Goal: Transaction & Acquisition: Book appointment/travel/reservation

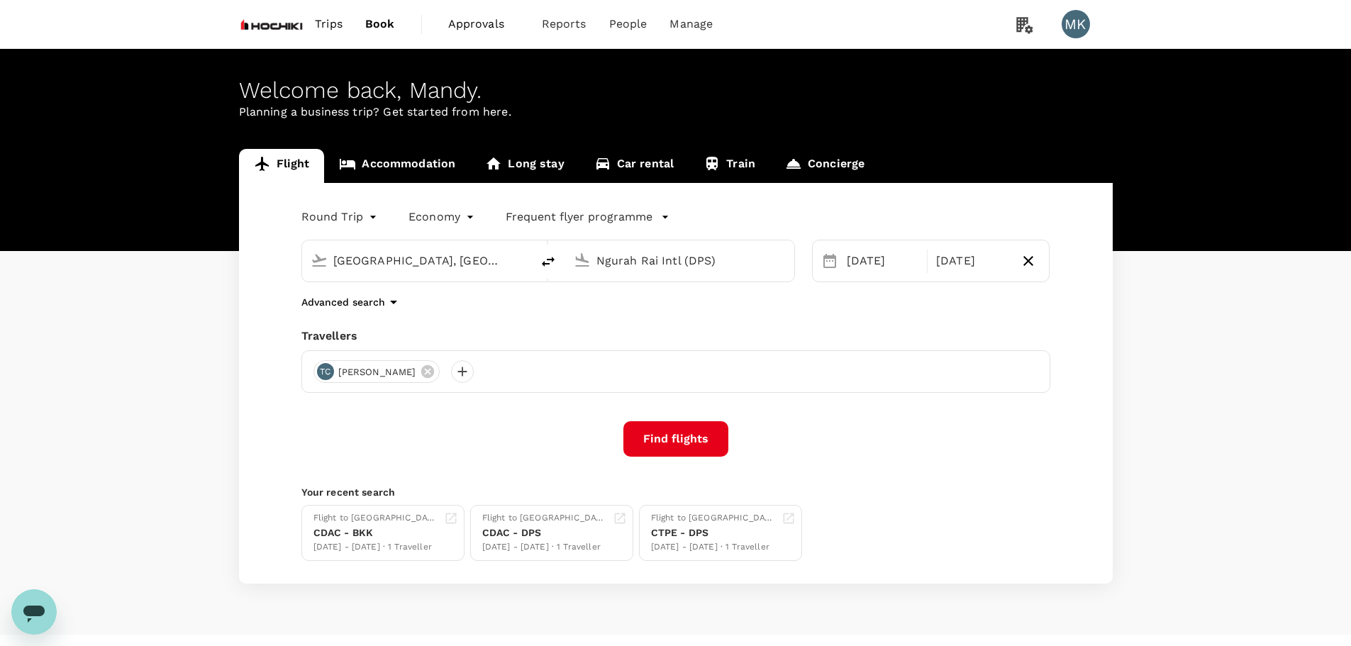
click at [413, 166] on link "Accommodation" at bounding box center [397, 166] width 146 height 34
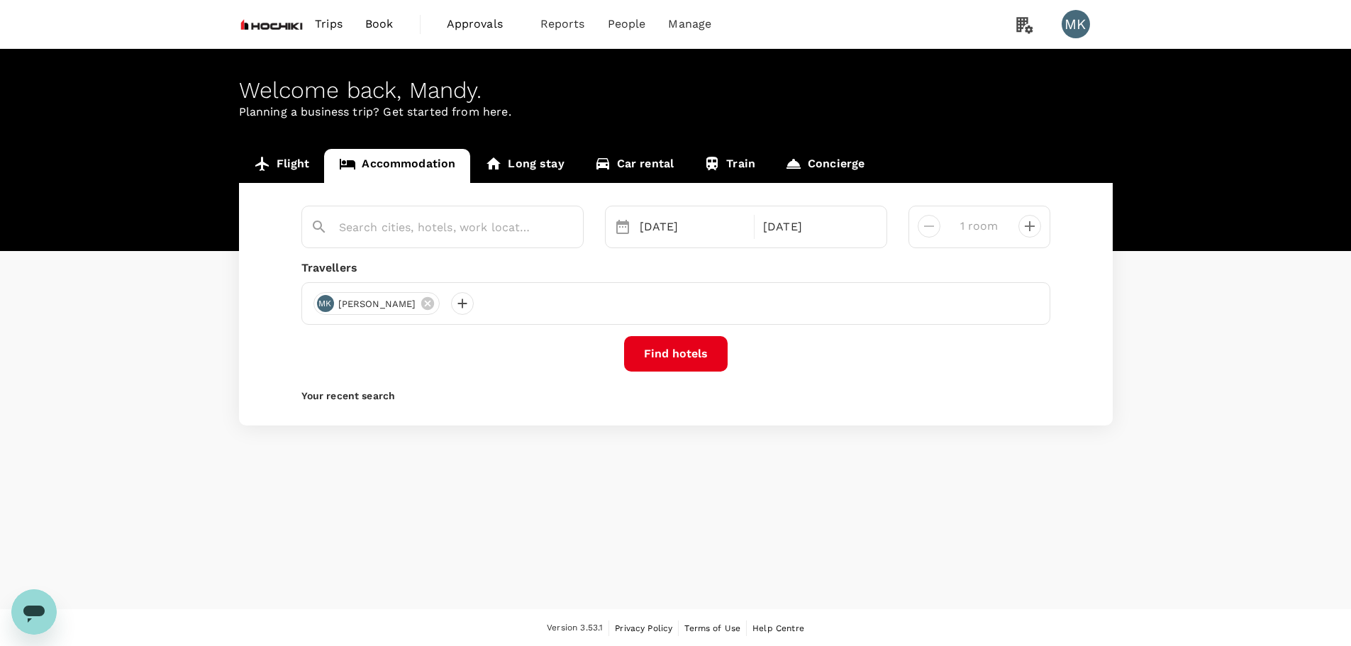
type input "Sofitel Kuala Lumpur Damansara"
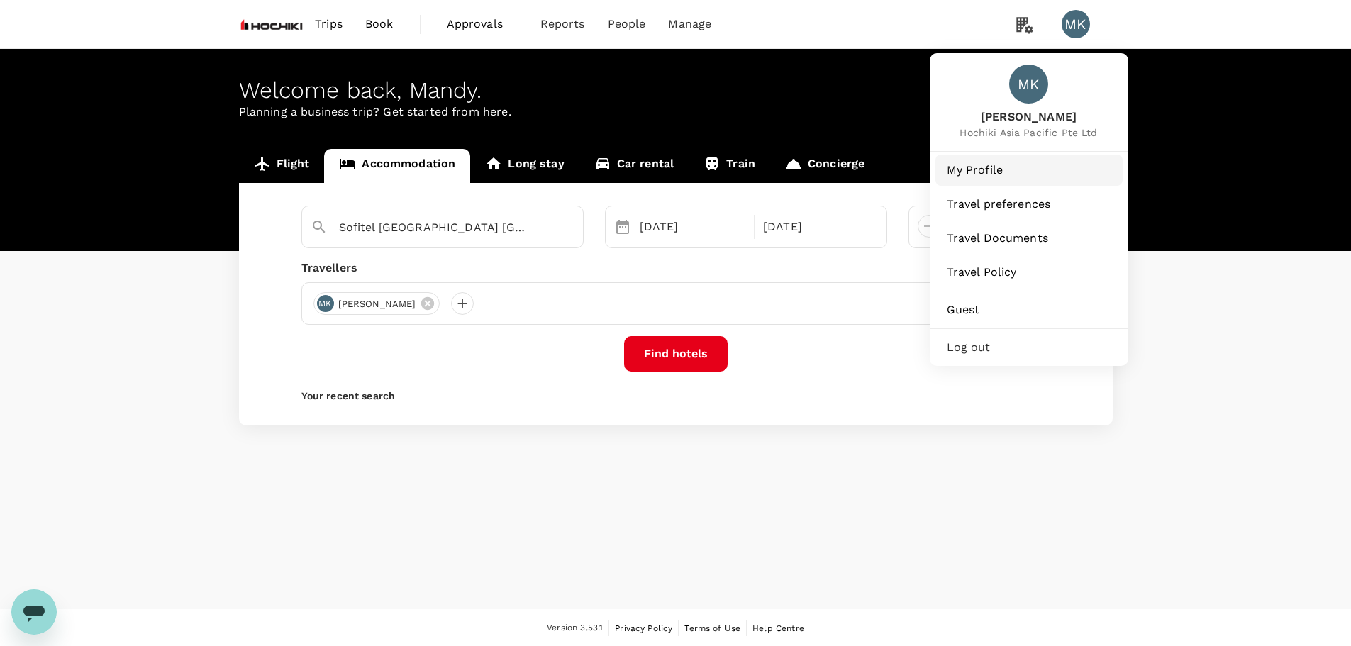
click at [988, 155] on link "My Profile" at bounding box center [1028, 170] width 187 height 31
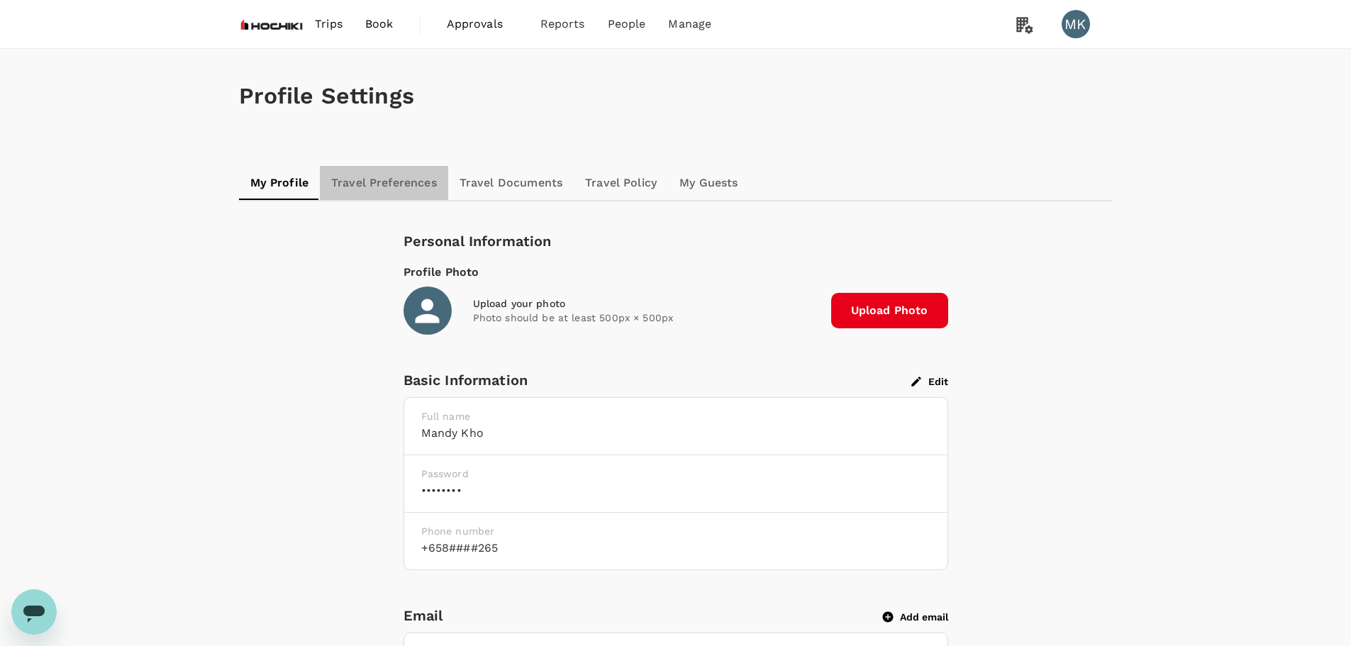
click at [403, 180] on link "Travel Preferences" at bounding box center [384, 183] width 128 height 34
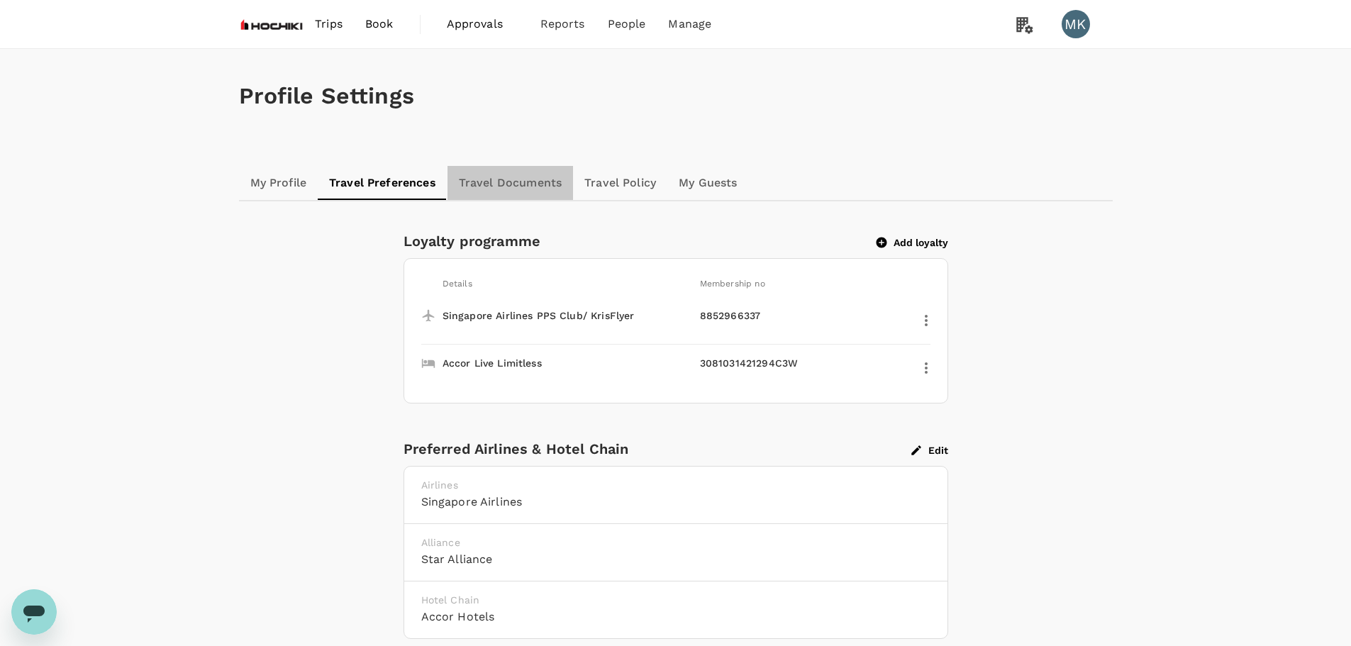
click at [540, 190] on link "Travel Documents" at bounding box center [509, 183] width 125 height 34
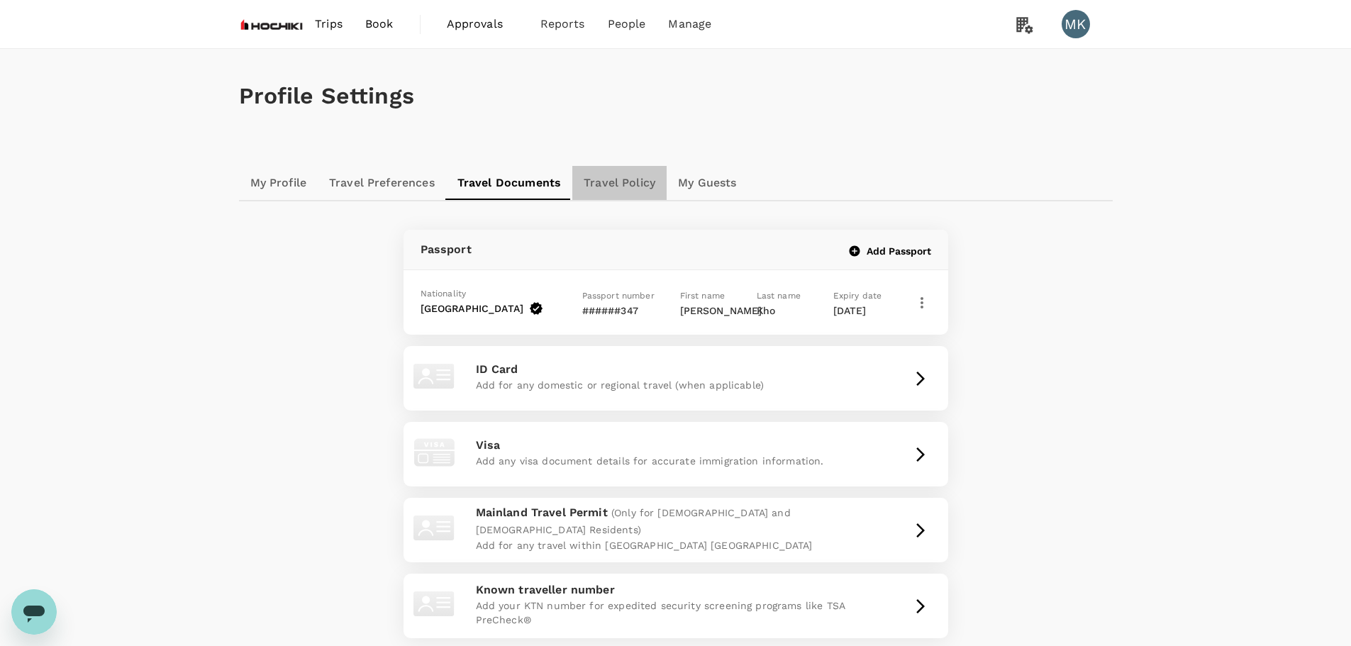
click at [621, 182] on link "Travel Policy" at bounding box center [619, 183] width 94 height 34
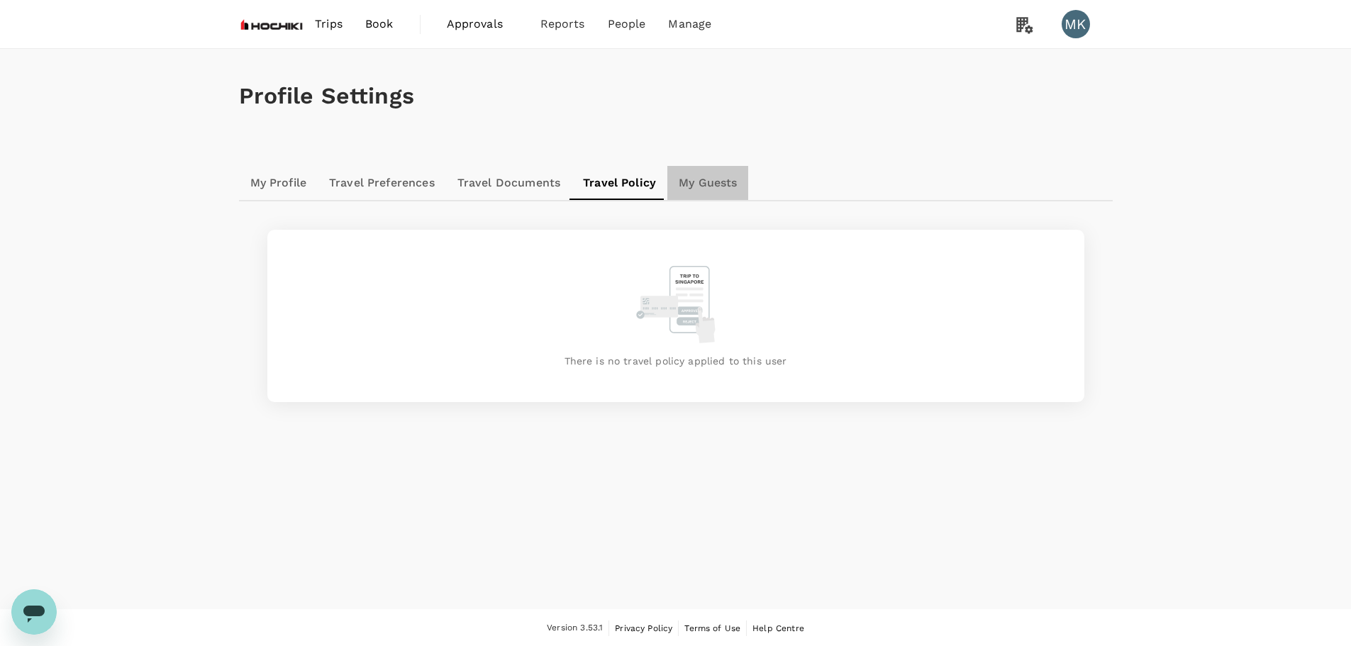
click at [720, 185] on link "My Guests" at bounding box center [707, 183] width 81 height 34
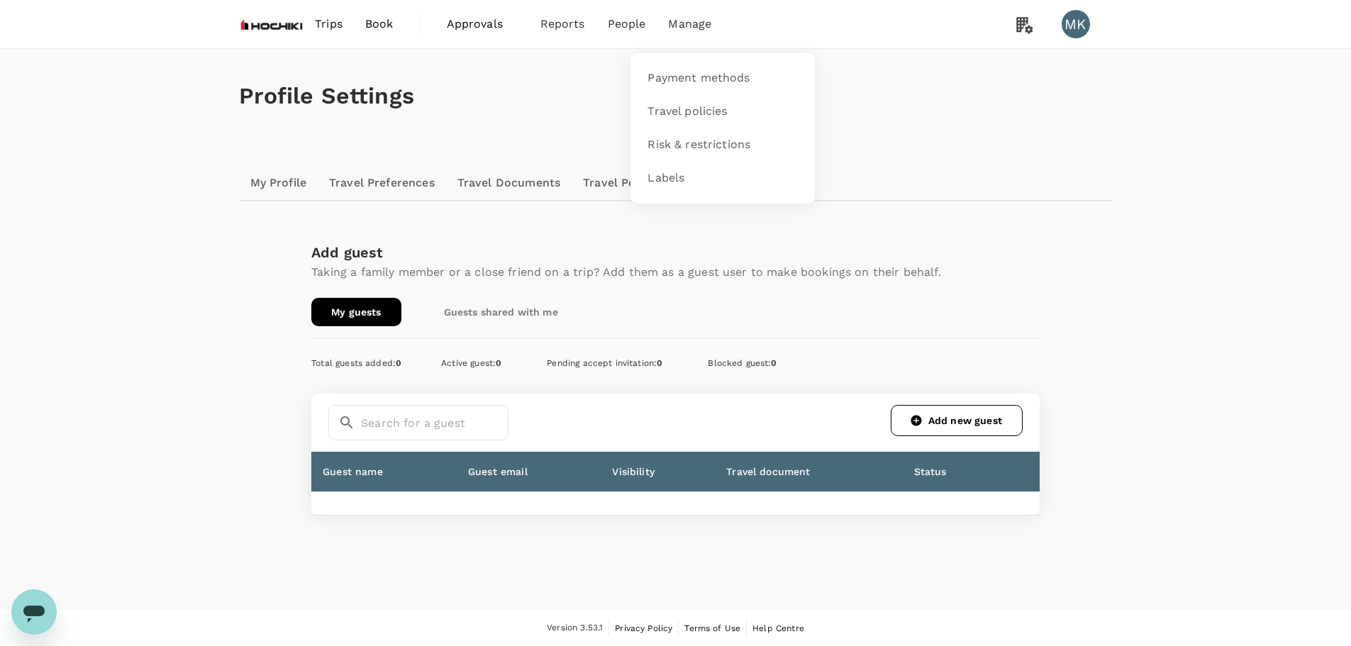
click at [693, 20] on span "Manage" at bounding box center [689, 24] width 43 height 17
click at [666, 78] on span "Payment methods" at bounding box center [698, 78] width 102 height 16
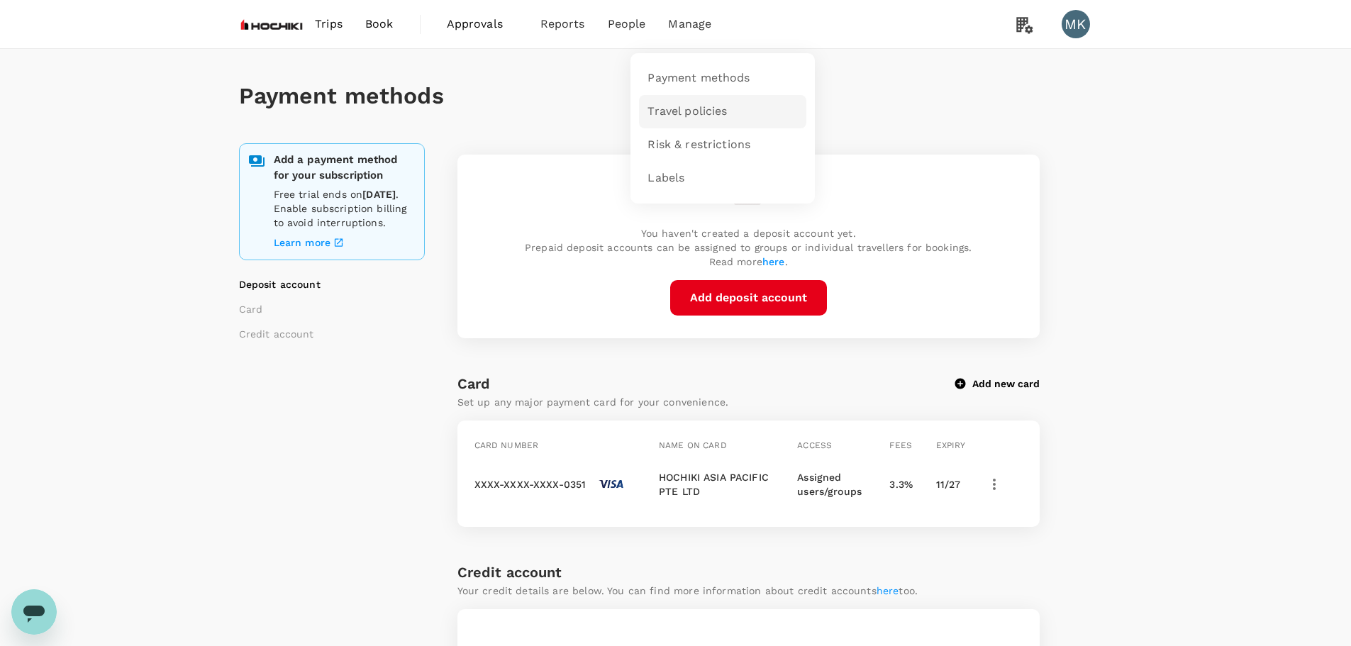
click at [684, 115] on span "Travel policies" at bounding box center [686, 112] width 79 height 16
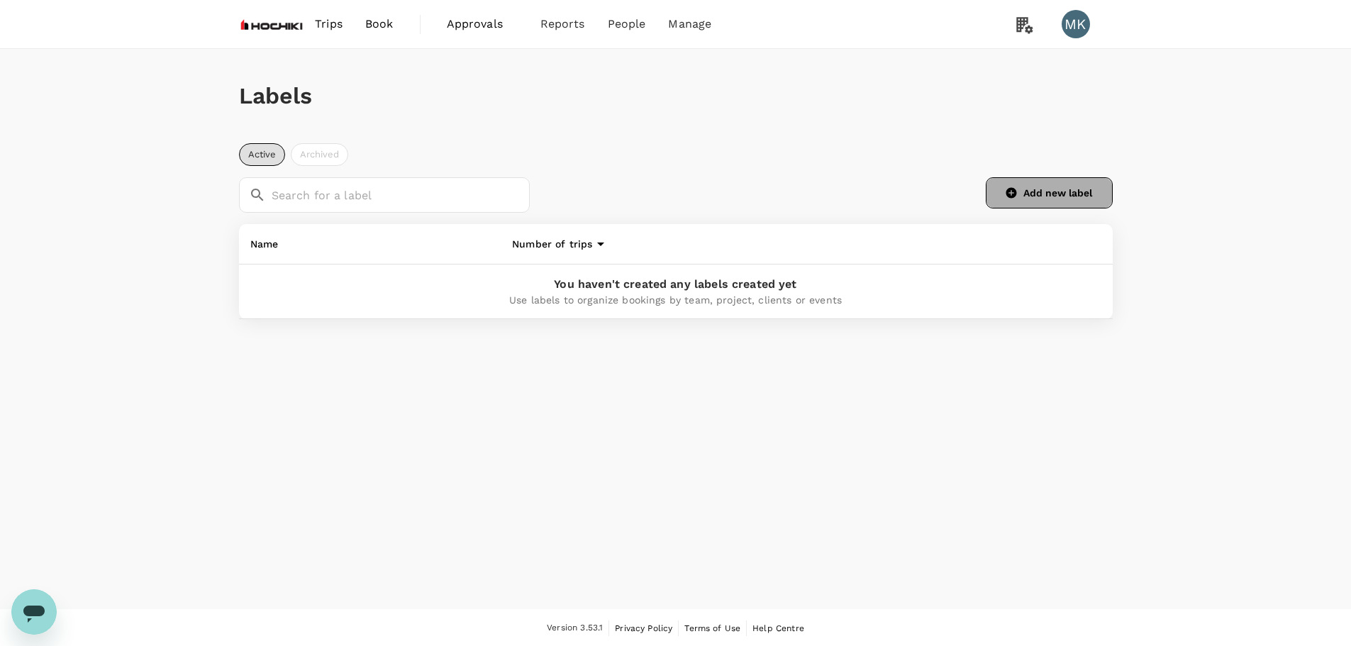
click at [1020, 195] on button "Add new label" at bounding box center [1049, 192] width 127 height 31
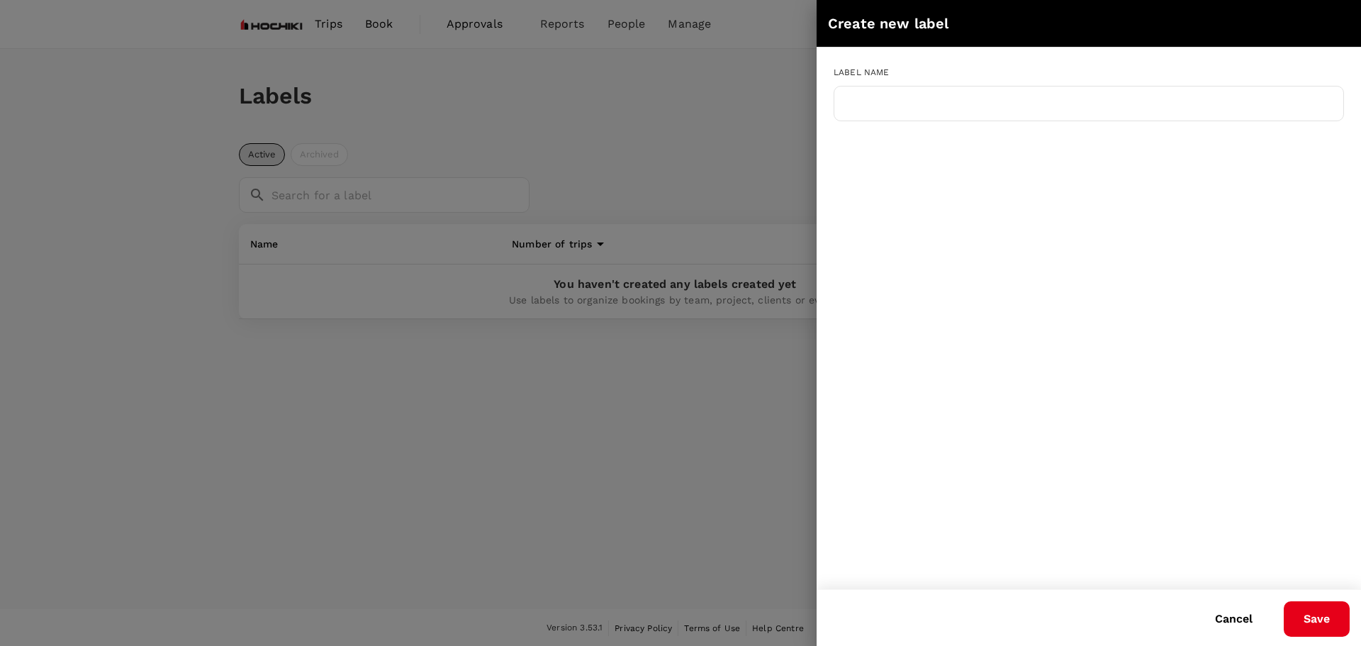
click at [661, 130] on div at bounding box center [680, 323] width 1361 height 646
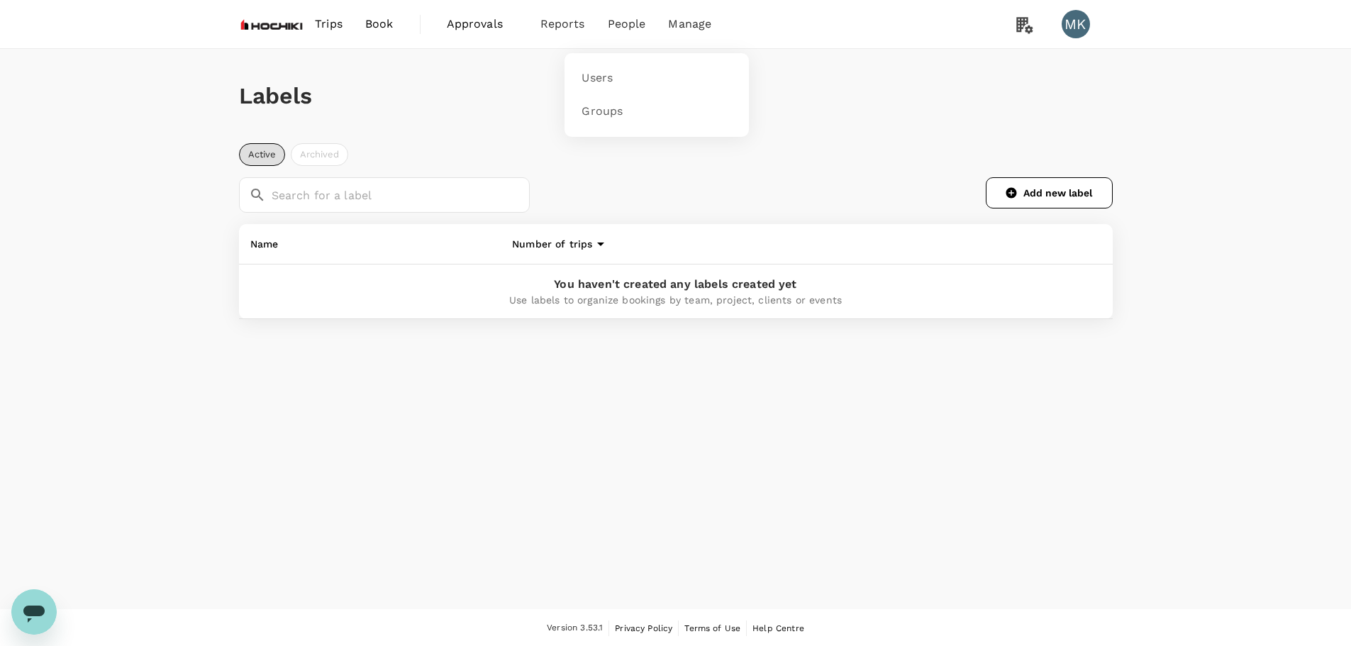
click at [618, 21] on span "People" at bounding box center [627, 24] width 38 height 17
click at [592, 74] on span "Users" at bounding box center [596, 78] width 31 height 16
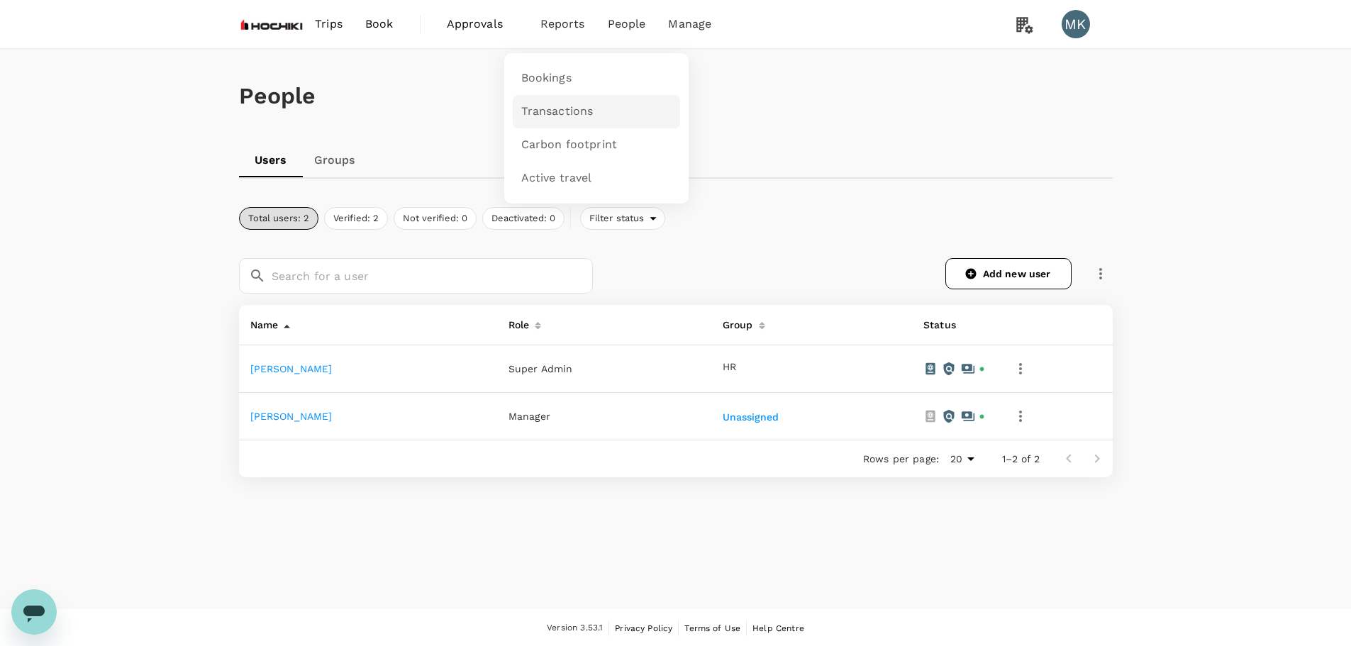
click at [559, 124] on link "Transactions" at bounding box center [596, 111] width 167 height 33
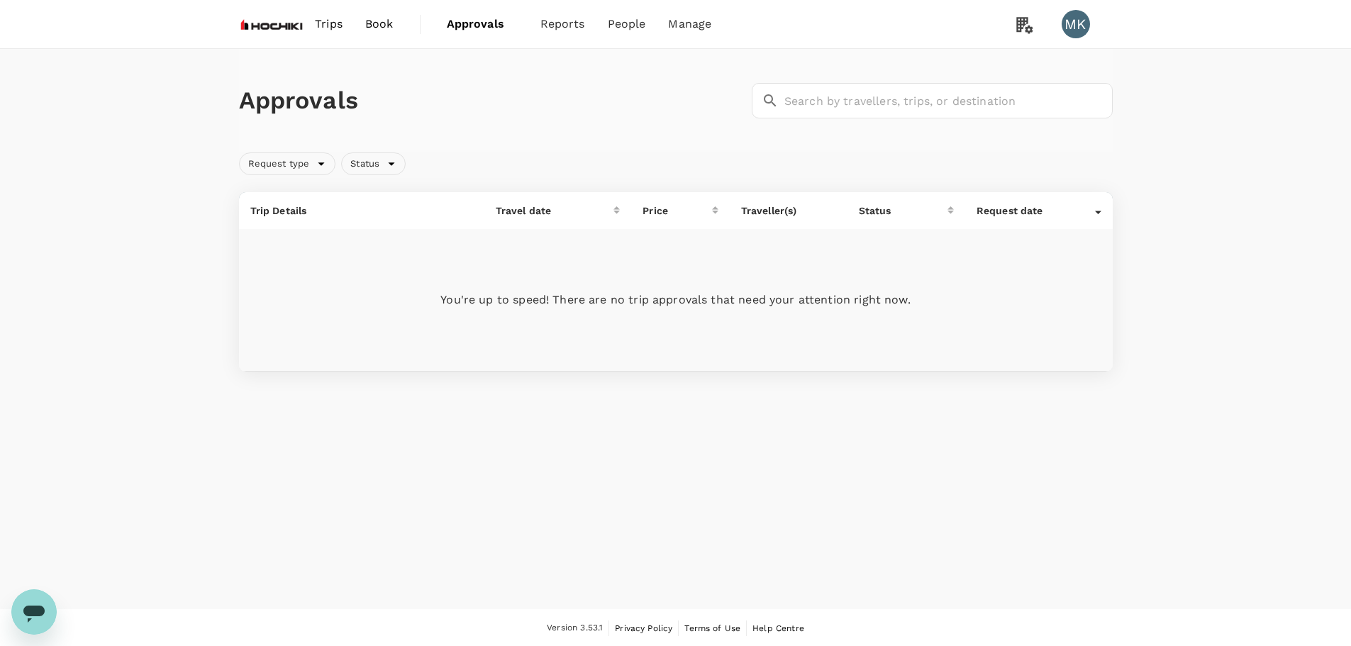
click at [393, 31] on span "Book" at bounding box center [379, 24] width 28 height 17
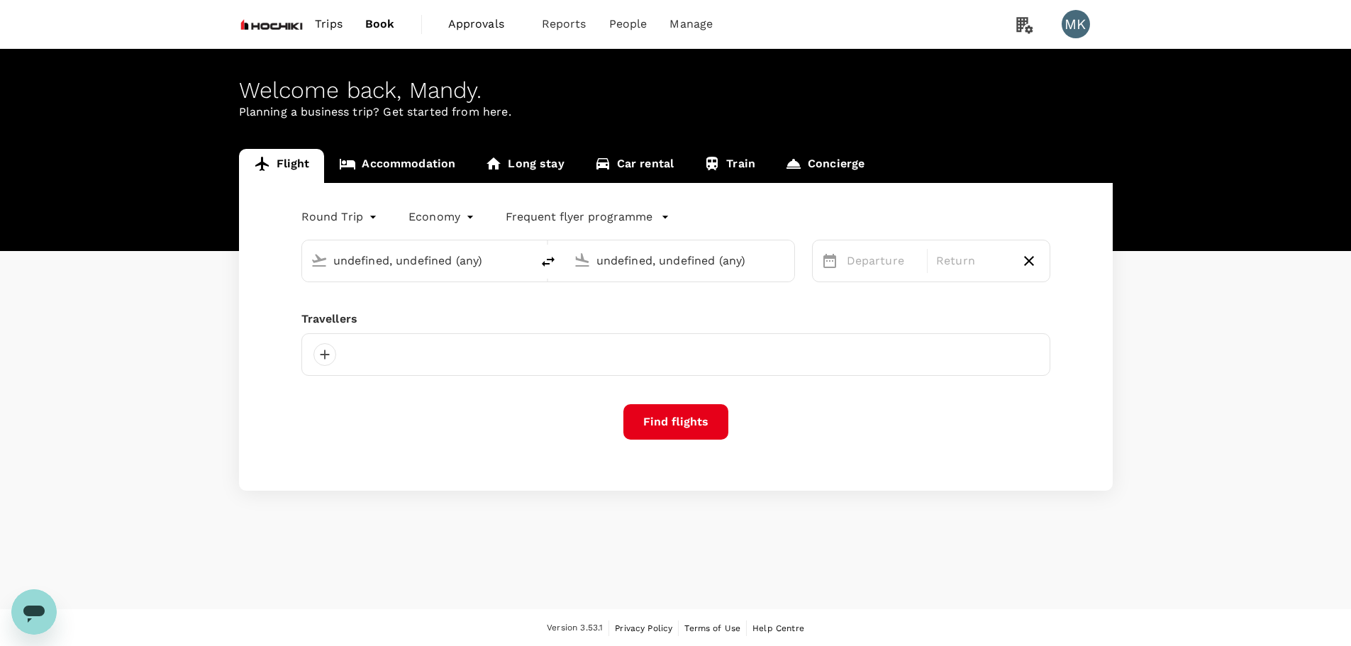
type input "Dhaka, Bangladesh (any)"
type input "Ngurah Rai Intl (DPS)"
type input "Dhaka, Bangladesh (any)"
type input "Ngurah Rai Intl (DPS)"
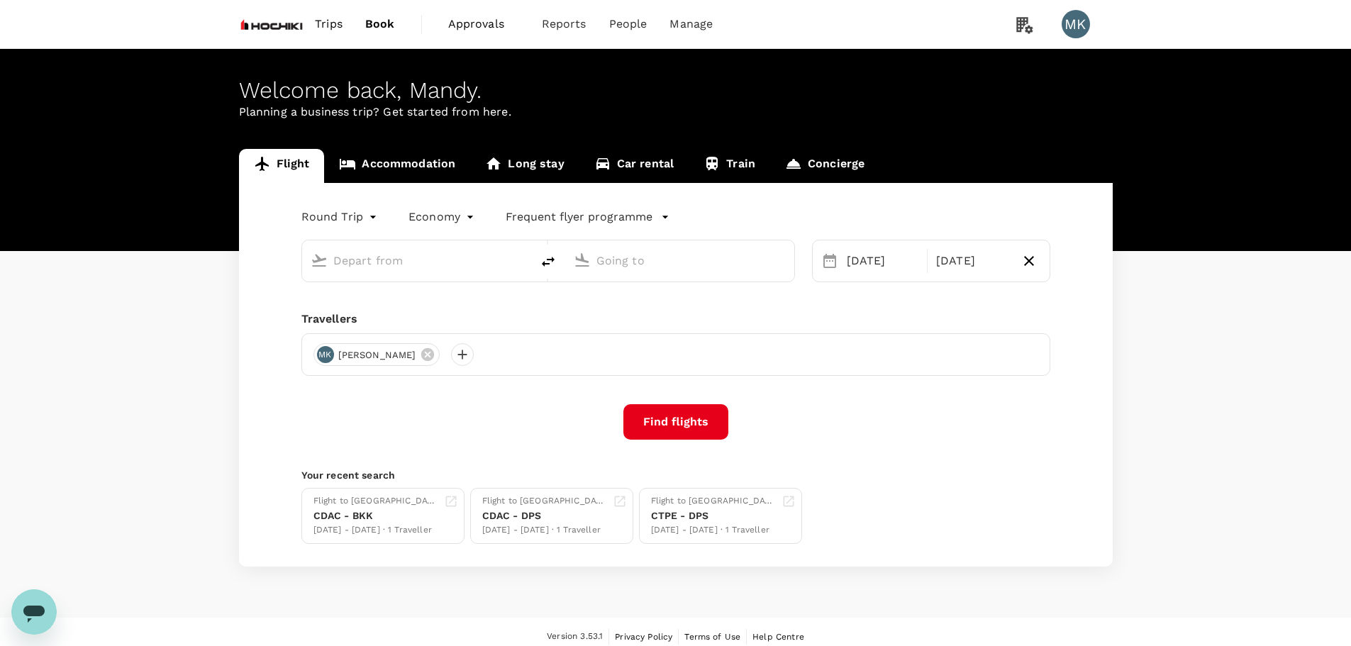
type input "Dhaka, Bangladesh (any)"
type input "Ngurah Rai Intl (DPS)"
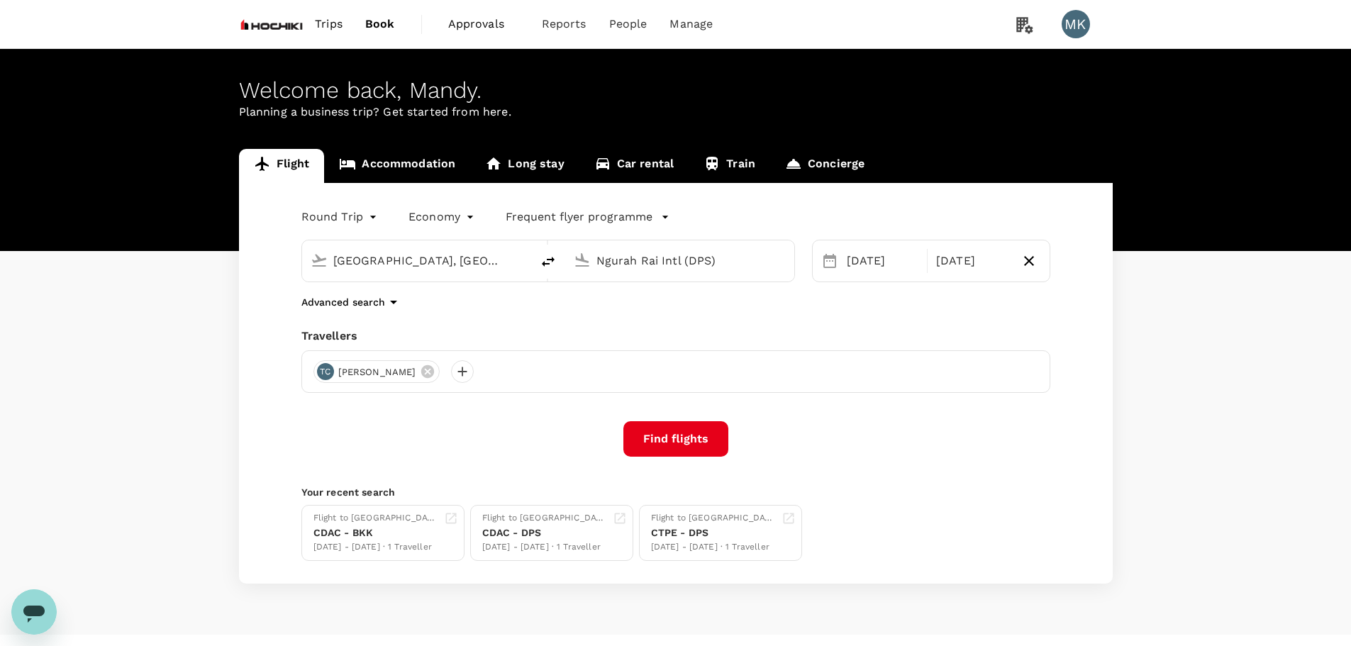
click at [334, 30] on span "Trips" at bounding box center [329, 24] width 28 height 17
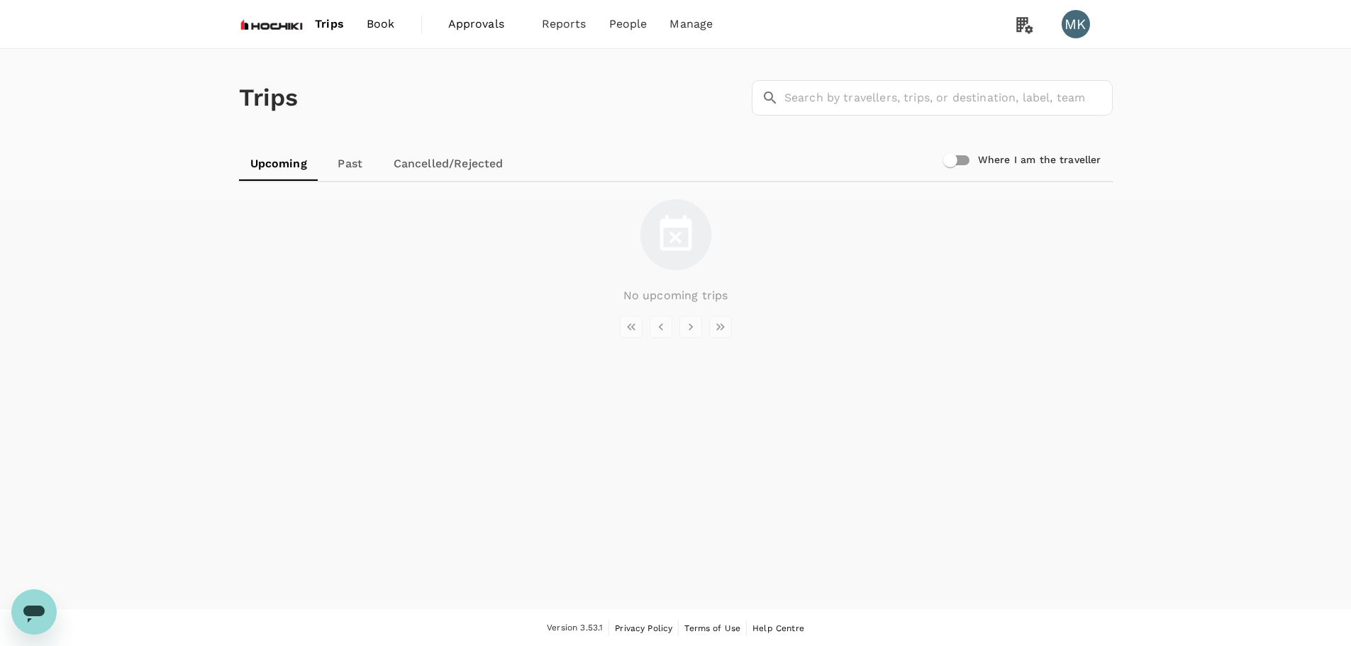
click at [388, 21] on span "Book" at bounding box center [381, 24] width 28 height 17
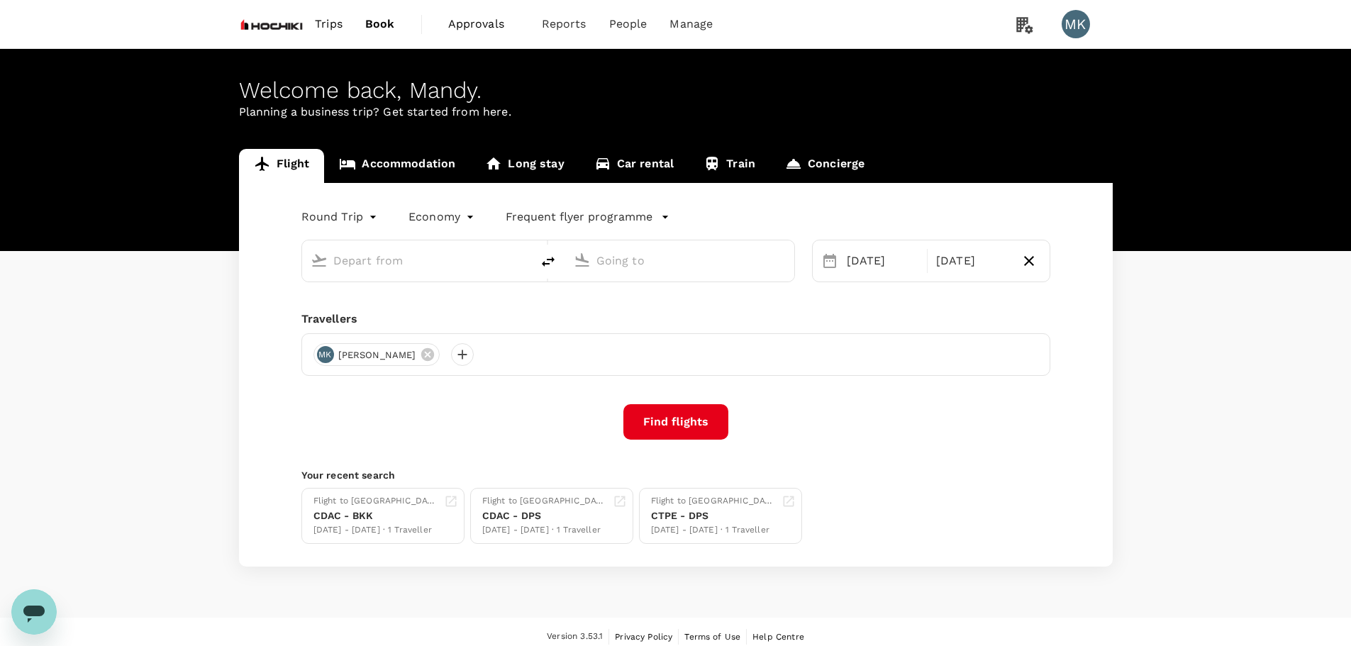
type input "Dhaka, Bangladesh (any)"
type input "Ngurah Rai Intl (DPS)"
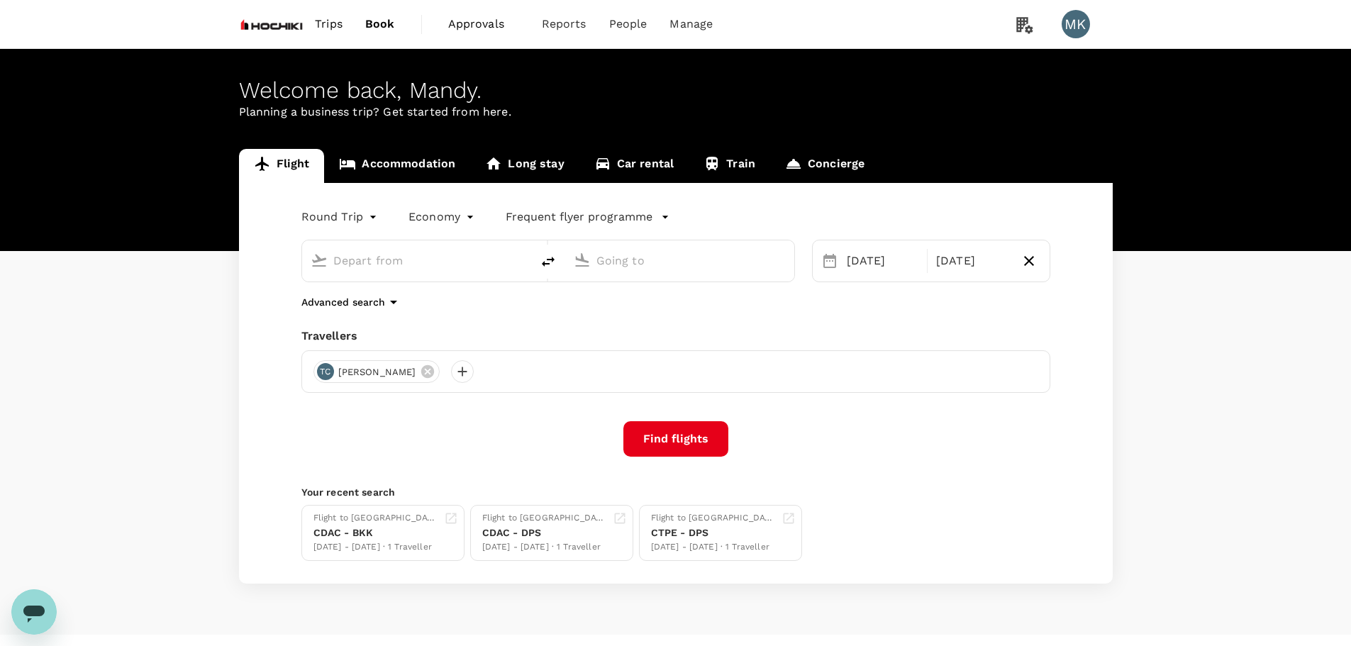
click at [376, 279] on div at bounding box center [416, 260] width 229 height 41
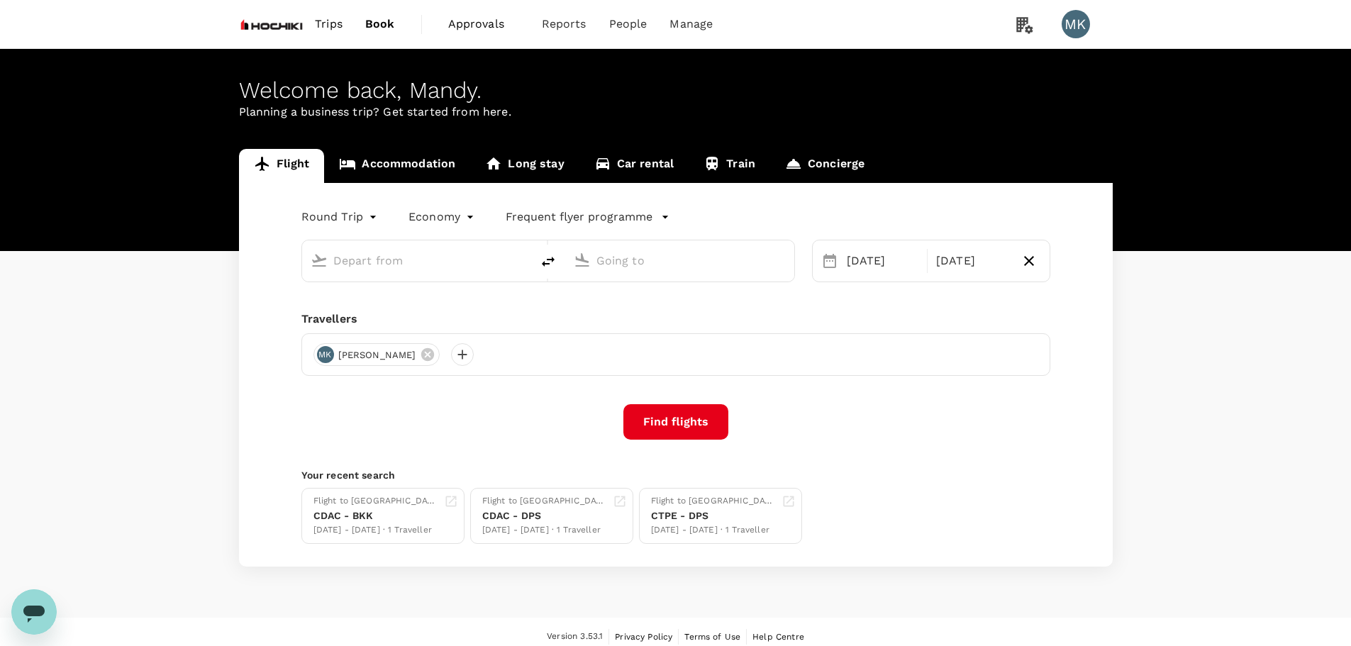
type input "Dhaka, Bangladesh (any)"
type input "Ngurah Rai Intl (DPS)"
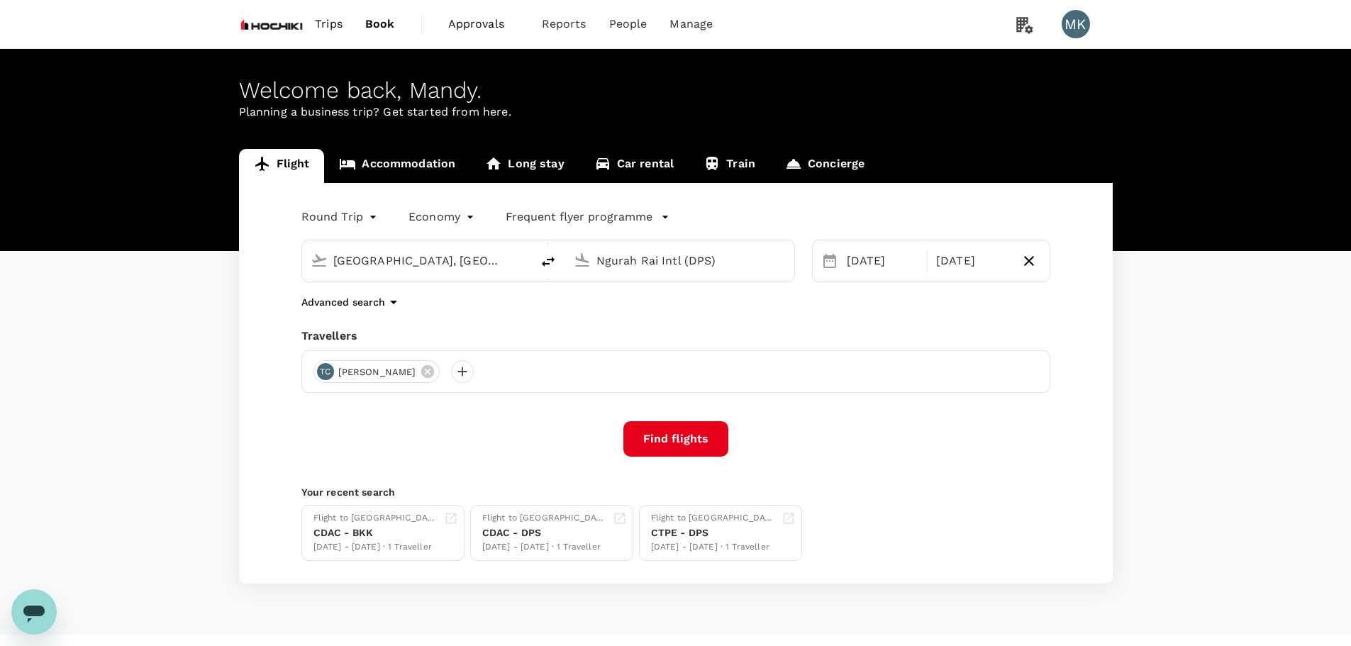
click at [411, 151] on link "Accommodation" at bounding box center [397, 166] width 146 height 34
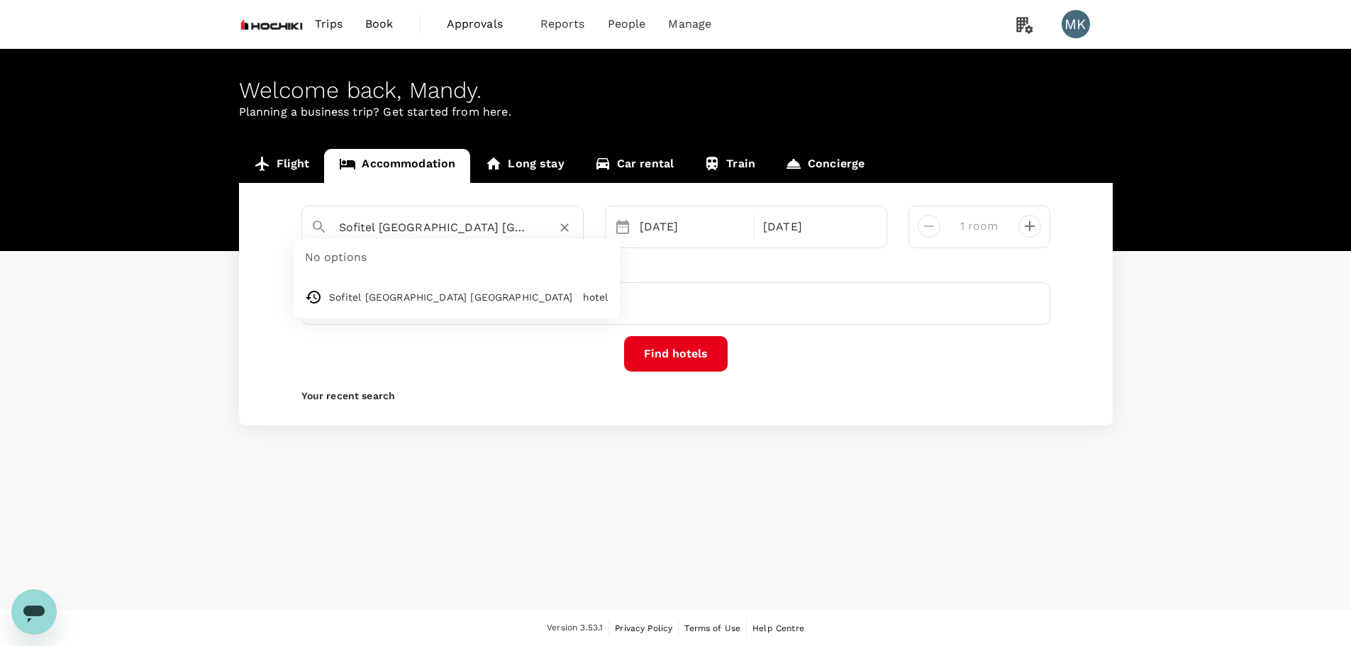
click at [453, 225] on input "Sofitel Kuala Lumpur Damansara" at bounding box center [437, 227] width 196 height 22
click at [668, 352] on button "Find hotels" at bounding box center [676, 353] width 104 height 35
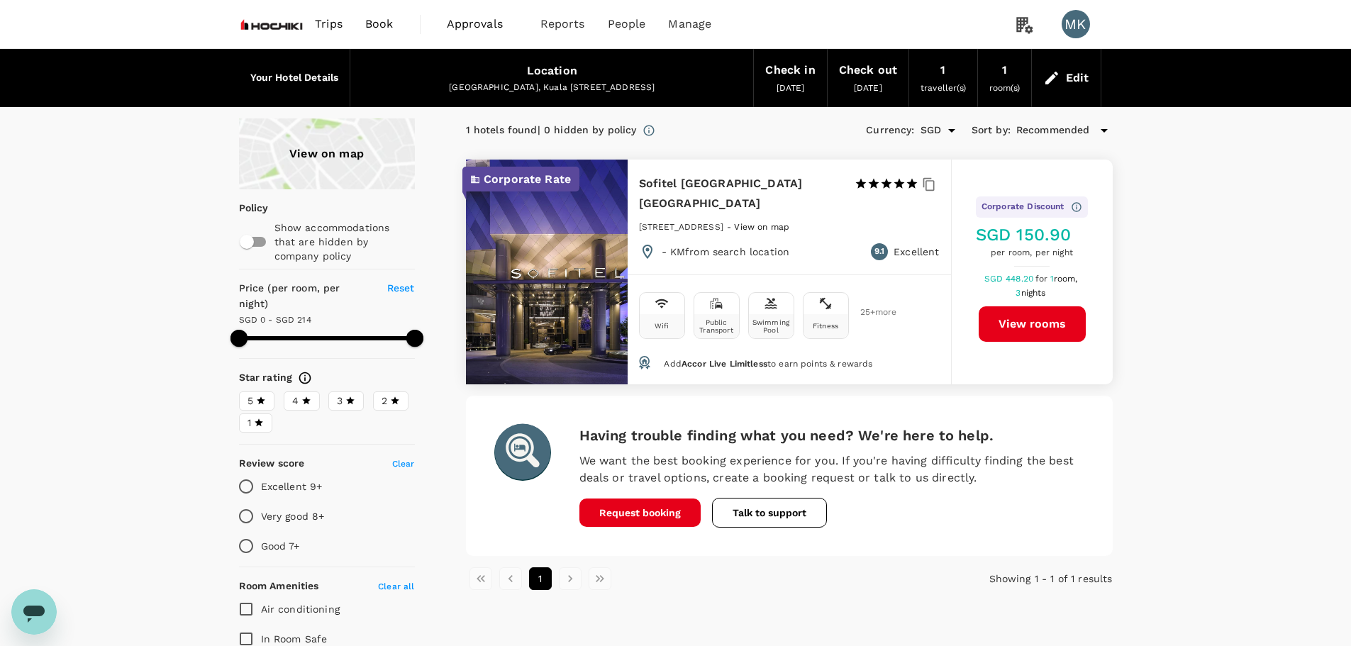
click at [713, 186] on h6 "Sofitel [GEOGRAPHIC_DATA] [GEOGRAPHIC_DATA]" at bounding box center [741, 194] width 204 height 40
click at [588, 201] on div "Corporate Rate" at bounding box center [547, 272] width 162 height 225
click at [1022, 320] on button "View rooms" at bounding box center [1031, 323] width 107 height 35
type input "499.71"
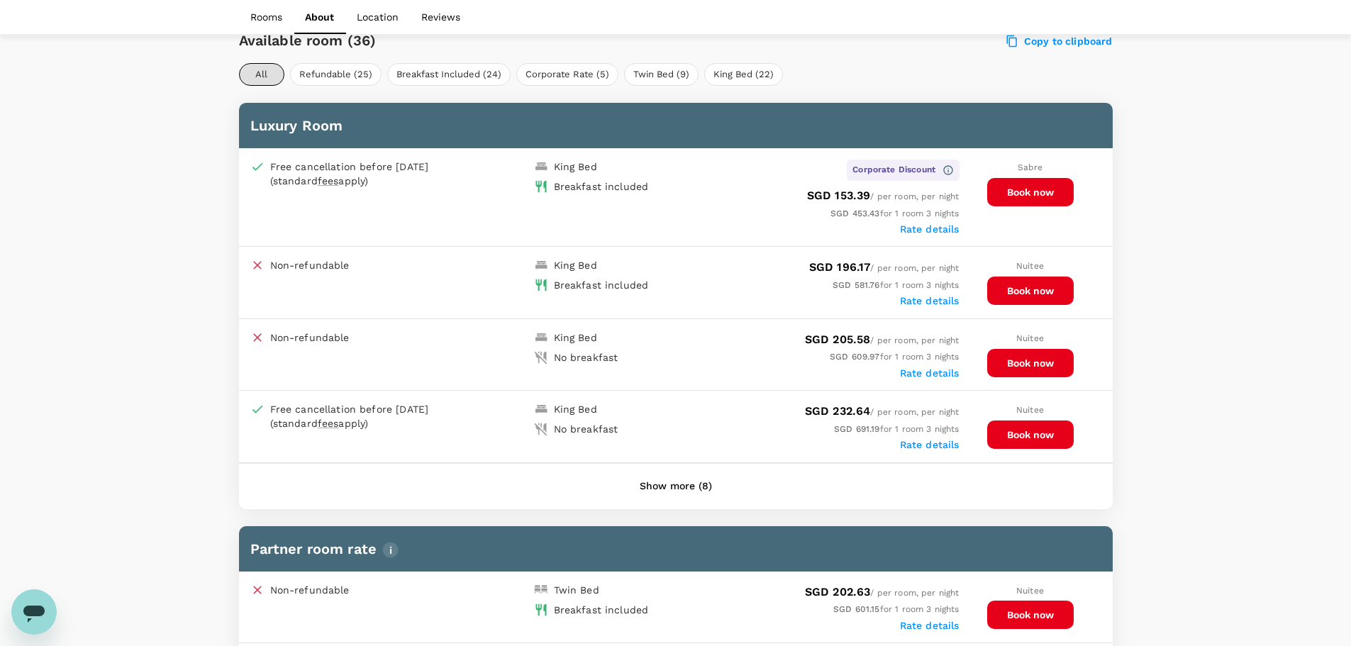
scroll to position [473, 0]
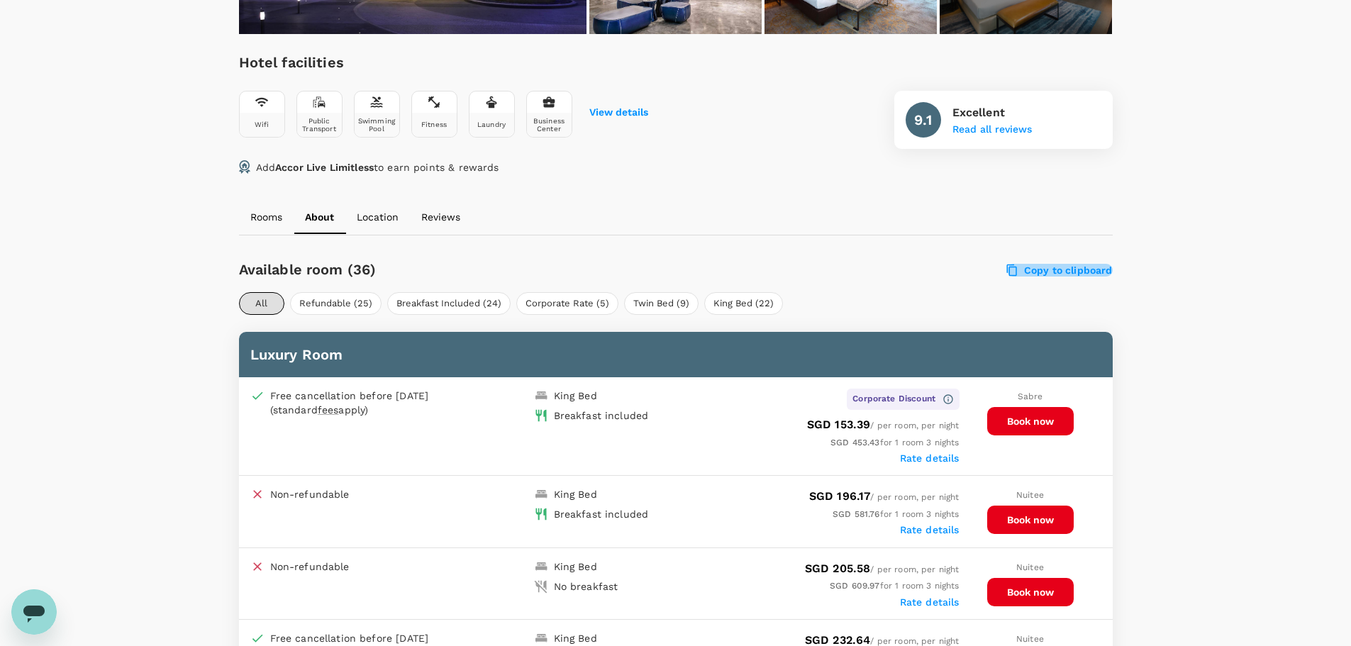
click at [1056, 265] on label "Copy to clipboard" at bounding box center [1060, 270] width 106 height 13
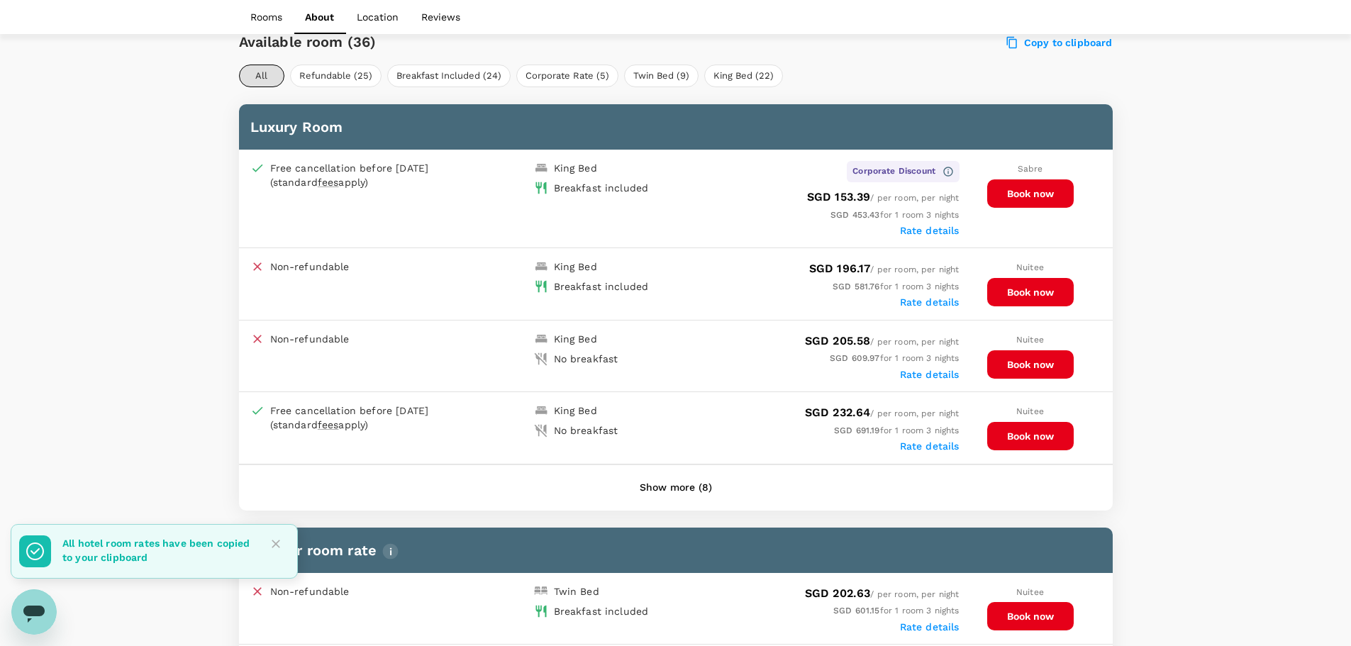
scroll to position [709, 0]
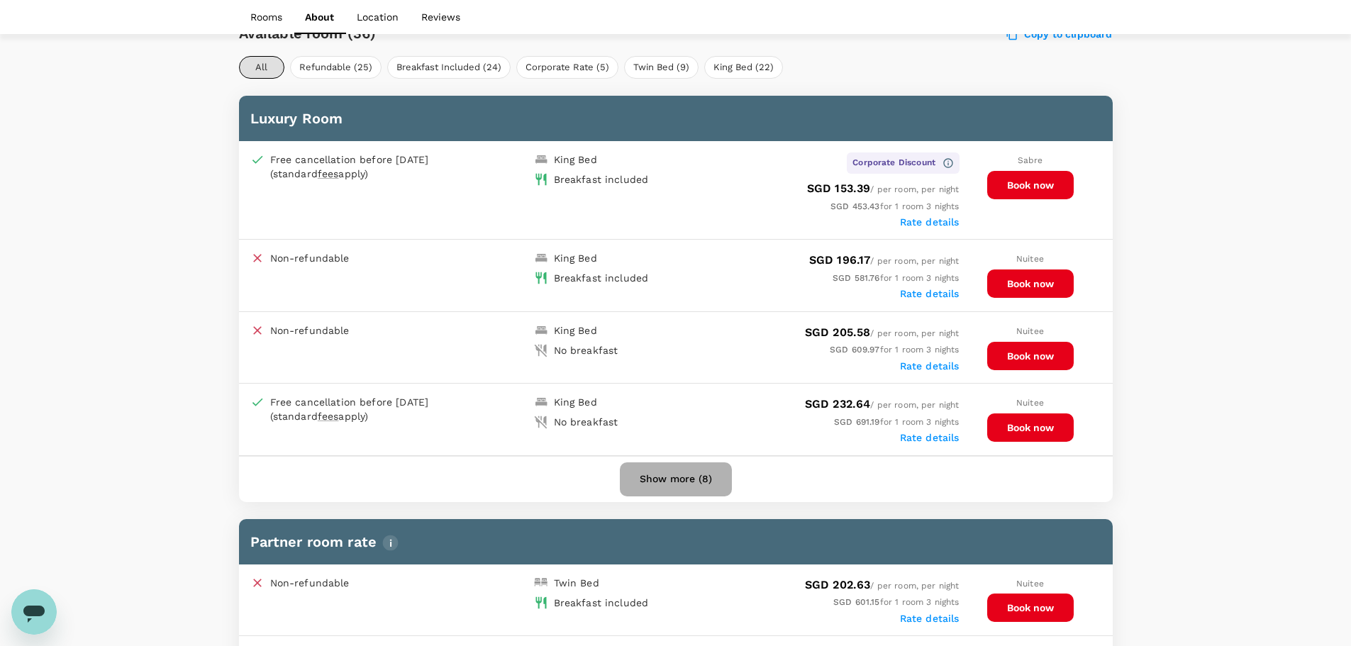
click at [704, 486] on button "Show more (8)" at bounding box center [676, 479] width 112 height 34
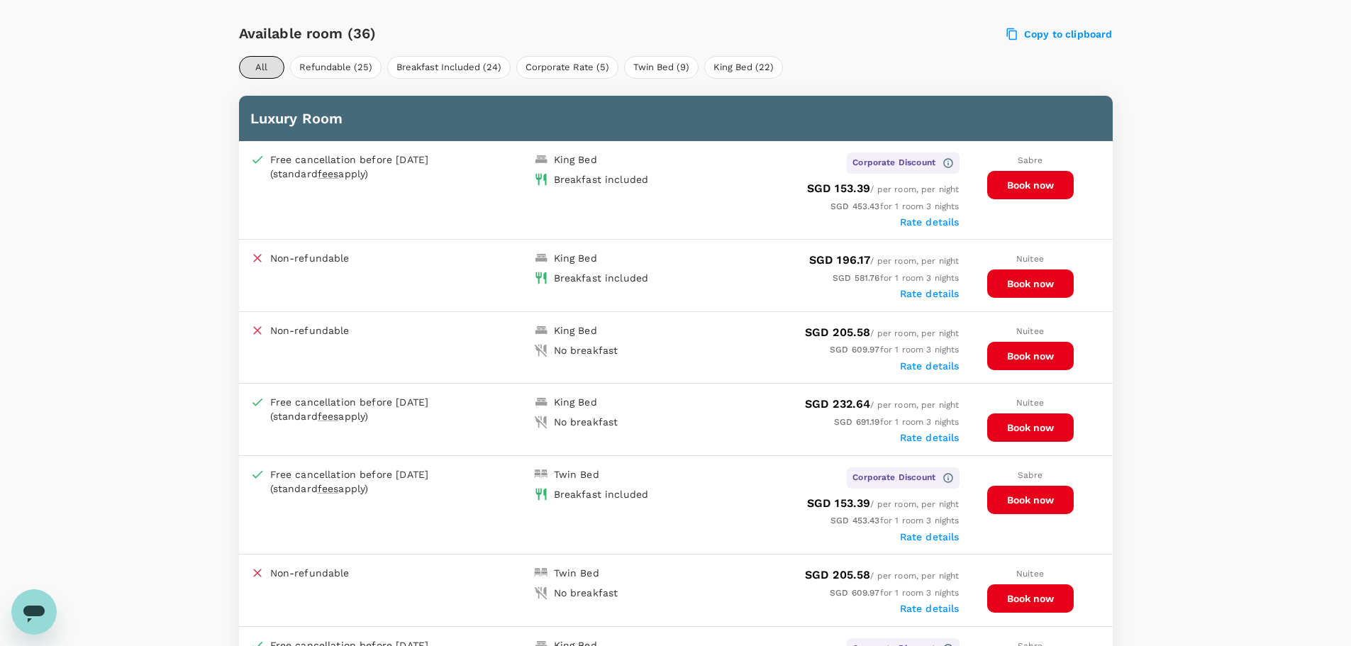
scroll to position [0, 0]
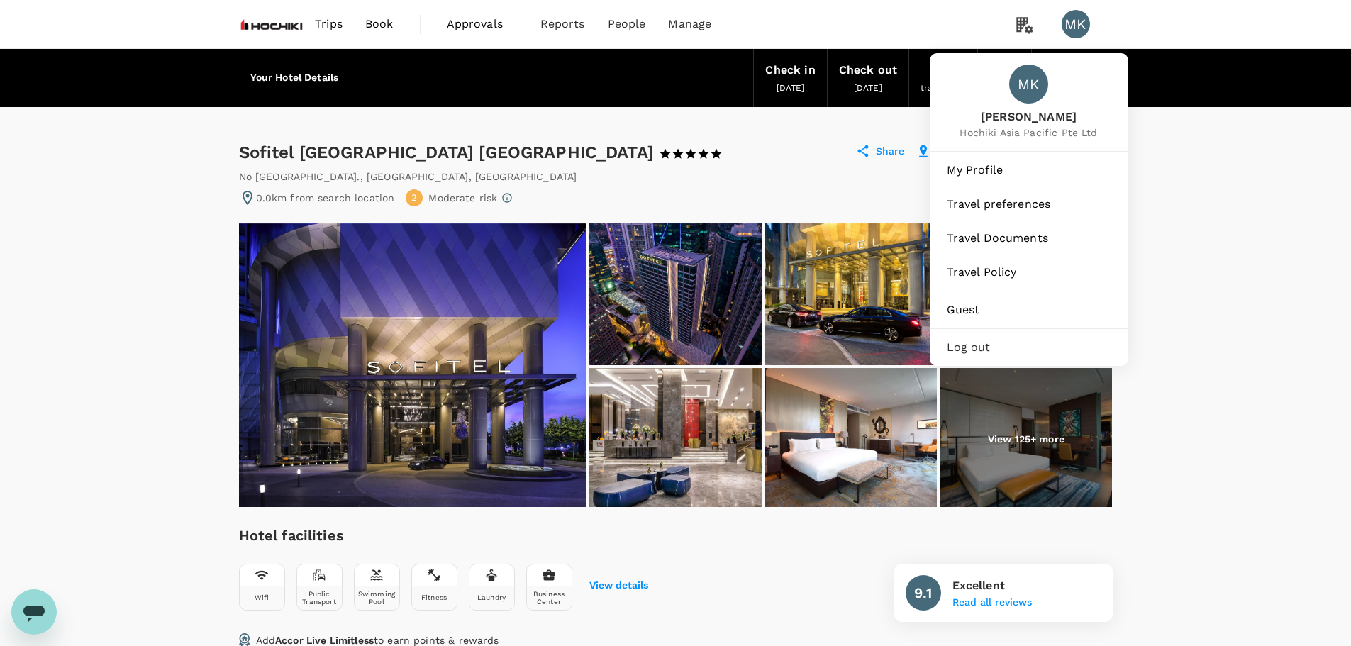
click at [1081, 30] on div "MK" at bounding box center [1075, 24] width 28 height 28
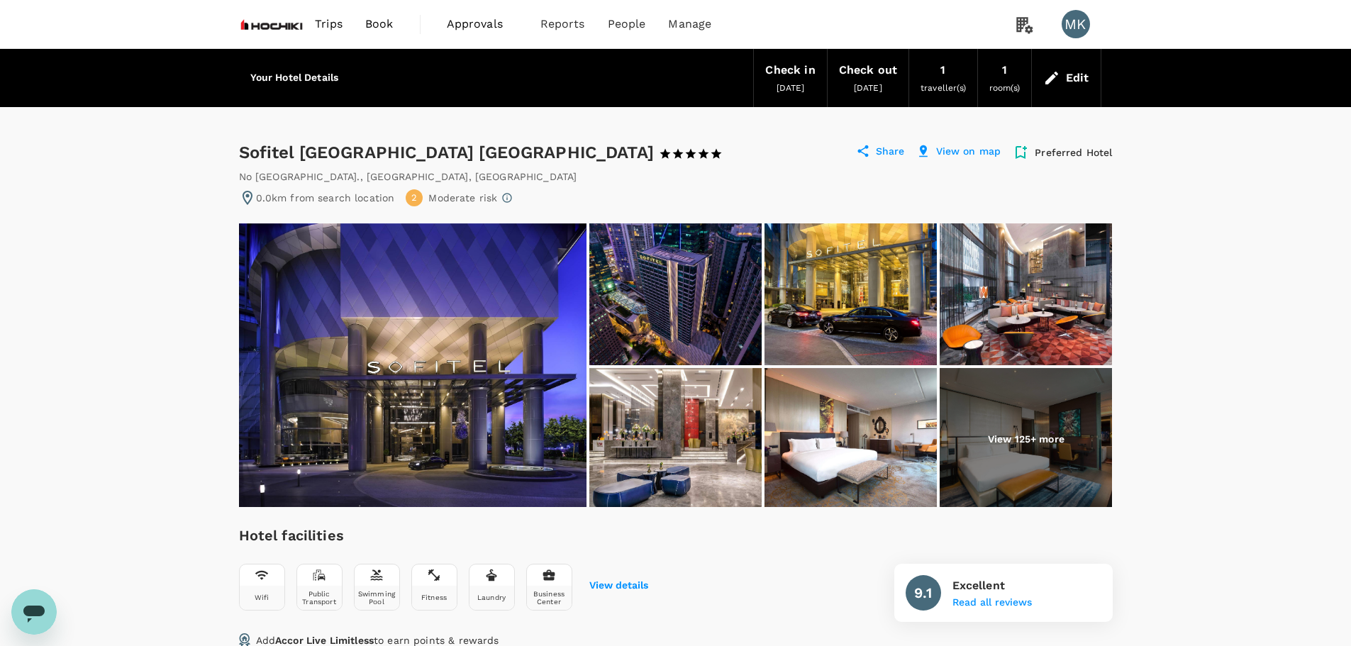
click at [1065, 160] on div "Preferred Hotel" at bounding box center [1062, 152] width 100 height 17
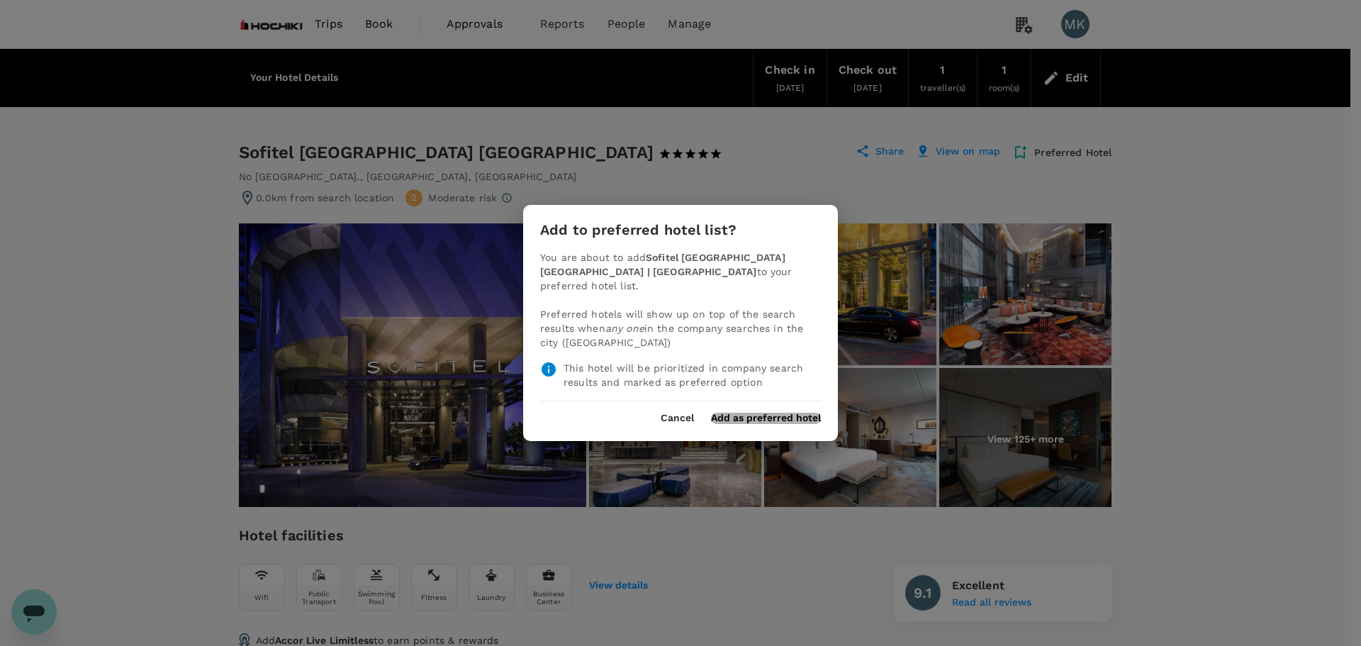
click at [757, 414] on button "Add as preferred hotel" at bounding box center [766, 418] width 110 height 11
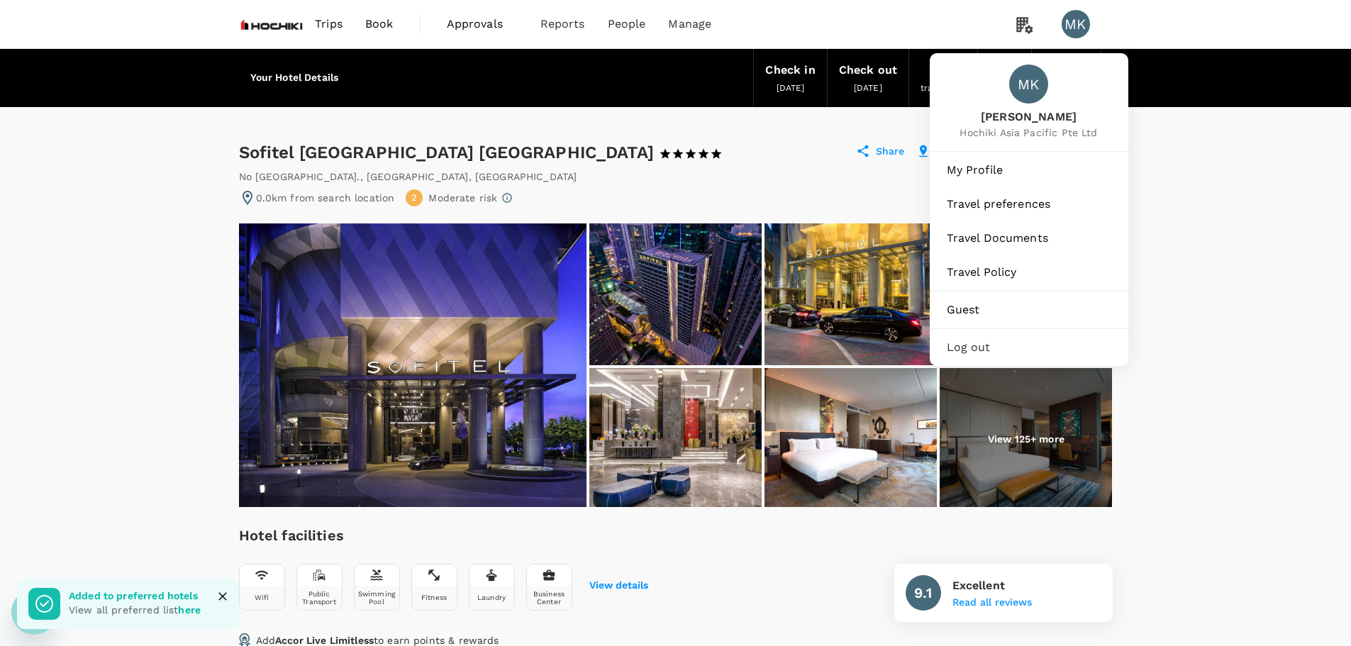
click at [1074, 29] on div "MK" at bounding box center [1075, 24] width 28 height 28
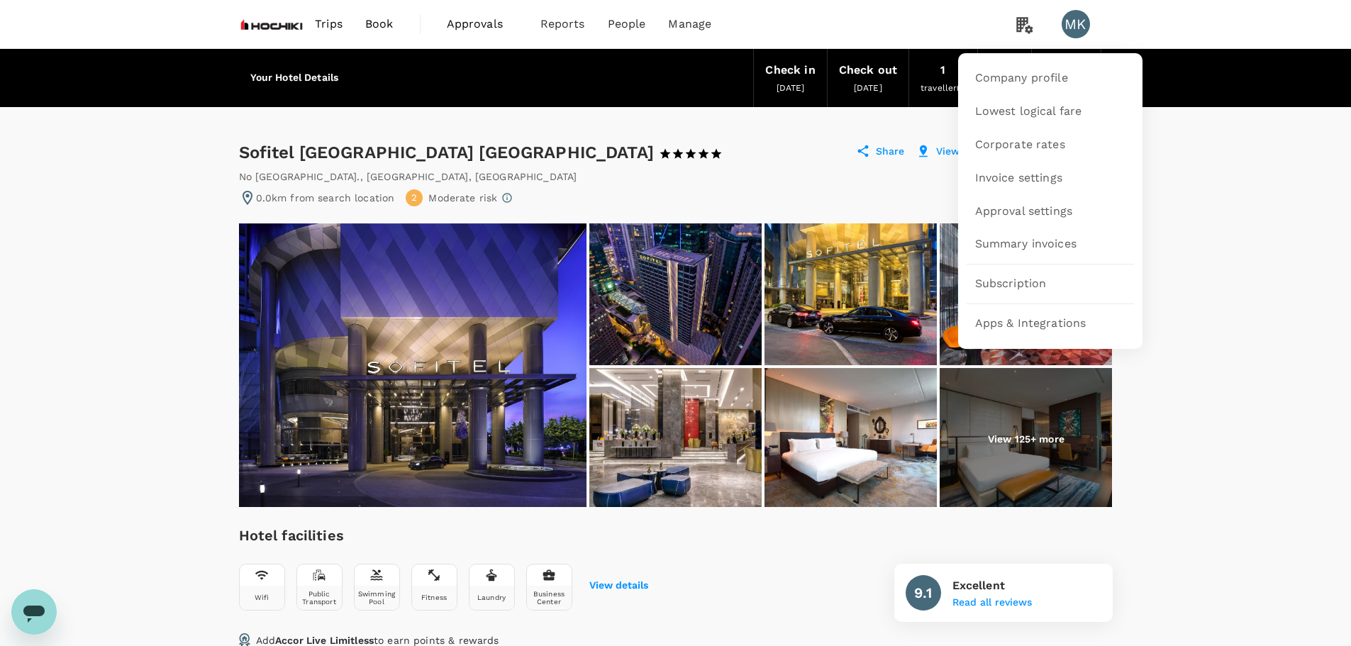
click at [1020, 23] on icon at bounding box center [1024, 25] width 16 height 16
click at [1031, 74] on span "Company profile" at bounding box center [1021, 78] width 93 height 16
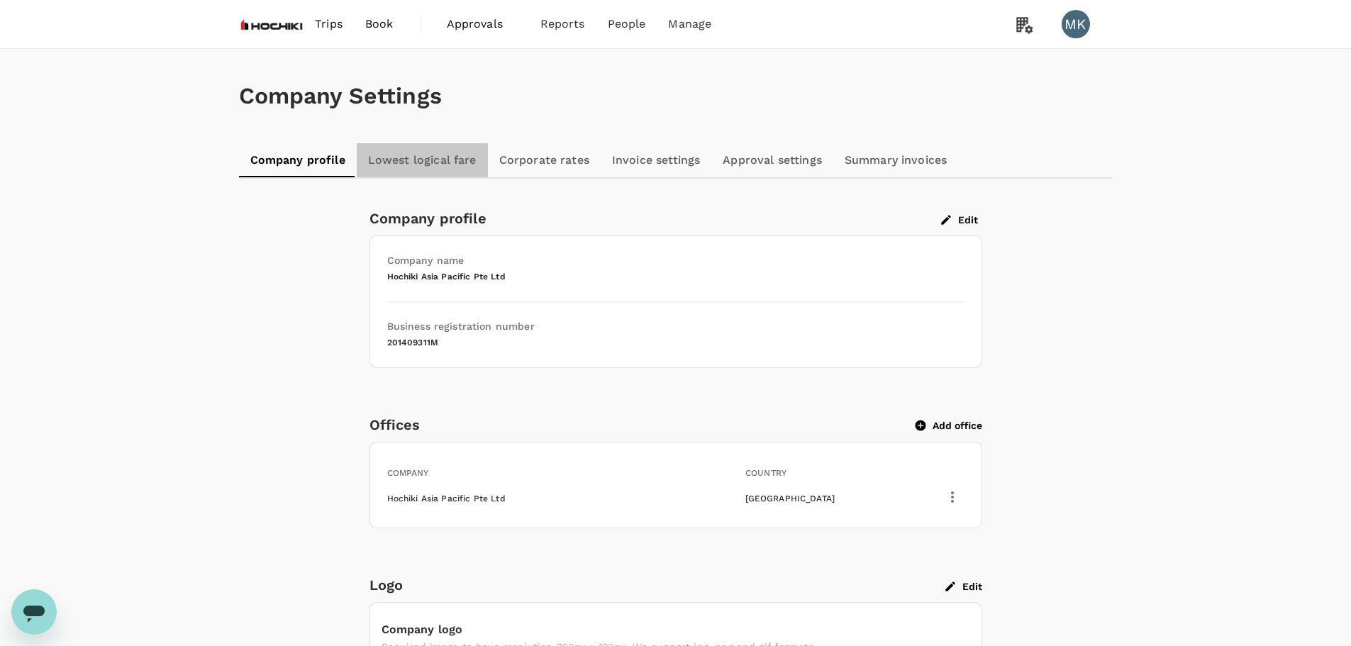
click at [396, 162] on link "Lowest logical fare" at bounding box center [422, 160] width 131 height 34
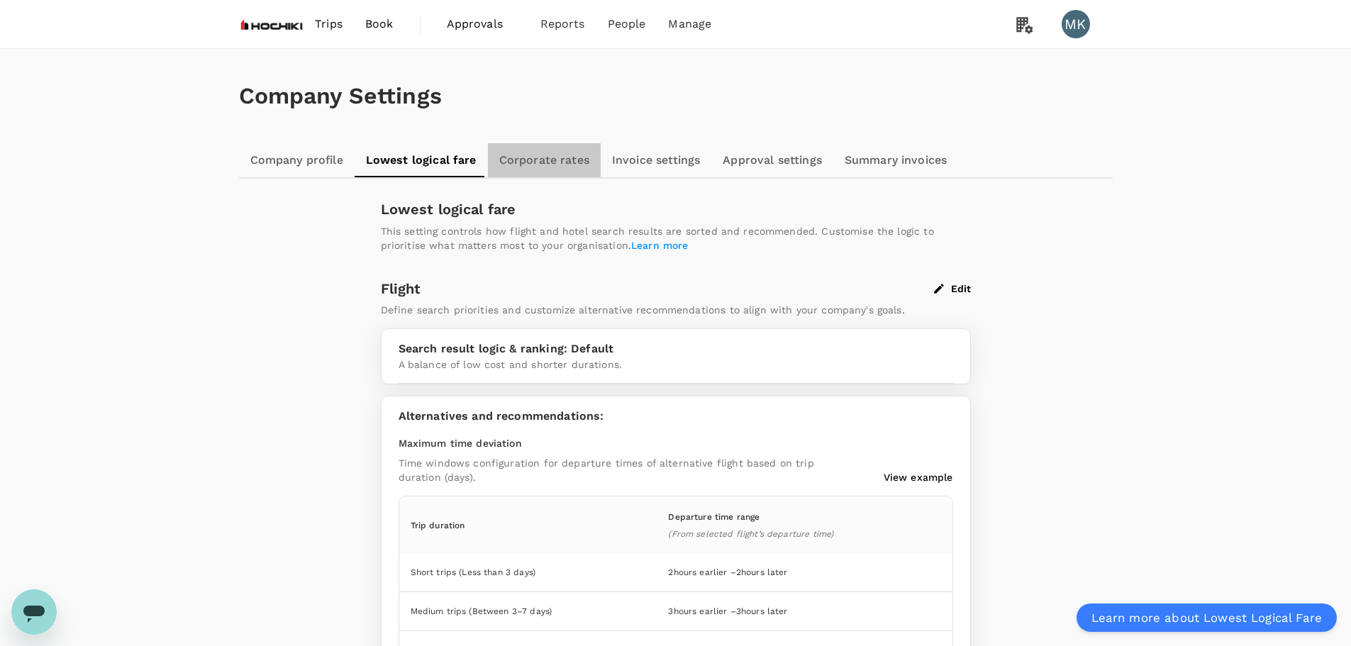
click at [538, 155] on link "Corporate rates" at bounding box center [544, 160] width 113 height 34
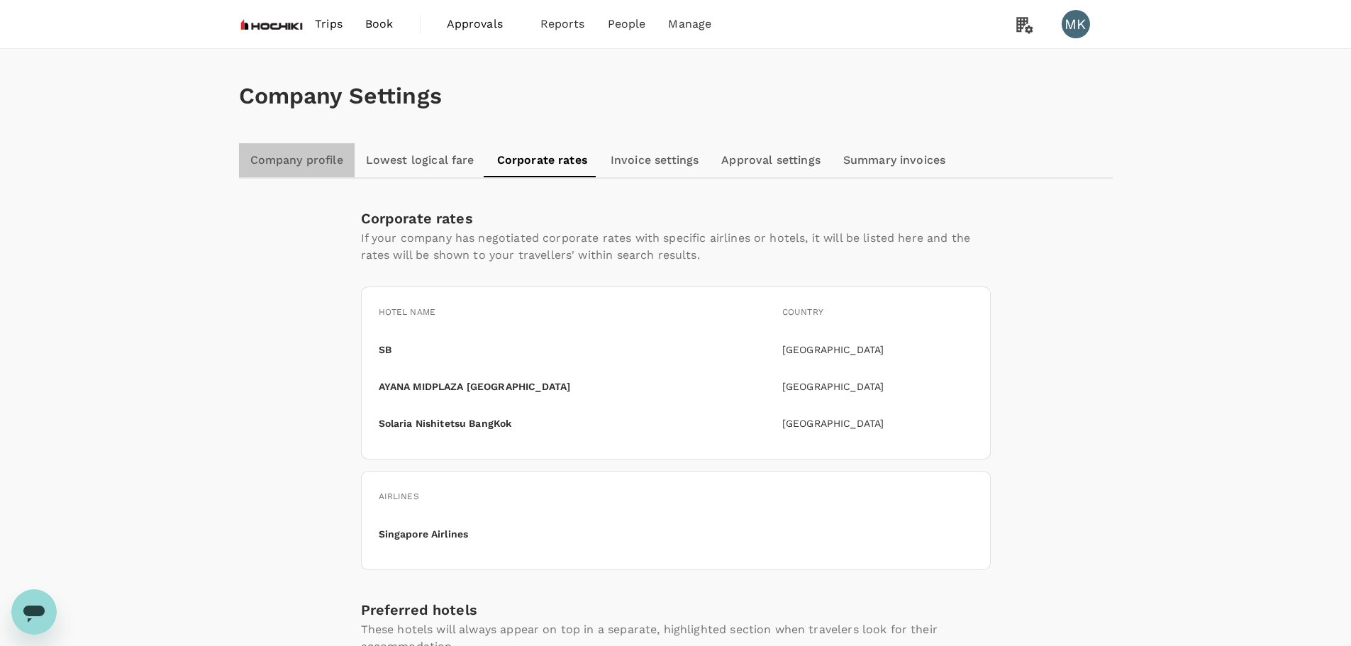
click at [260, 159] on link "Company profile" at bounding box center [297, 160] width 116 height 34
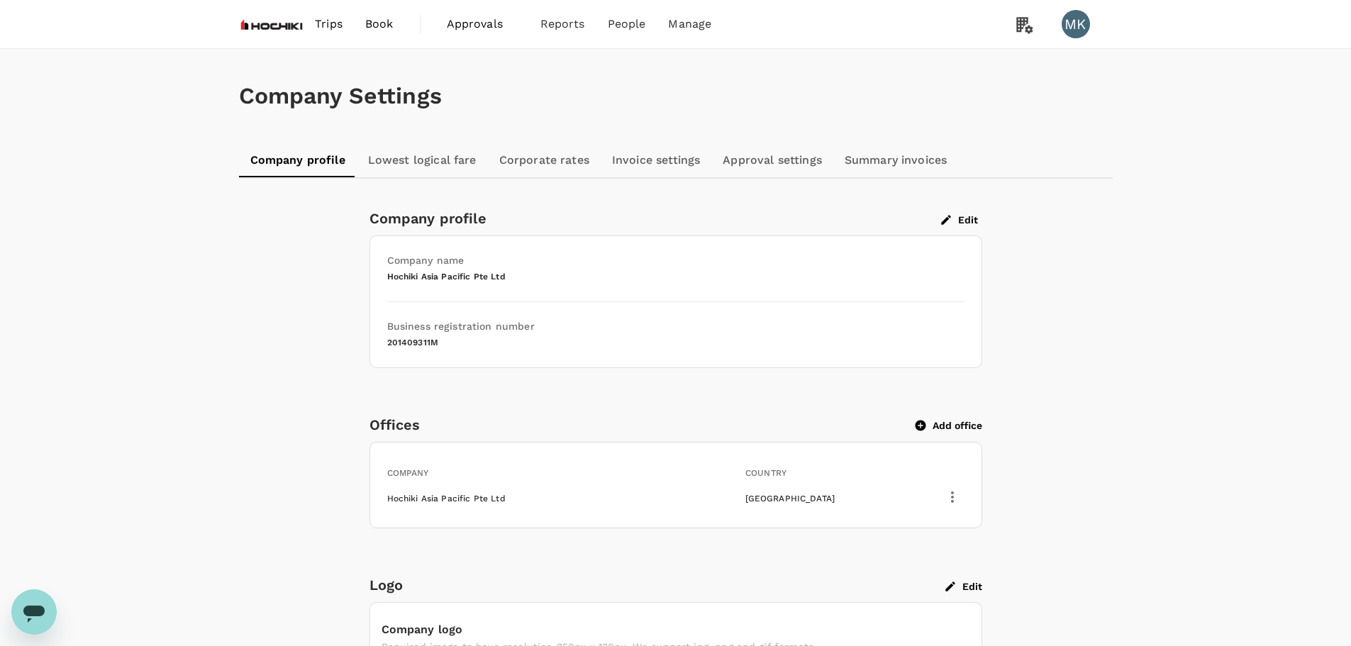
click at [430, 155] on link "Lowest logical fare" at bounding box center [422, 160] width 131 height 34
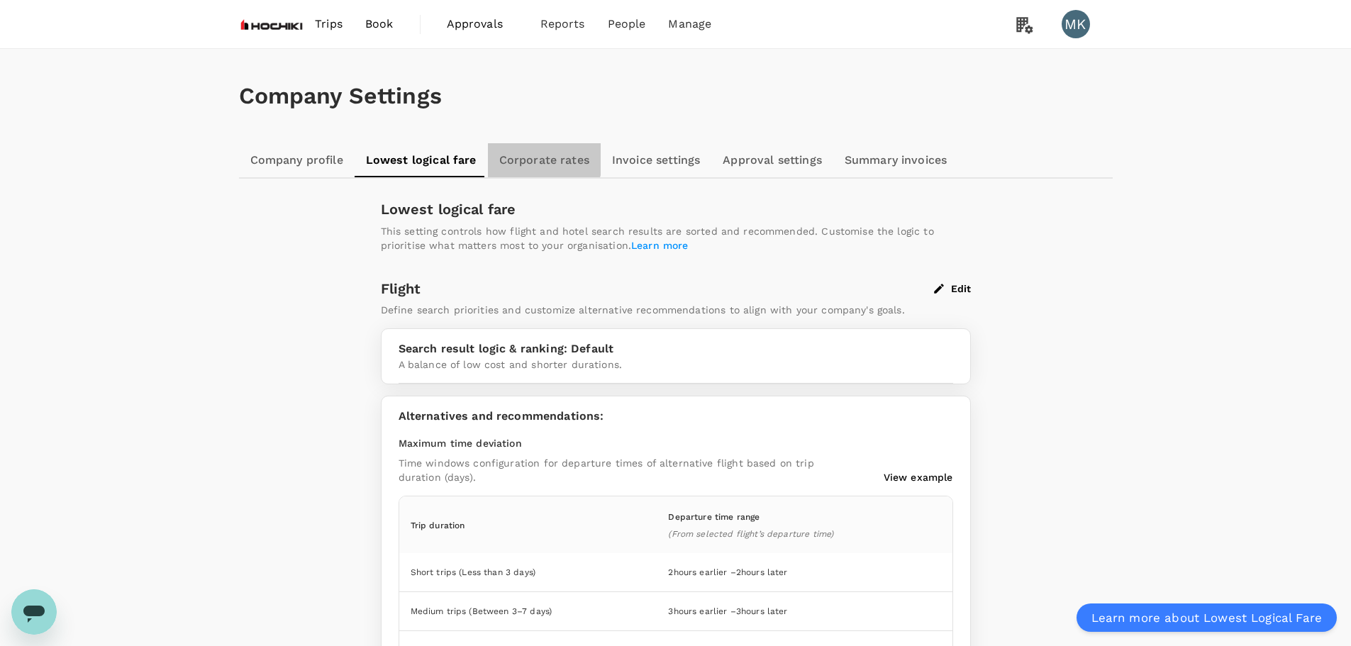
click at [535, 159] on link "Corporate rates" at bounding box center [544, 160] width 113 height 34
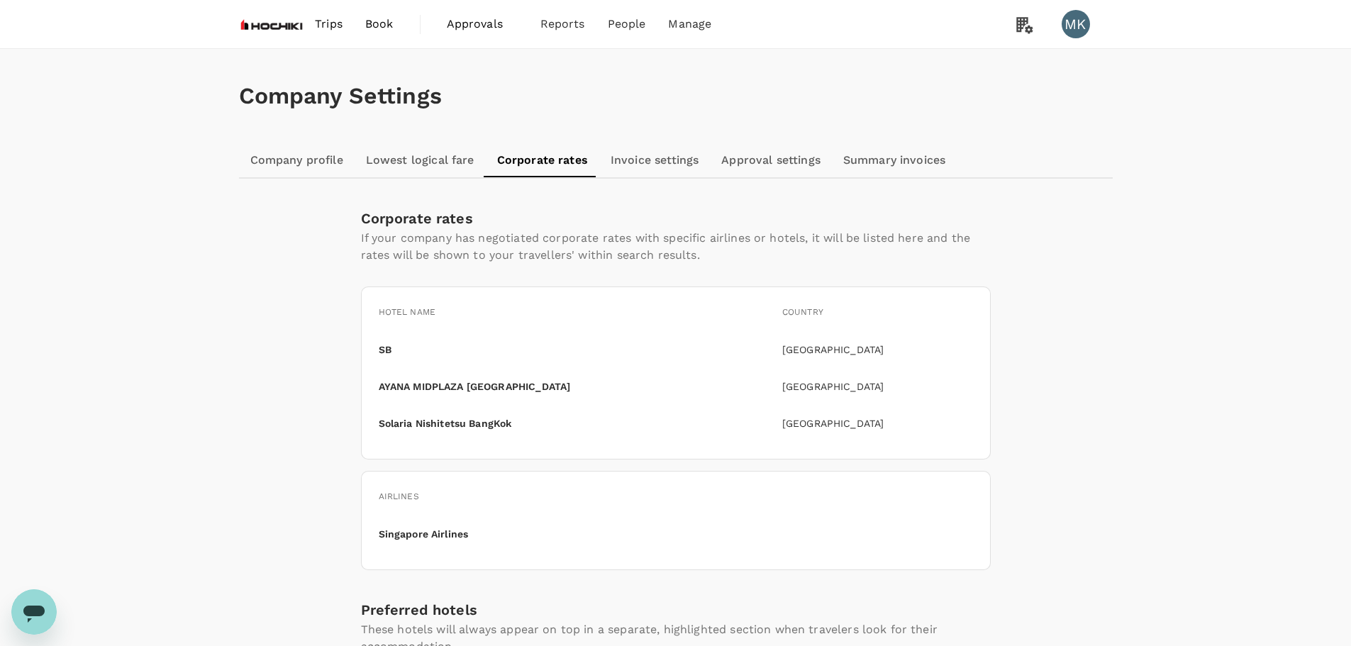
click at [388, 345] on p "SB" at bounding box center [385, 349] width 13 height 14
click at [666, 160] on link "Invoice settings" at bounding box center [654, 160] width 111 height 34
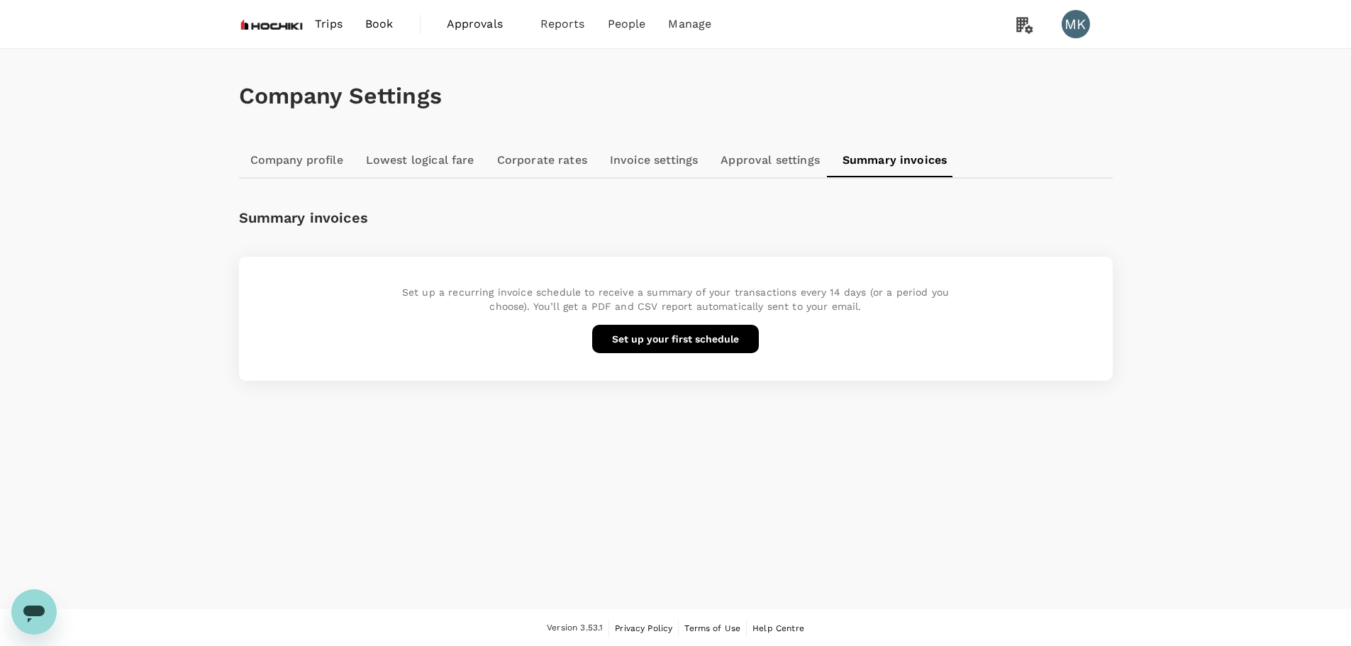
click at [385, 28] on span "Book" at bounding box center [379, 24] width 28 height 17
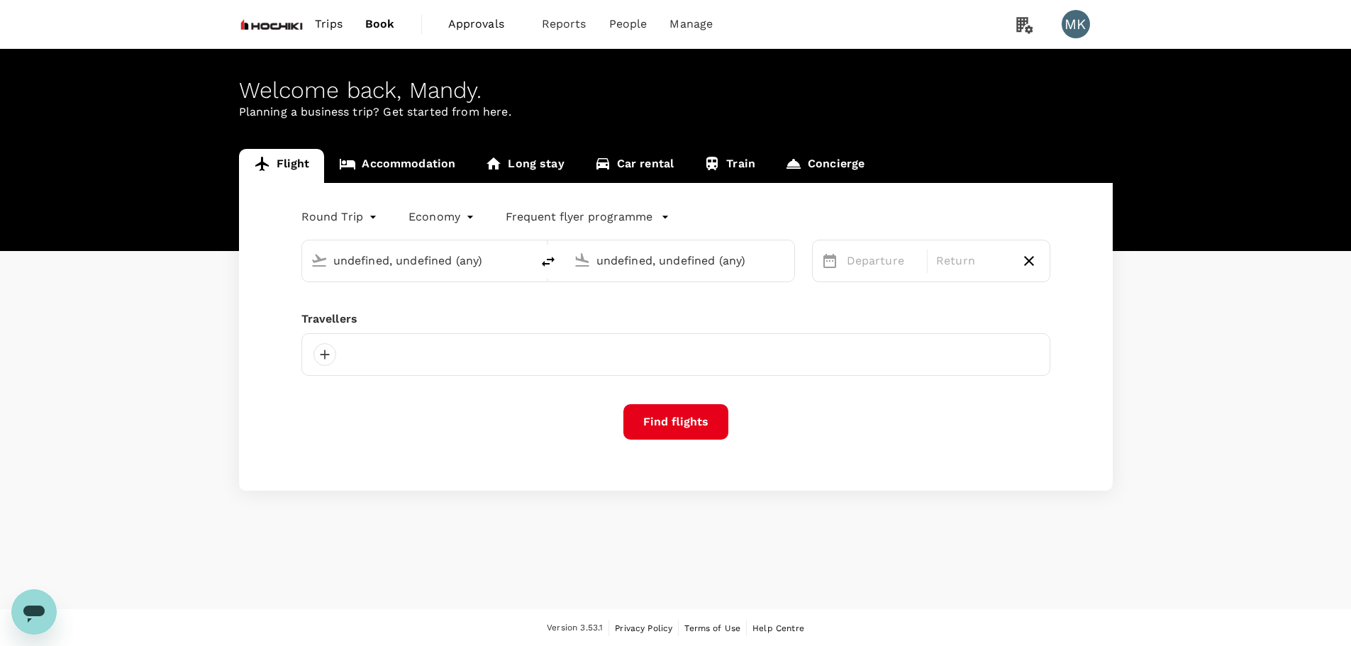
type input "[GEOGRAPHIC_DATA], [GEOGRAPHIC_DATA] (any)"
type input "Ngurah Rai Intl (DPS)"
type input "[GEOGRAPHIC_DATA], [GEOGRAPHIC_DATA] (any)"
type input "Ngurah Rai Intl (DPS)"
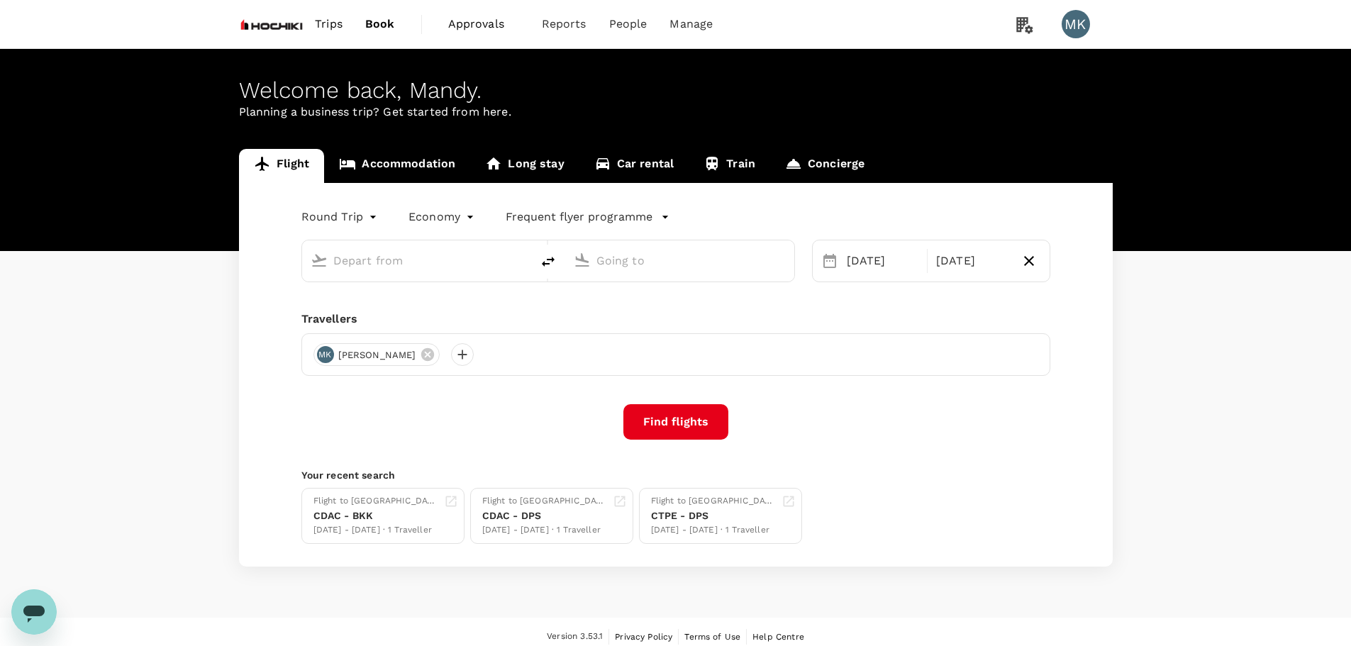
type input "[GEOGRAPHIC_DATA], [GEOGRAPHIC_DATA] (any)"
type input "Ngurah Rai Intl (DPS)"
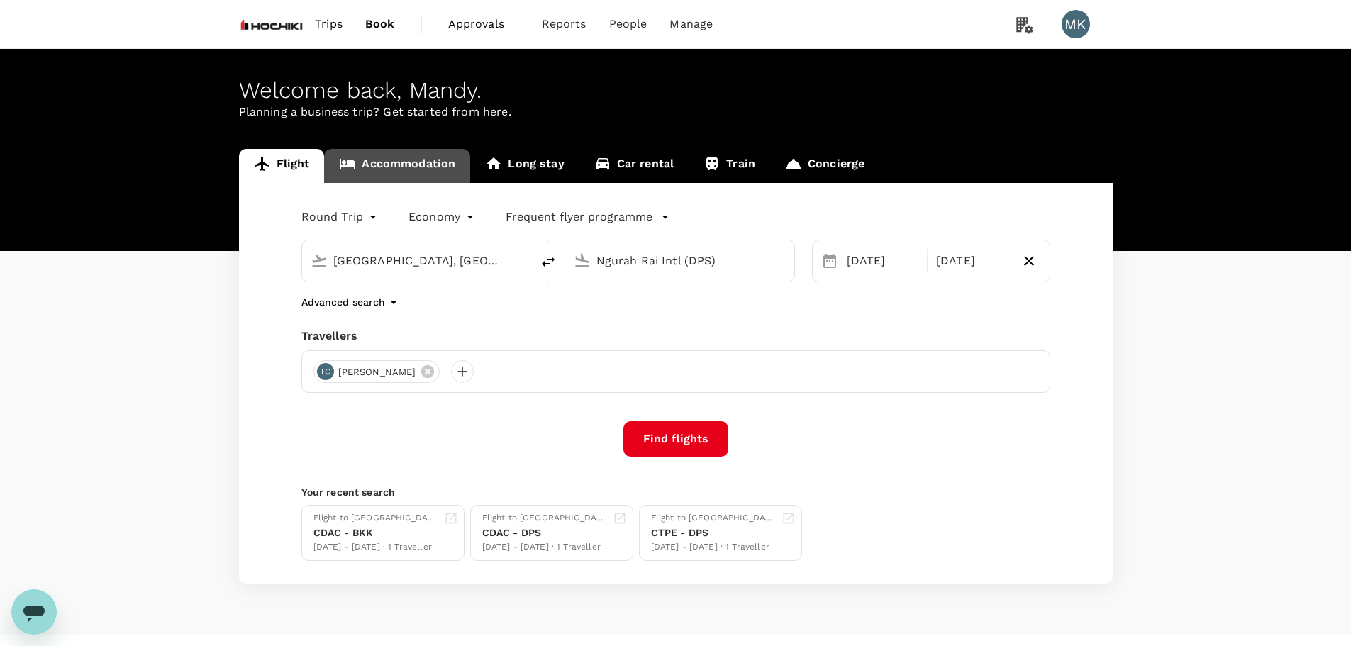
click at [418, 166] on link "Accommodation" at bounding box center [397, 166] width 146 height 34
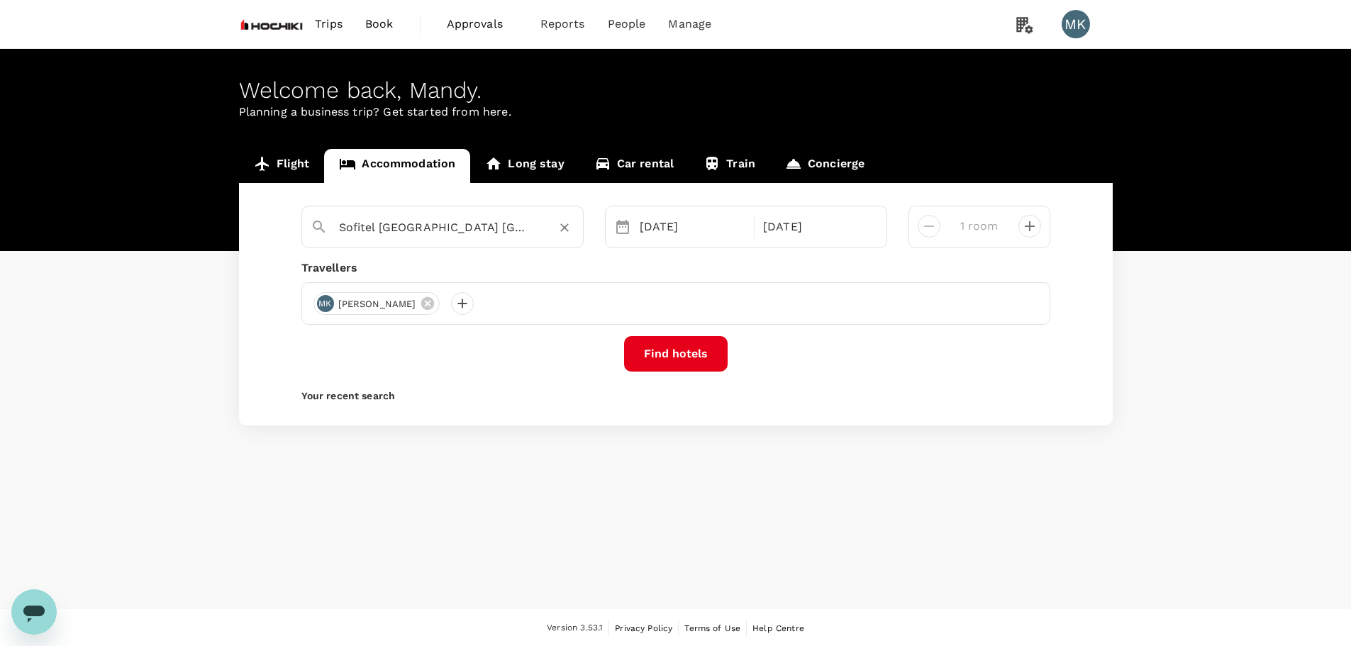
click at [472, 224] on input "Sofitel Kuala Lumpur Damansara" at bounding box center [437, 227] width 196 height 22
click at [457, 250] on div "Ayana Resort Bali Ayana Resort Bali" at bounding box center [449, 262] width 255 height 38
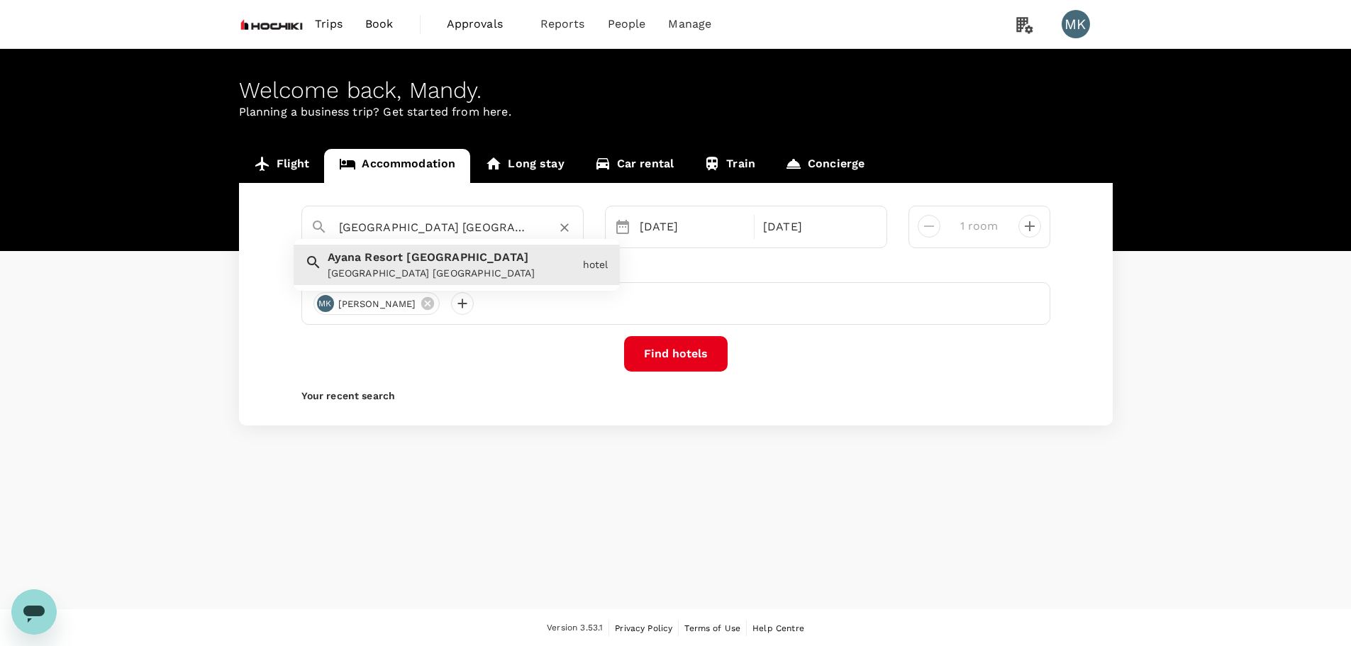
click at [471, 229] on input "Ayana Resort Bali" at bounding box center [437, 227] width 196 height 22
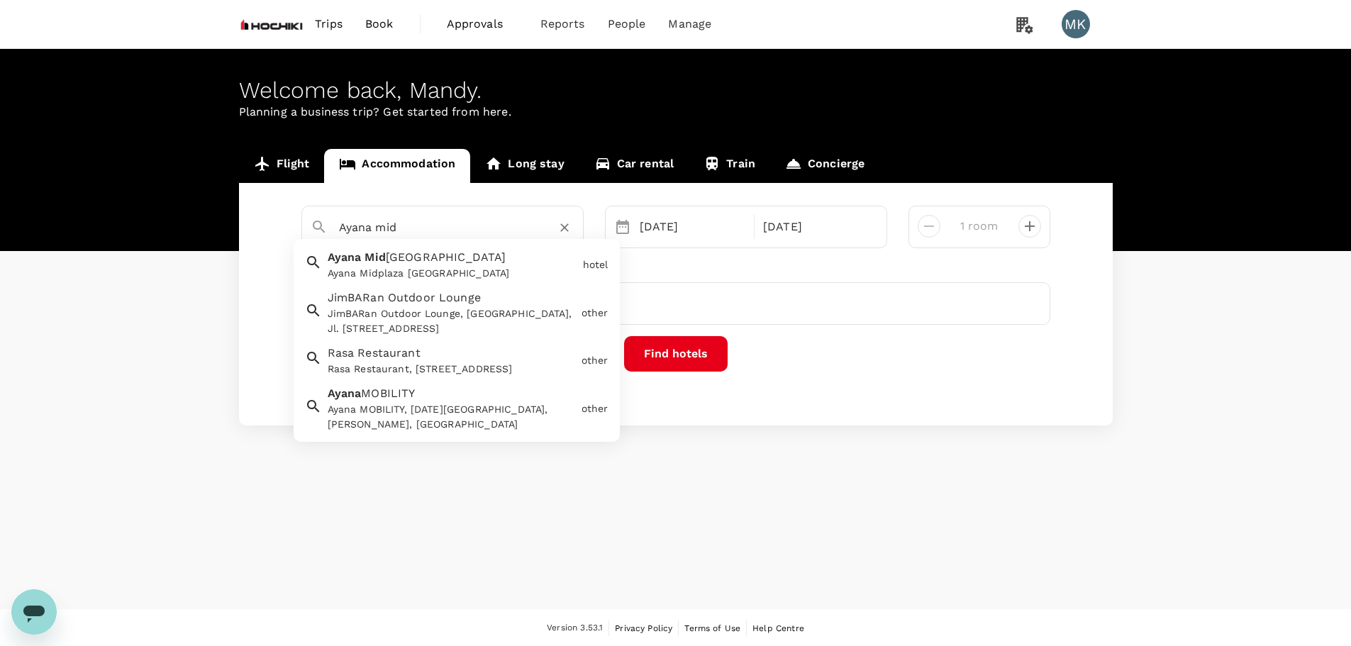
click at [457, 279] on div "Ayana Midplaza [GEOGRAPHIC_DATA]" at bounding box center [453, 273] width 250 height 15
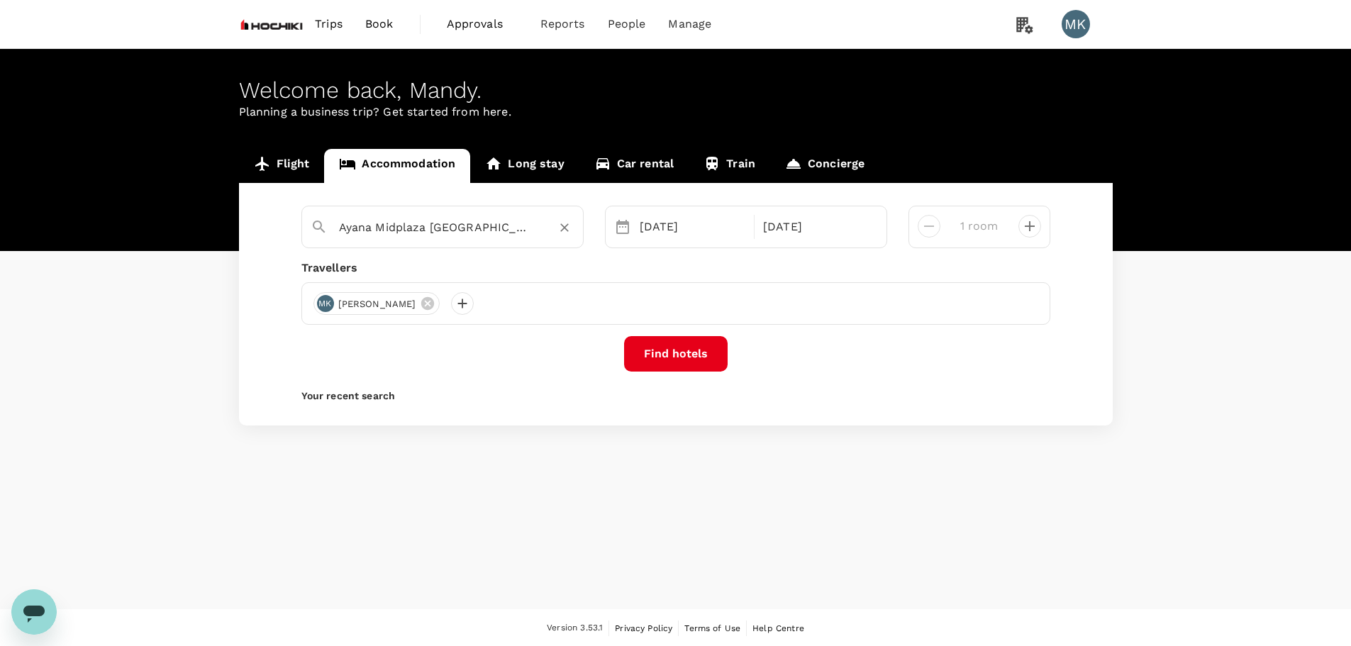
type input "Ayana Midplaza [GEOGRAPHIC_DATA]"
click at [676, 360] on button "Find hotels" at bounding box center [676, 353] width 104 height 35
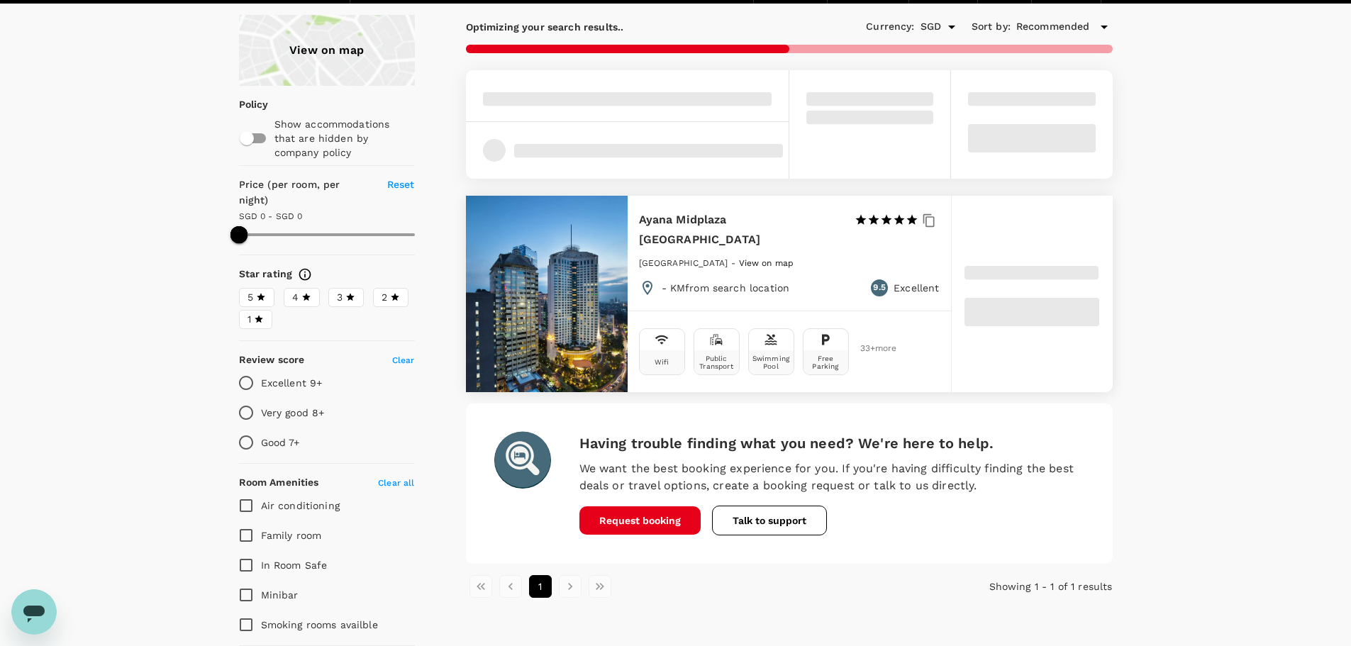
scroll to position [85, 0]
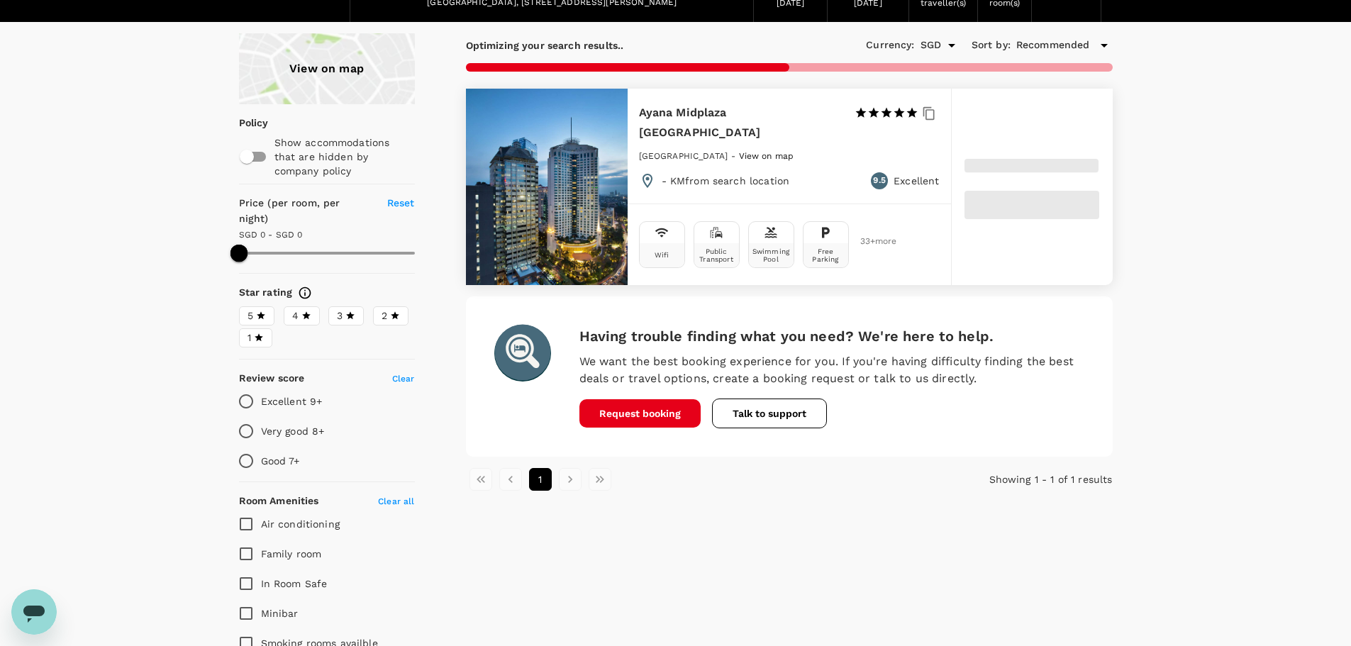
click at [554, 173] on div at bounding box center [547, 187] width 162 height 196
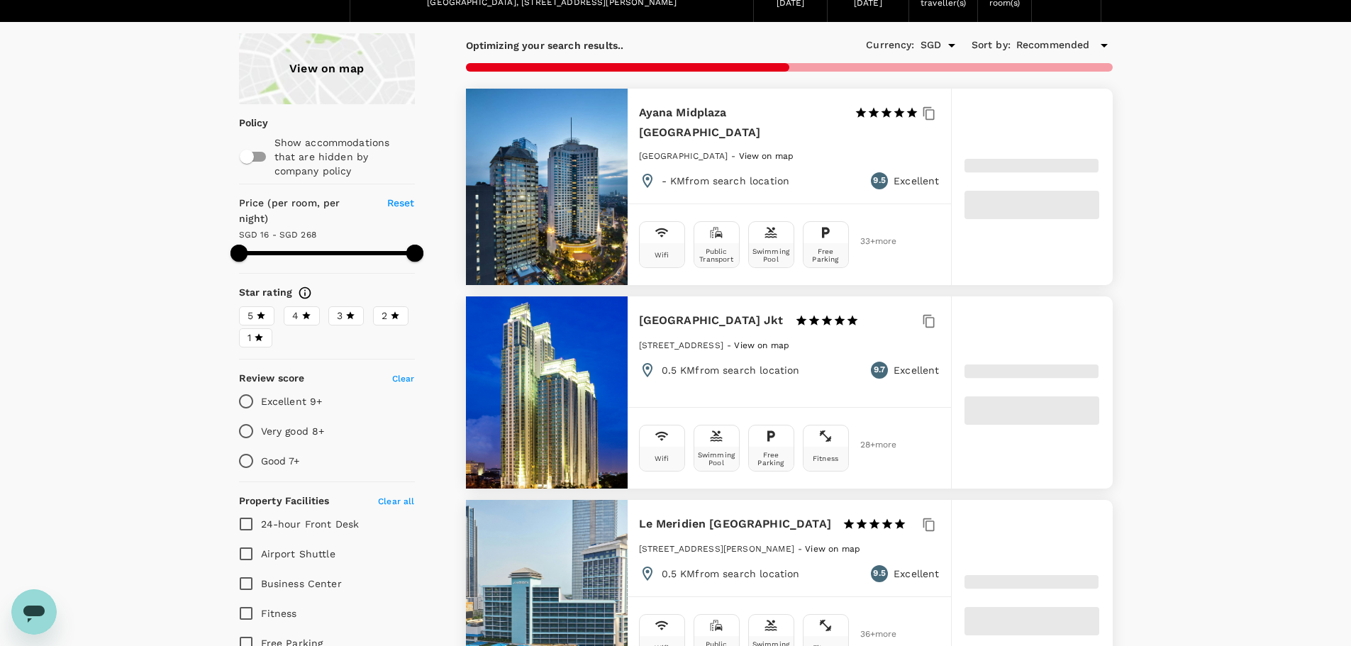
click at [703, 116] on h6 "Ayana Midplaza [GEOGRAPHIC_DATA]" at bounding box center [741, 123] width 204 height 40
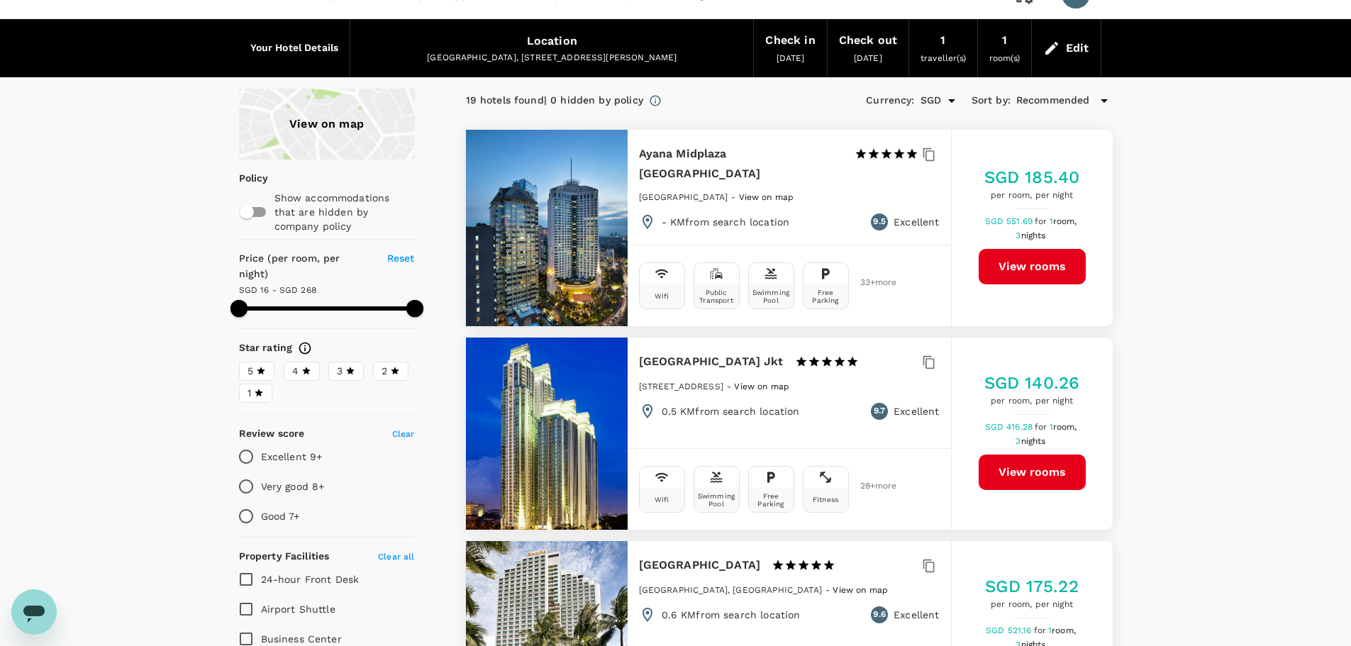
scroll to position [0, 0]
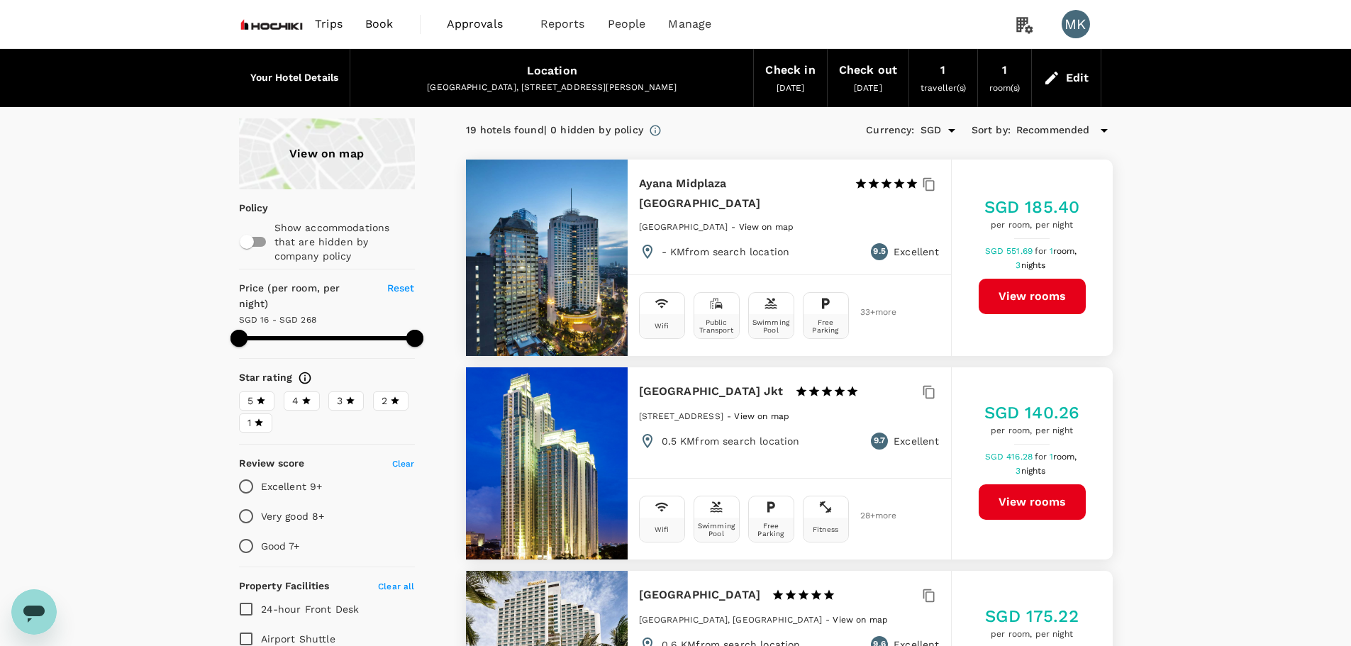
click at [765, 186] on h6 "Ayana Midplaza [GEOGRAPHIC_DATA]" at bounding box center [741, 194] width 204 height 40
click at [729, 186] on h6 "Ayana Midplaza [GEOGRAPHIC_DATA]" at bounding box center [741, 194] width 204 height 40
click at [518, 202] on div at bounding box center [547, 258] width 162 height 196
click at [1011, 287] on button "View rooms" at bounding box center [1031, 296] width 107 height 35
type input "266.97"
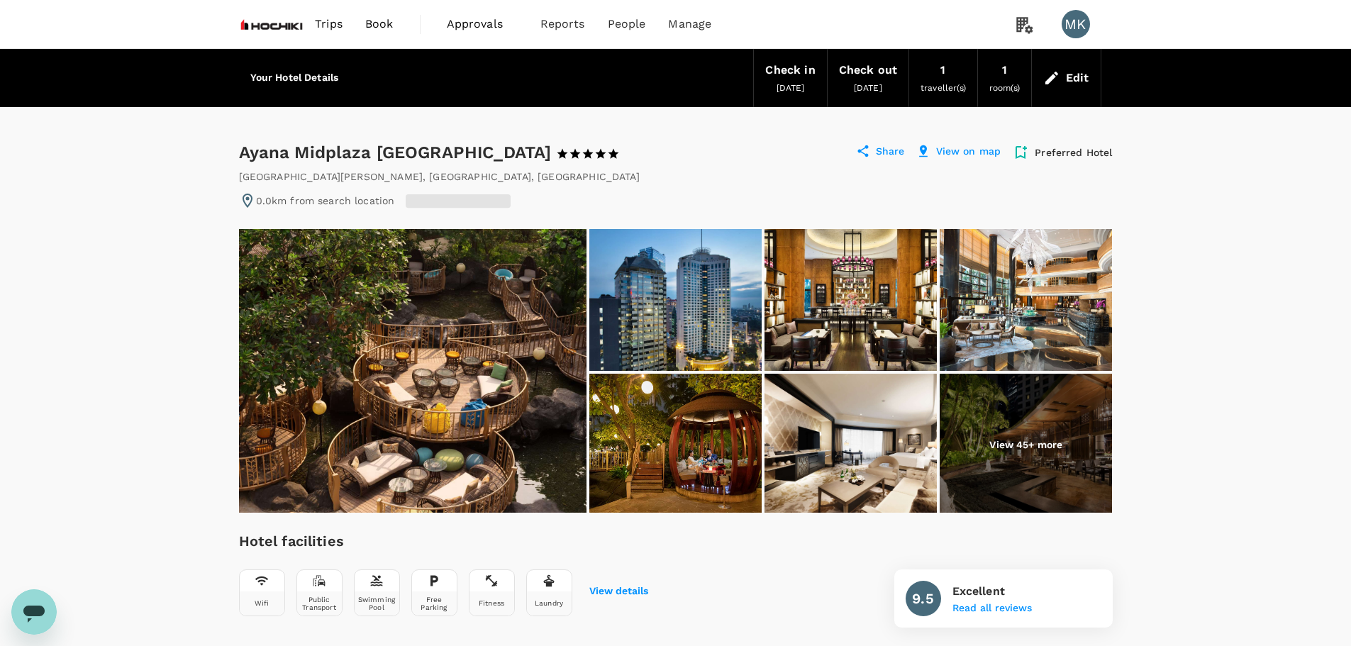
click at [1079, 147] on p "Preferred Hotel" at bounding box center [1072, 152] width 77 height 14
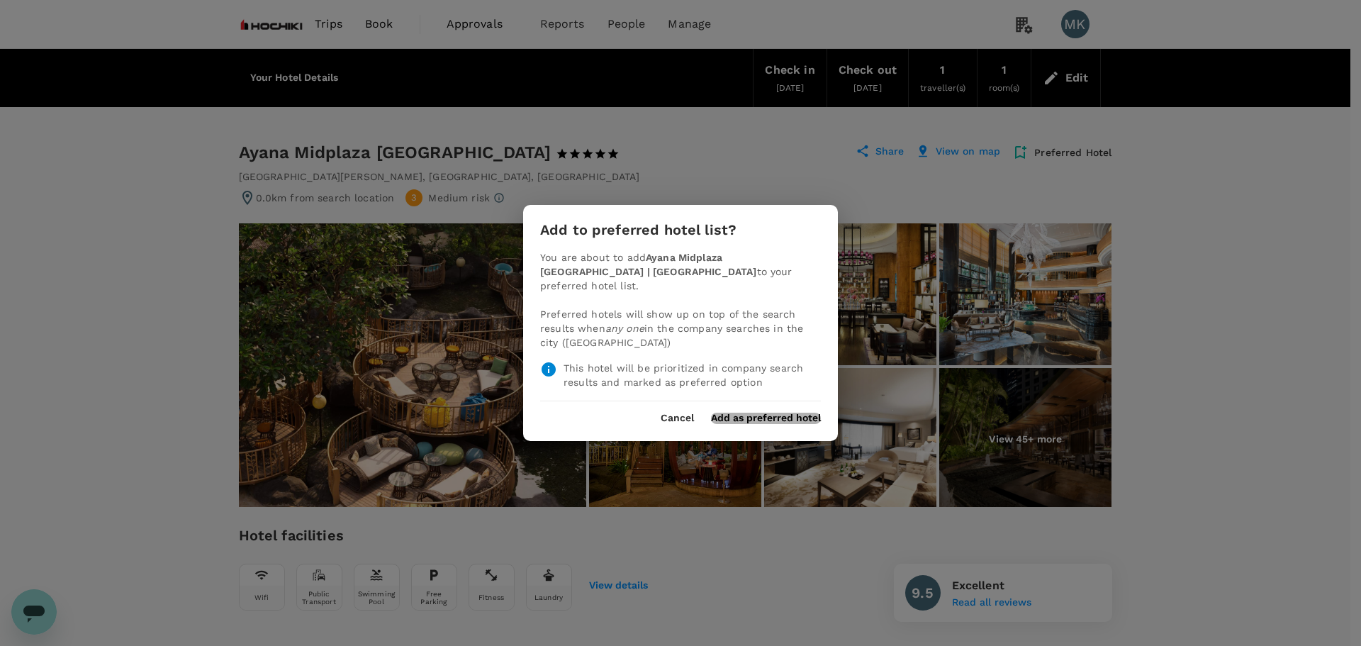
click at [774, 413] on button "Add as preferred hotel" at bounding box center [766, 418] width 110 height 11
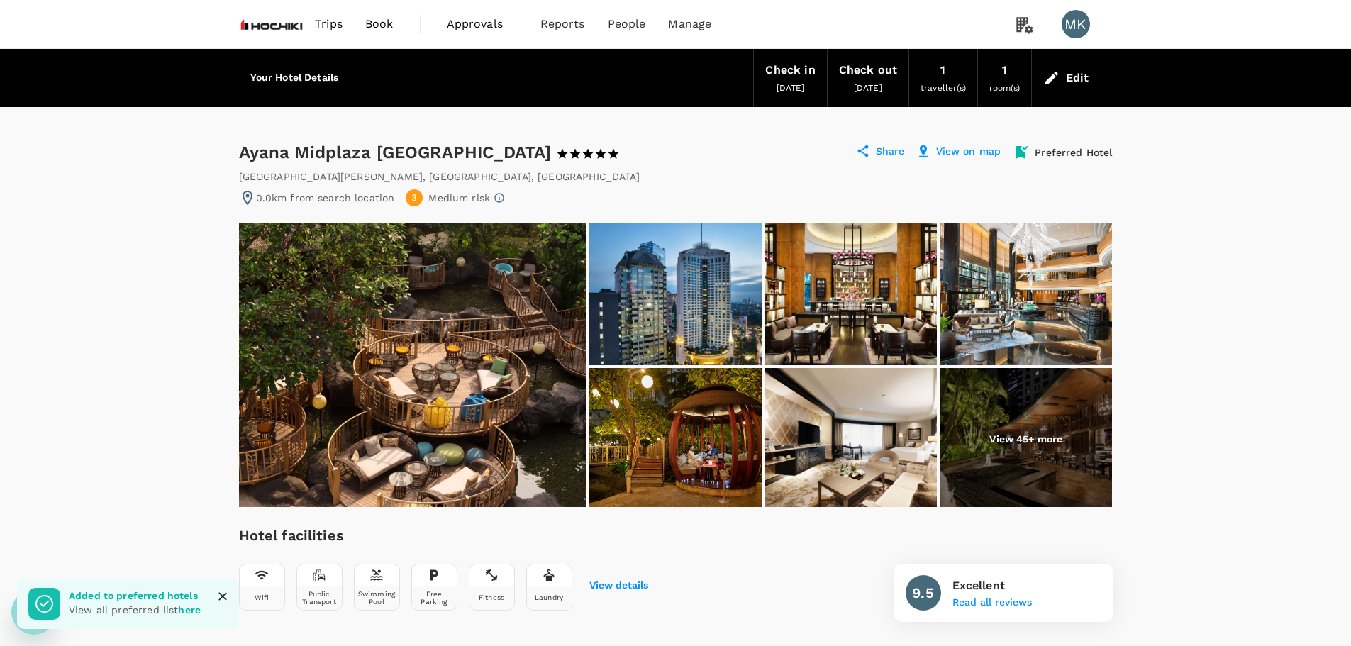
click at [385, 21] on span "Book" at bounding box center [379, 24] width 28 height 17
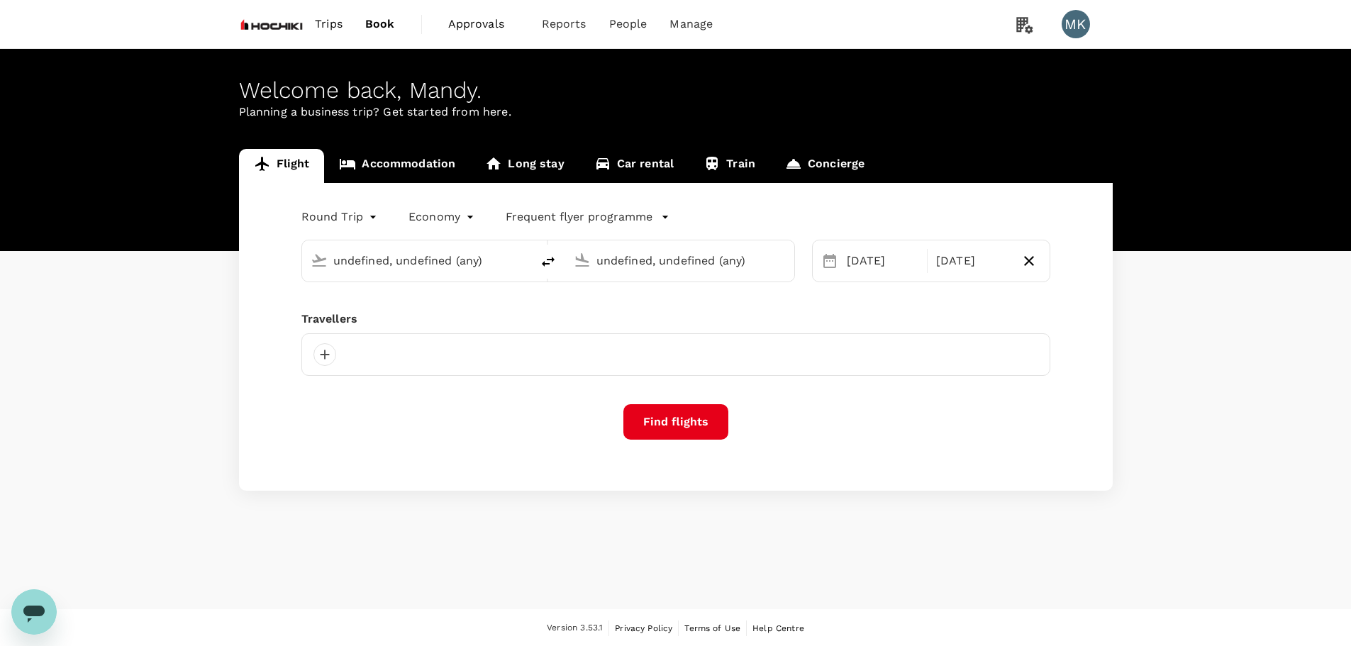
type input "[GEOGRAPHIC_DATA], [GEOGRAPHIC_DATA] (any)"
type input "Ngurah Rai Intl (DPS)"
type input "[GEOGRAPHIC_DATA], [GEOGRAPHIC_DATA] (any)"
type input "Ngurah Rai Intl (DPS)"
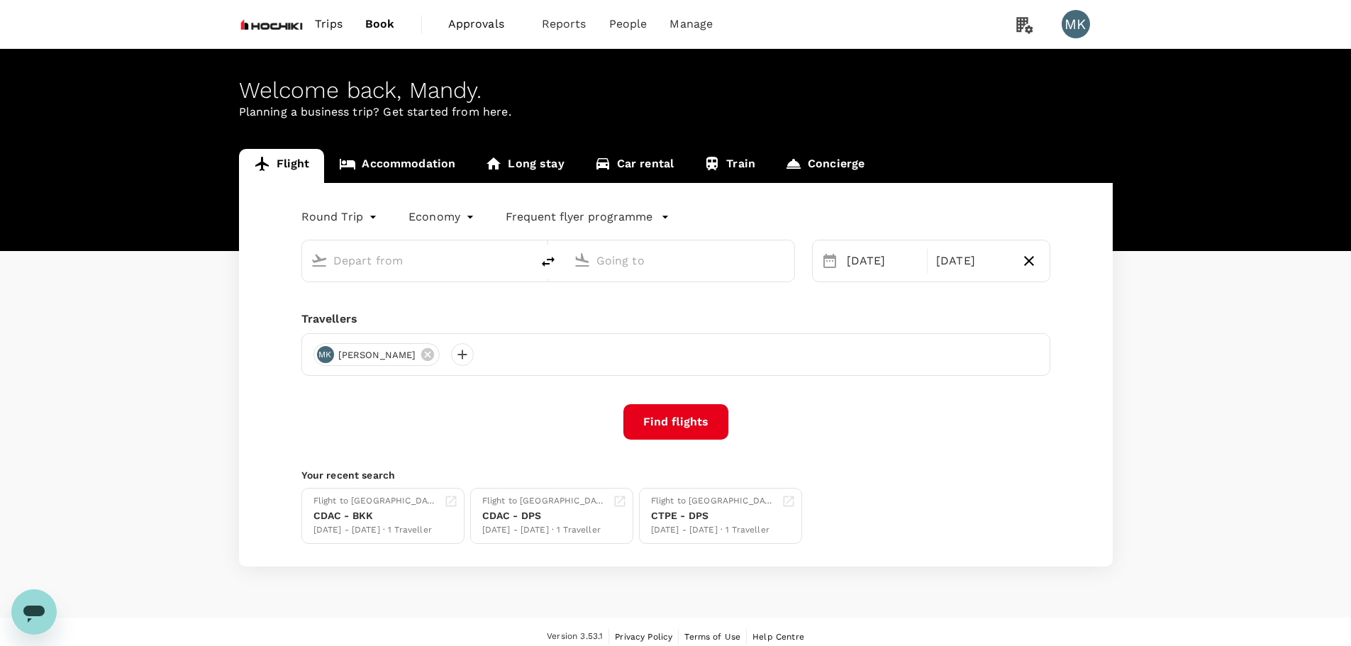
type input "[GEOGRAPHIC_DATA], [GEOGRAPHIC_DATA] (any)"
type input "Ngurah Rai Intl (DPS)"
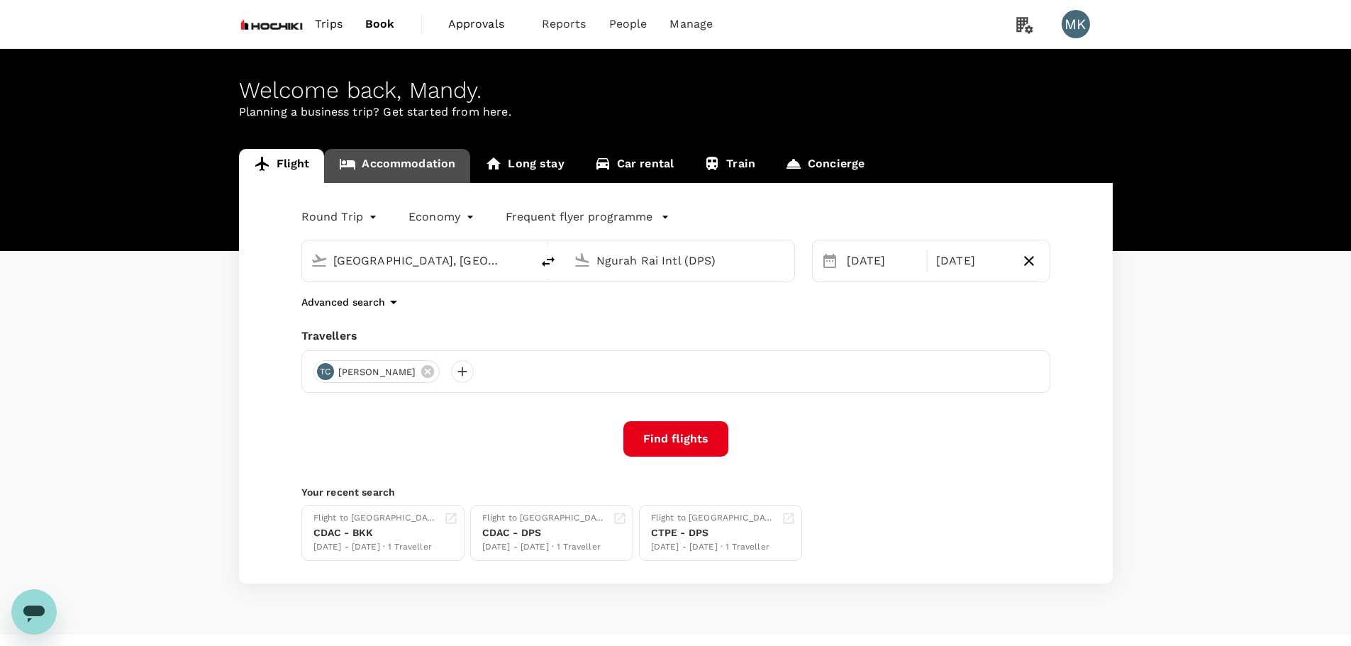
click at [407, 167] on link "Accommodation" at bounding box center [397, 166] width 146 height 34
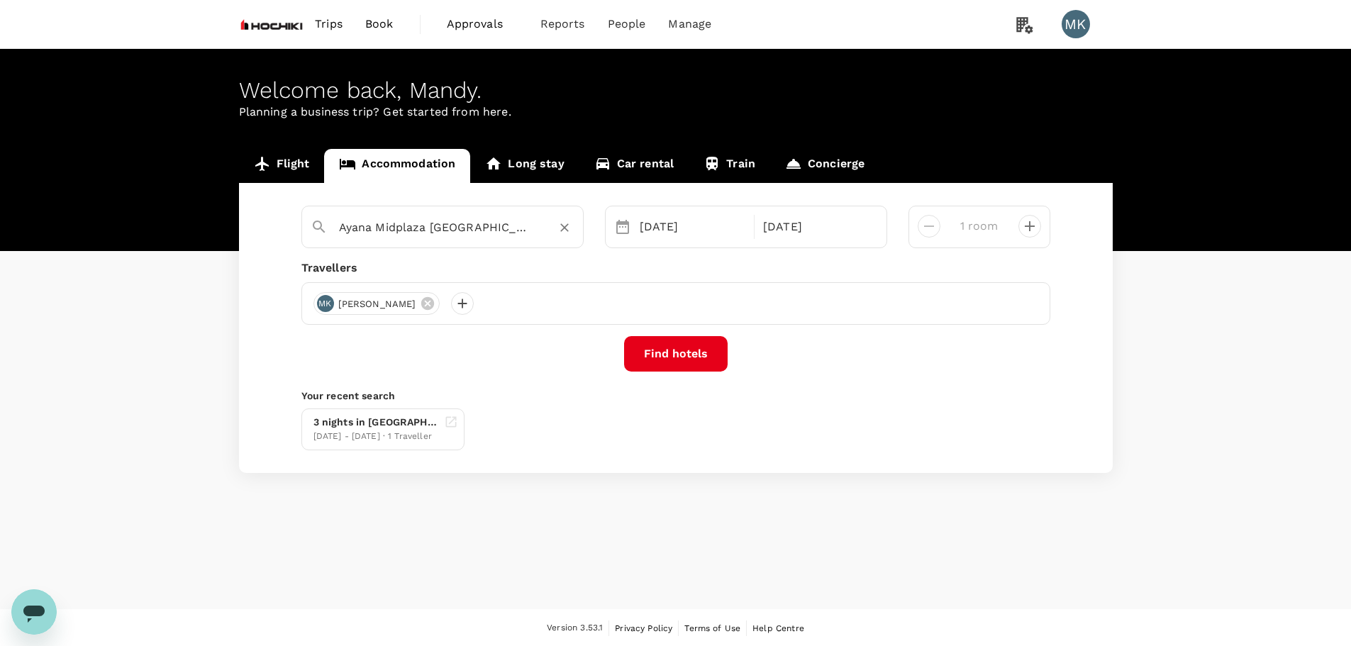
click at [440, 221] on input "Ayana Midplaza [GEOGRAPHIC_DATA]" at bounding box center [437, 227] width 196 height 22
paste input "Solaria Nishitetsu Bangkok"
click at [376, 283] on div "Solaria Nishitetsu Hotel Bangkok" at bounding box center [453, 290] width 250 height 15
type input "Solaria Nishitetsu Hotel Bangkok"
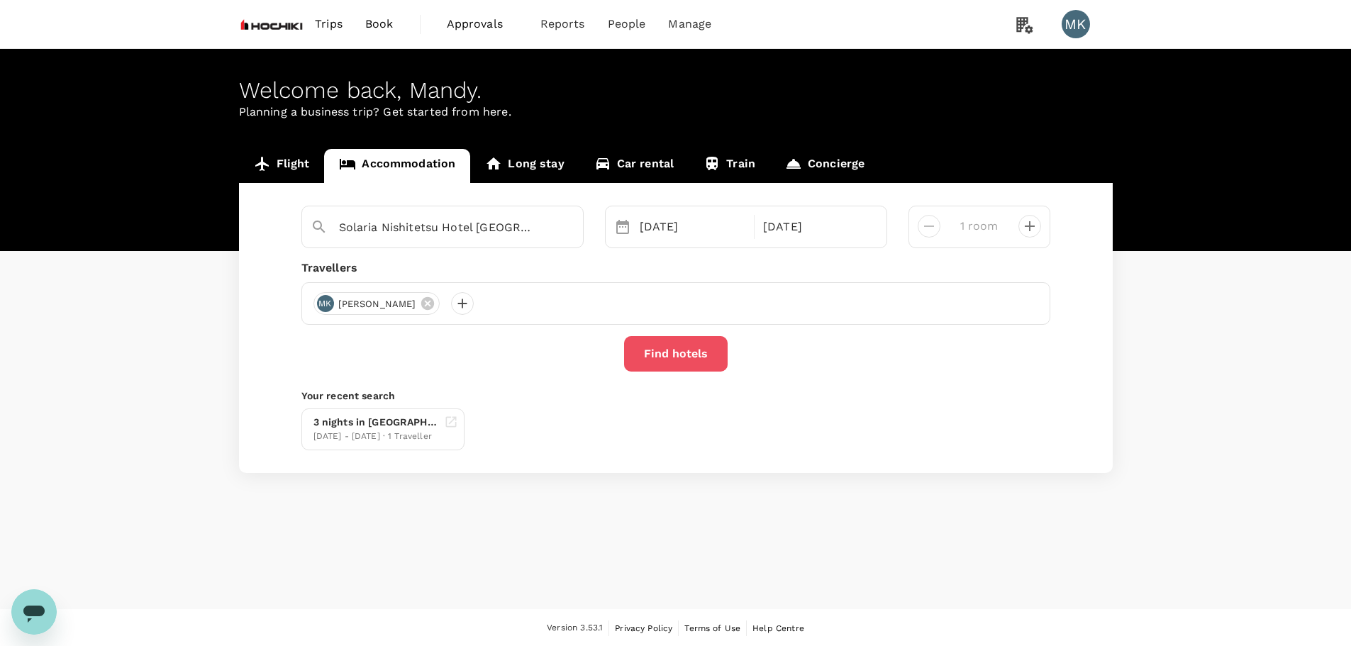
click at [672, 342] on button "Find hotels" at bounding box center [676, 353] width 104 height 35
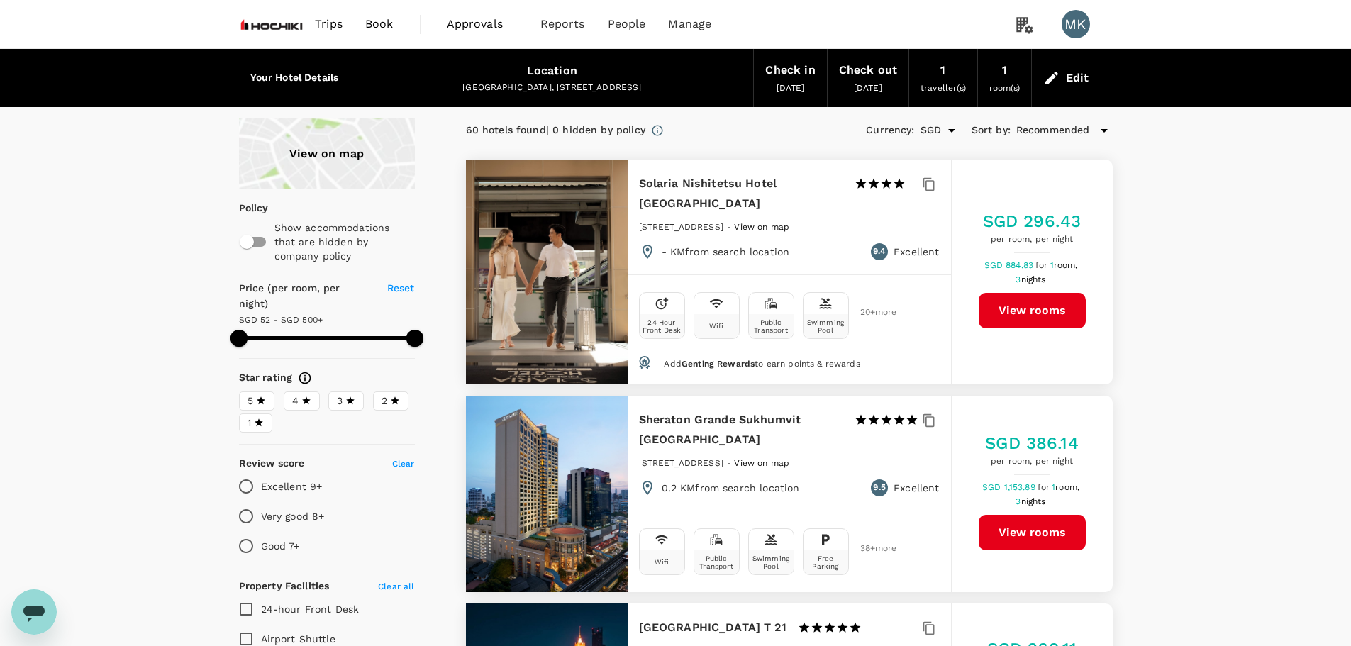
click at [542, 232] on div at bounding box center [547, 272] width 162 height 225
click at [1006, 296] on button "View rooms" at bounding box center [1031, 310] width 107 height 35
type input "499.03"
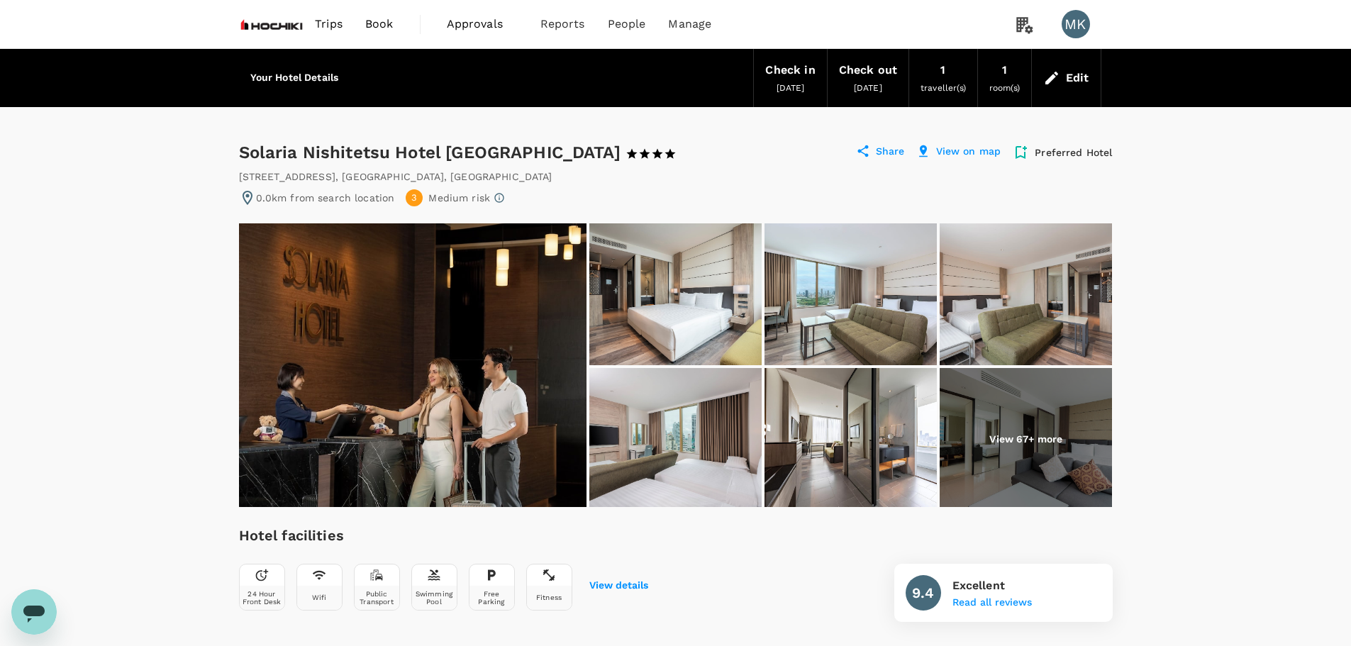
click at [1037, 162] on div "Solaria Nishitetsu Hotel Bangkok 1 Star 2 Stars 3 Stars 4 Stars 5 Stars Share V…" at bounding box center [676, 152] width 874 height 23
click at [1034, 152] on div "Preferred Hotel" at bounding box center [1062, 152] width 100 height 17
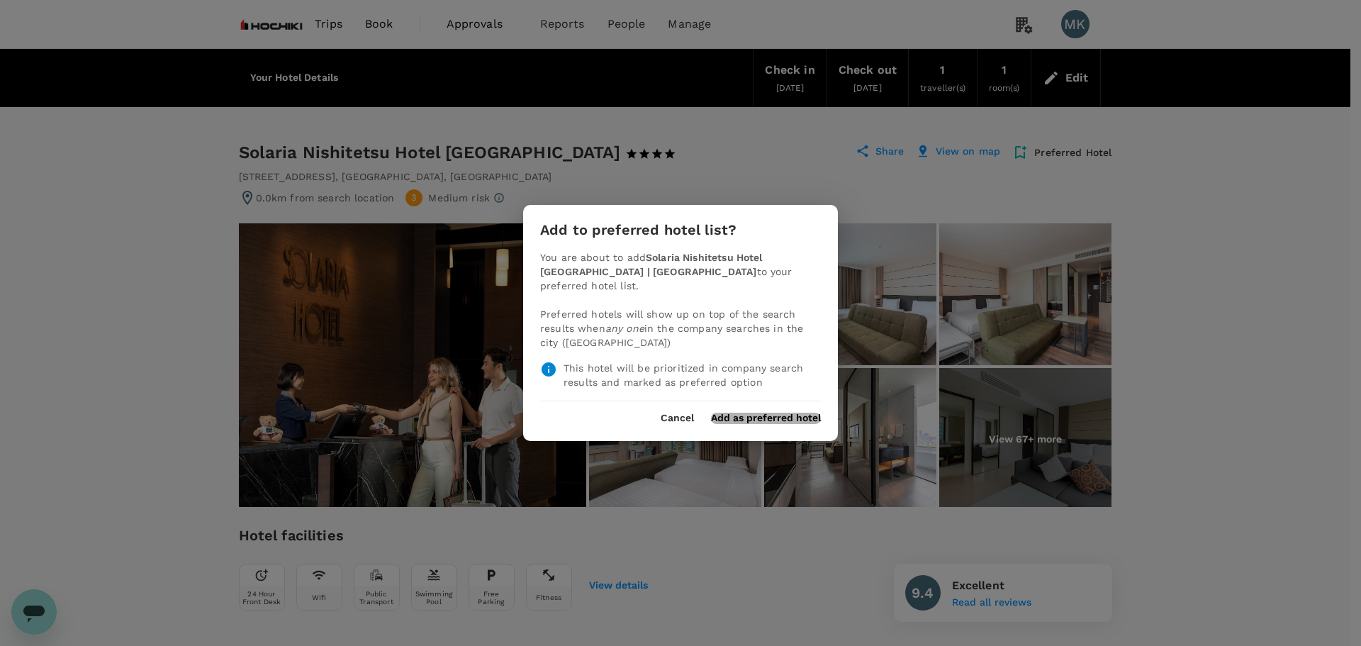
click at [771, 413] on button "Add as preferred hotel" at bounding box center [766, 418] width 110 height 11
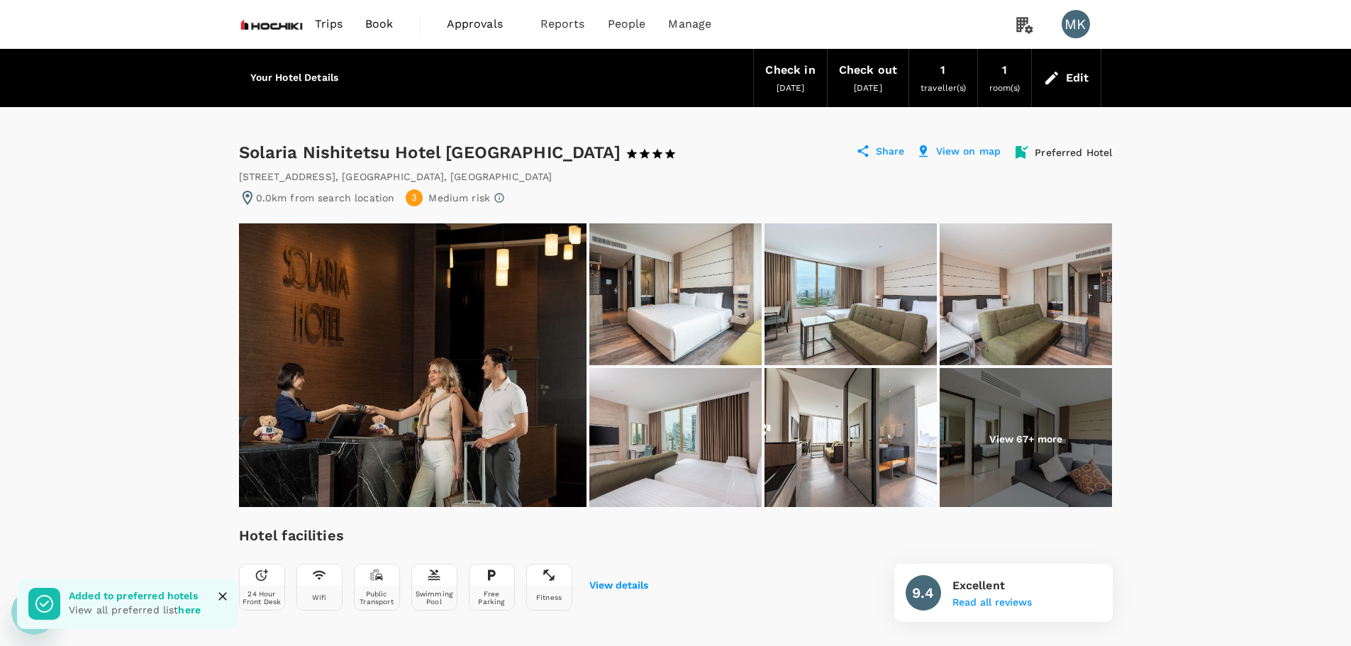
click at [1072, 84] on div "Edit" at bounding box center [1077, 78] width 23 height 20
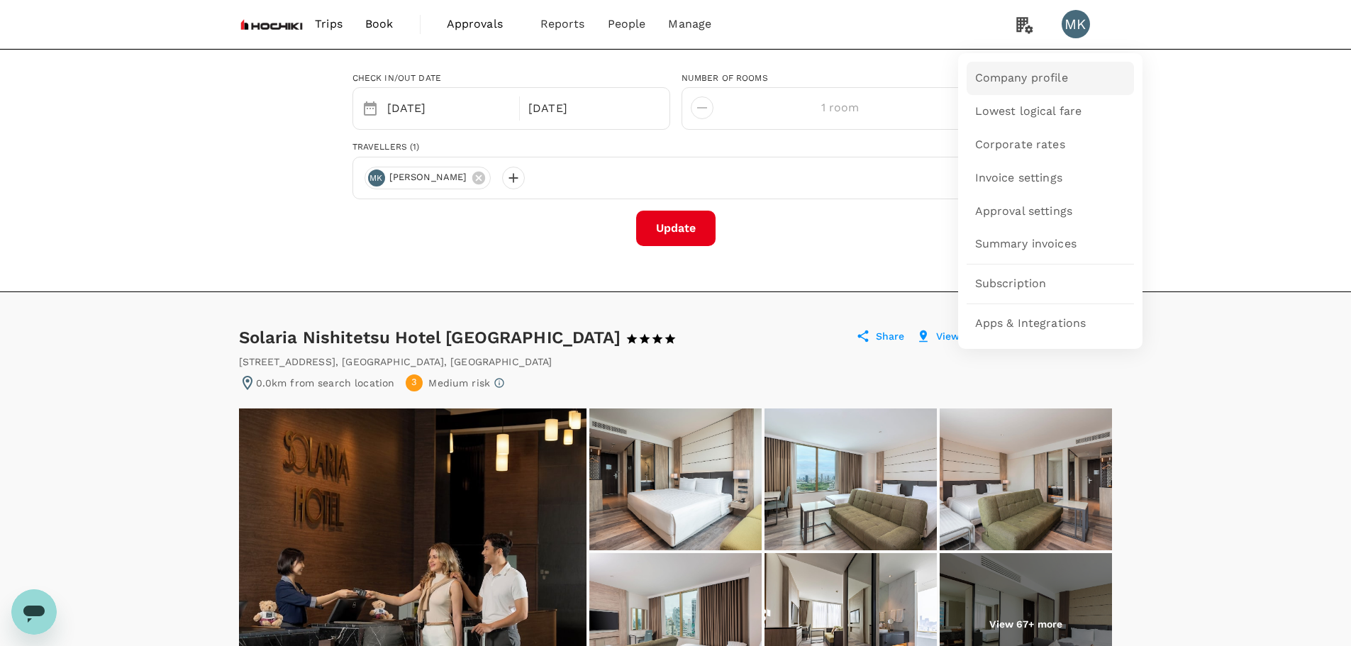
click at [1007, 87] on link "Company profile" at bounding box center [1049, 78] width 167 height 33
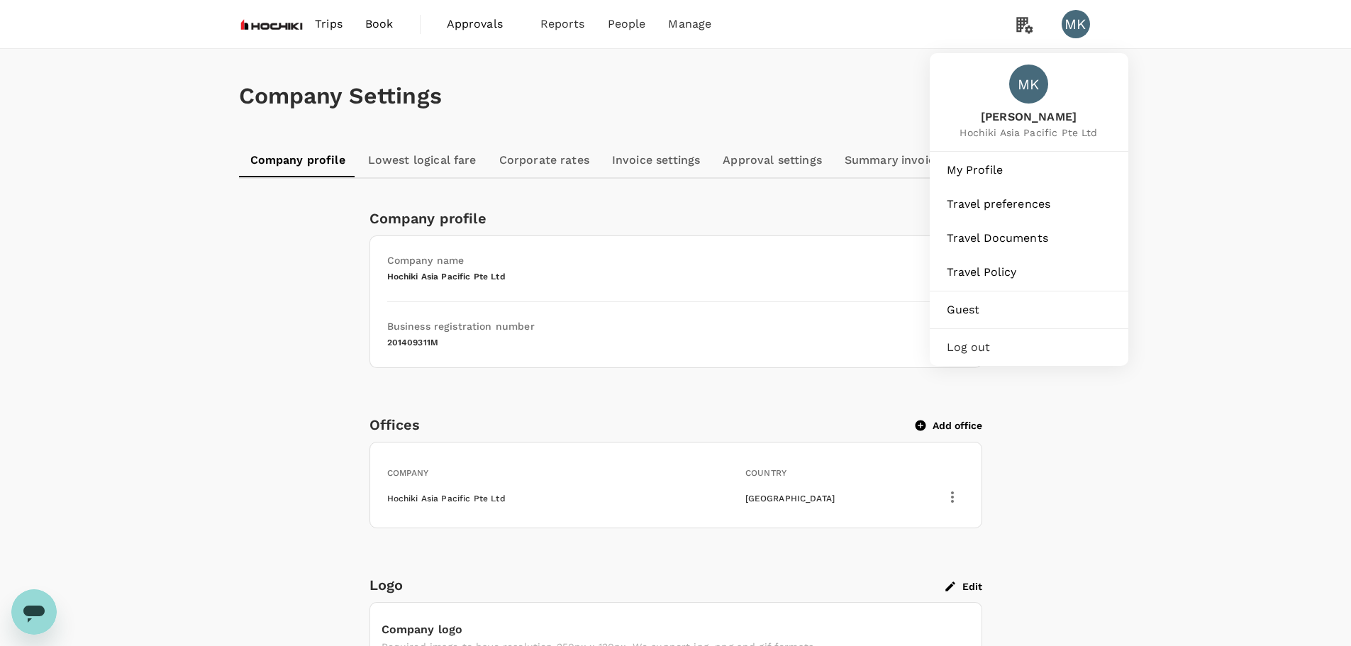
click at [1076, 20] on div "MK" at bounding box center [1075, 24] width 28 height 28
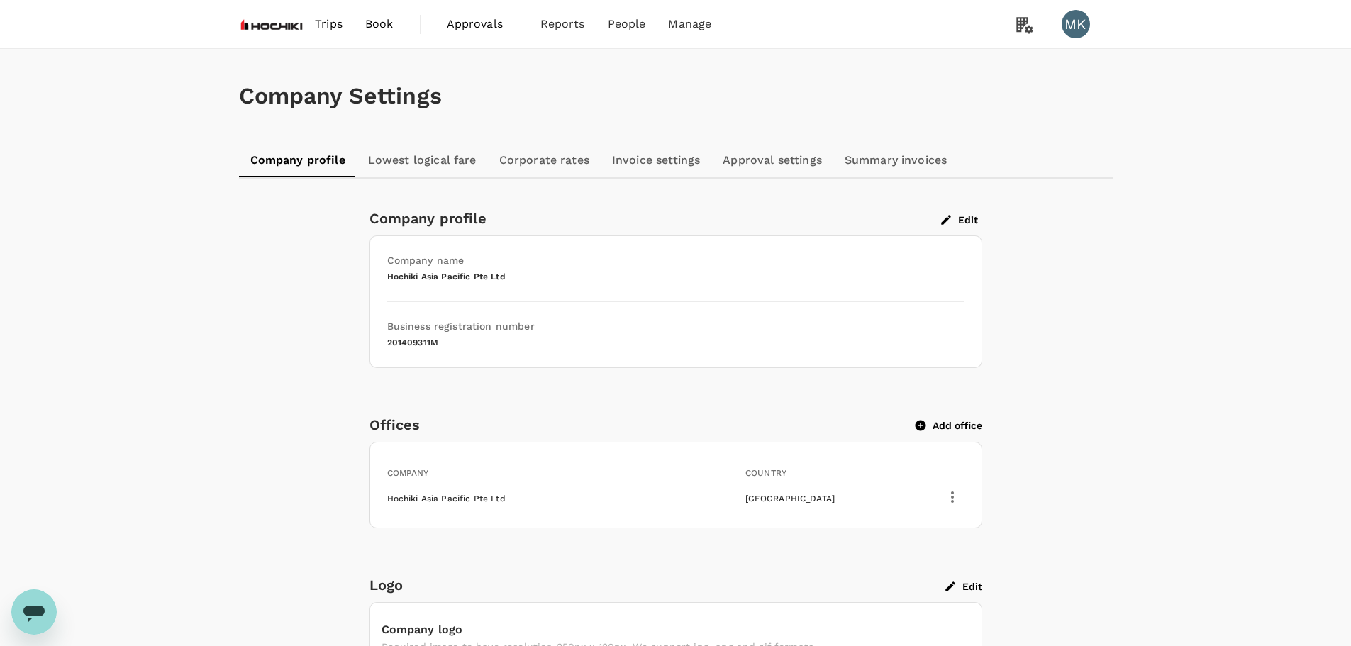
click at [1085, 21] on div "MK" at bounding box center [1075, 24] width 28 height 28
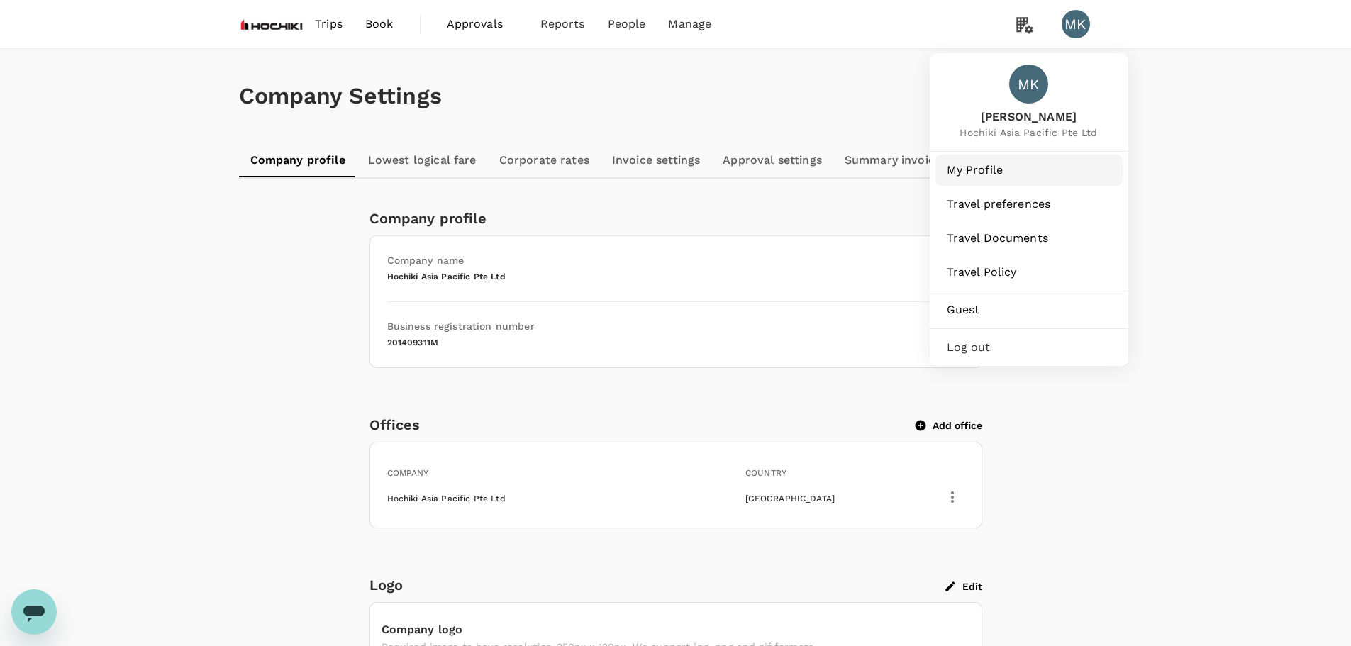
click at [1022, 174] on span "My Profile" at bounding box center [1029, 170] width 164 height 17
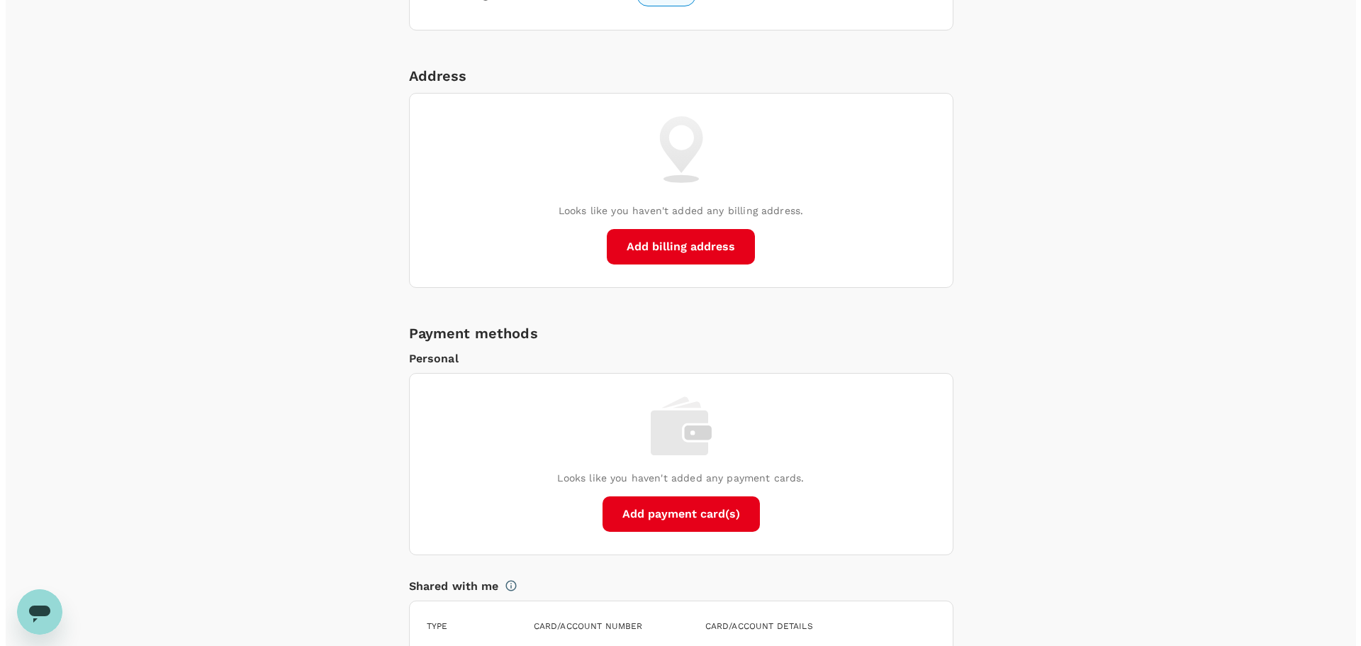
scroll to position [1087, 0]
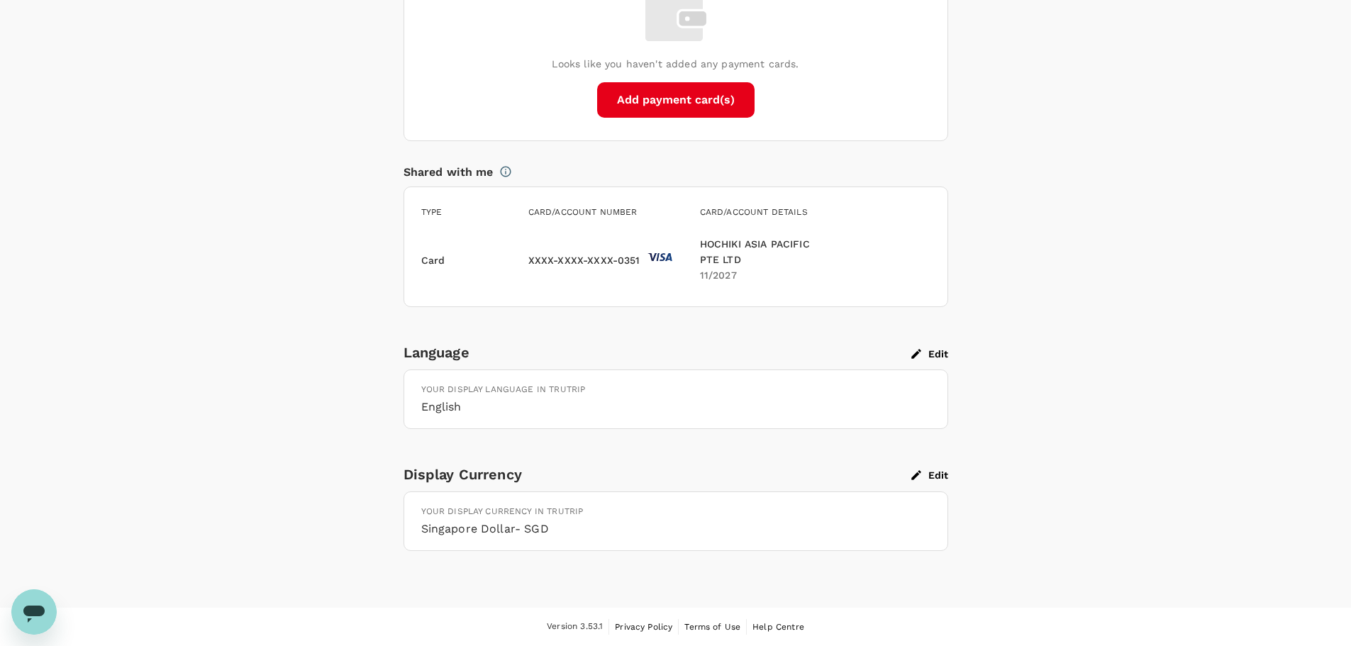
click at [933, 472] on button "Edit" at bounding box center [929, 475] width 37 height 13
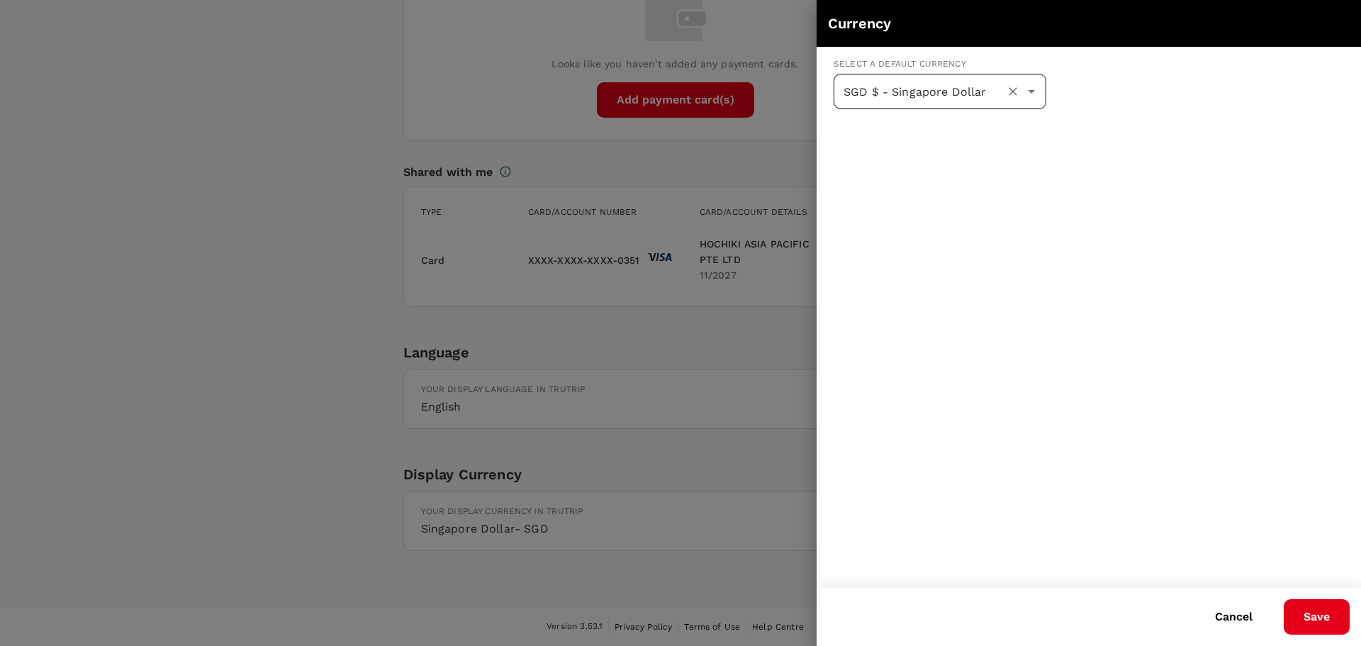
click at [1008, 102] on div "SGD $ - Singapore Dollar ​" at bounding box center [940, 91] width 213 height 35
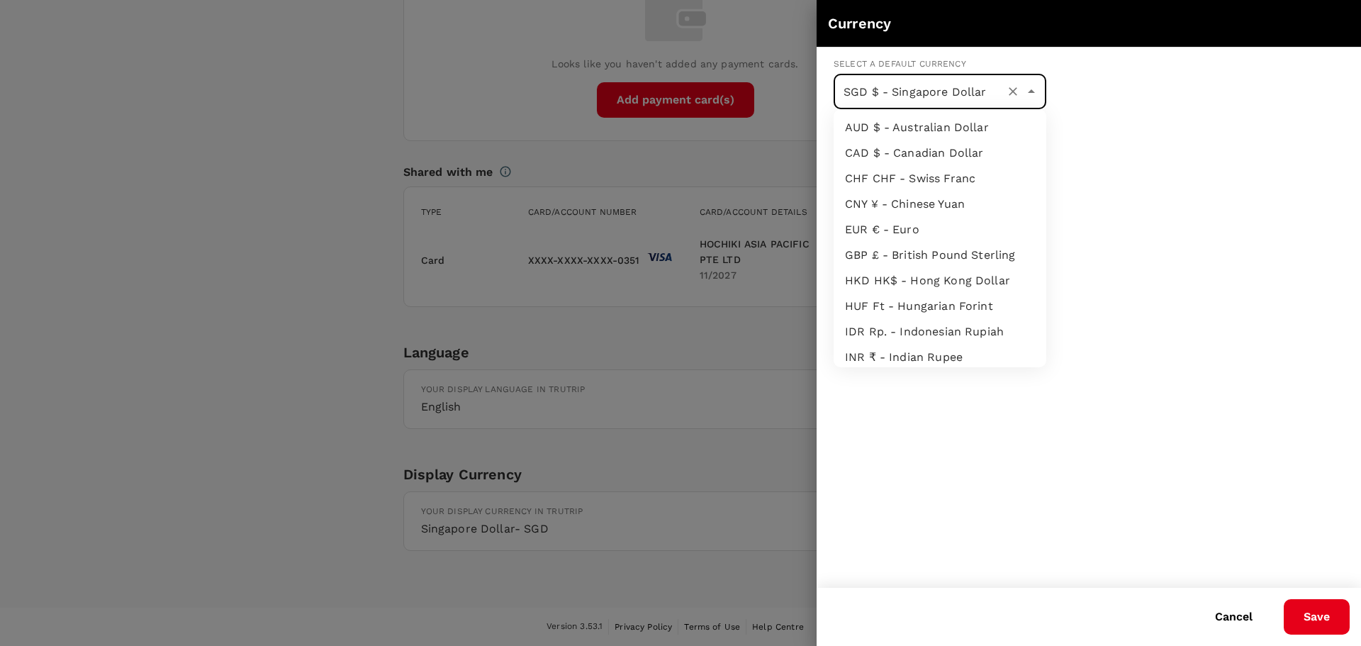
scroll to position [156, 0]
click at [937, 88] on input "SGD $ - Singapore Dollar" at bounding box center [920, 91] width 160 height 27
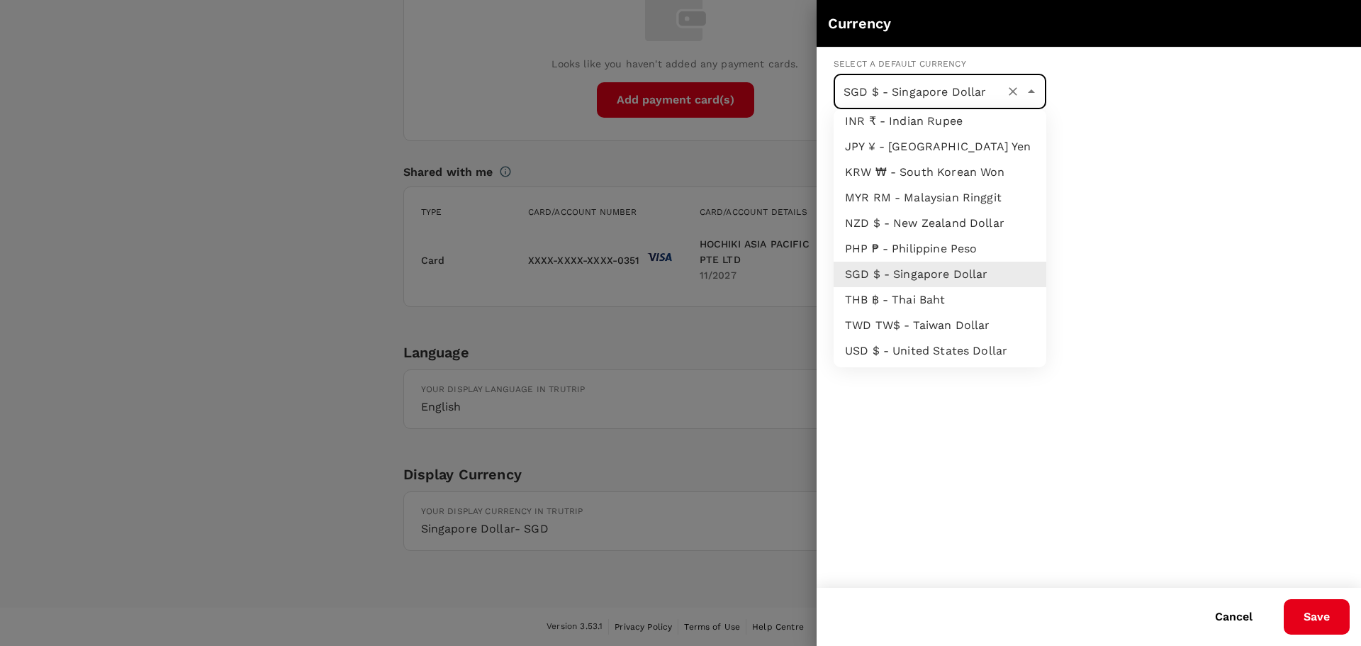
scroll to position [0, 0]
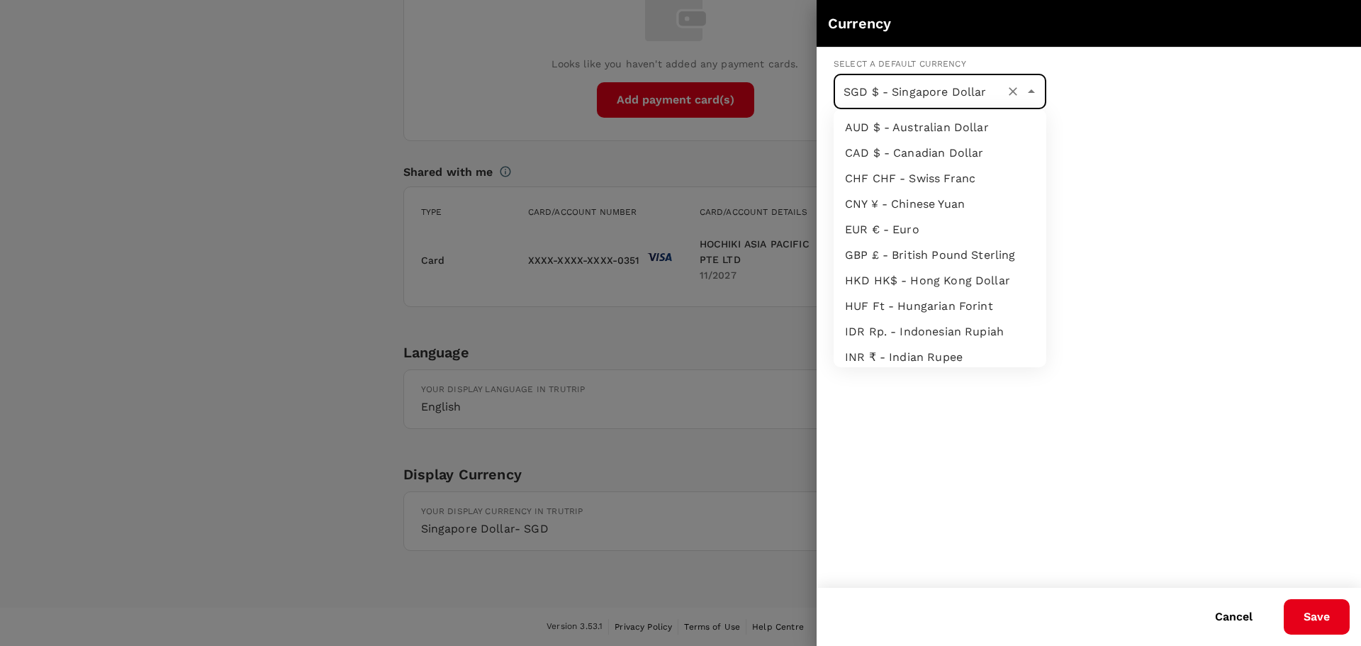
click at [947, 333] on li "IDR Rp. - Indonesian Rupiah" at bounding box center [940, 332] width 213 height 26
type input "IDR Rp. - Indonesian Rupiah"
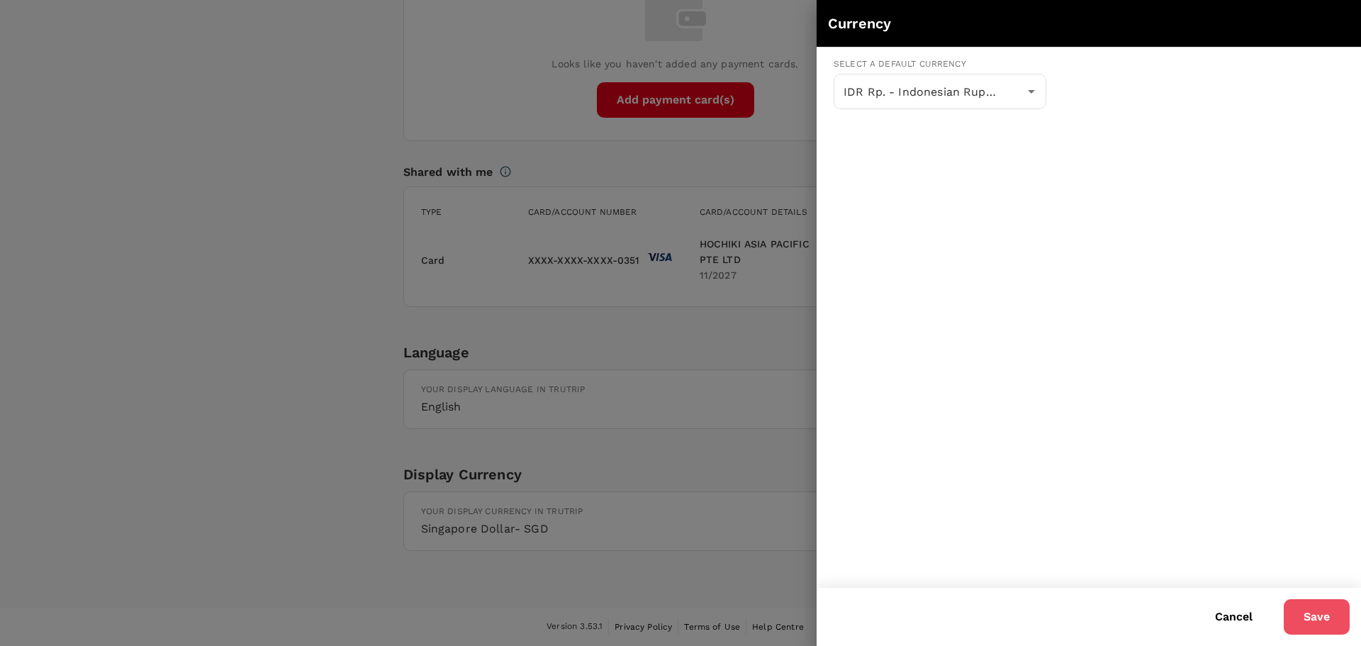
click at [1325, 612] on button "Save" at bounding box center [1317, 616] width 66 height 35
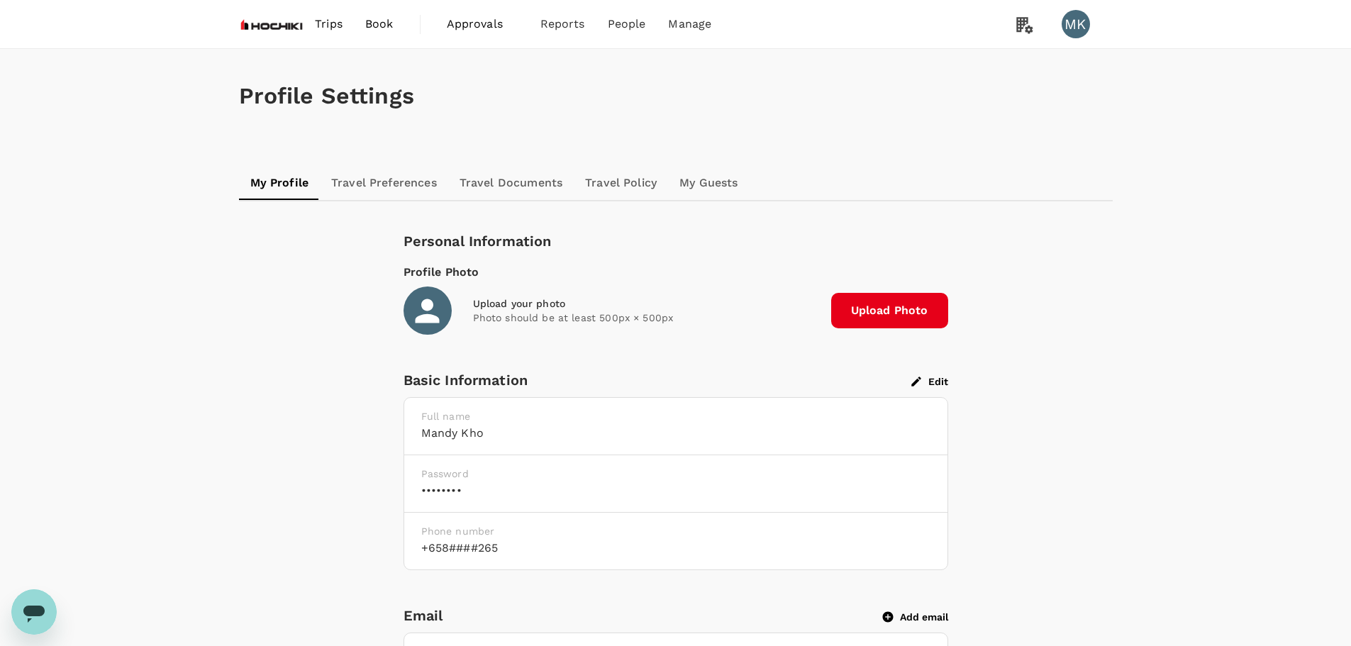
click at [372, 21] on span "Book" at bounding box center [379, 24] width 28 height 17
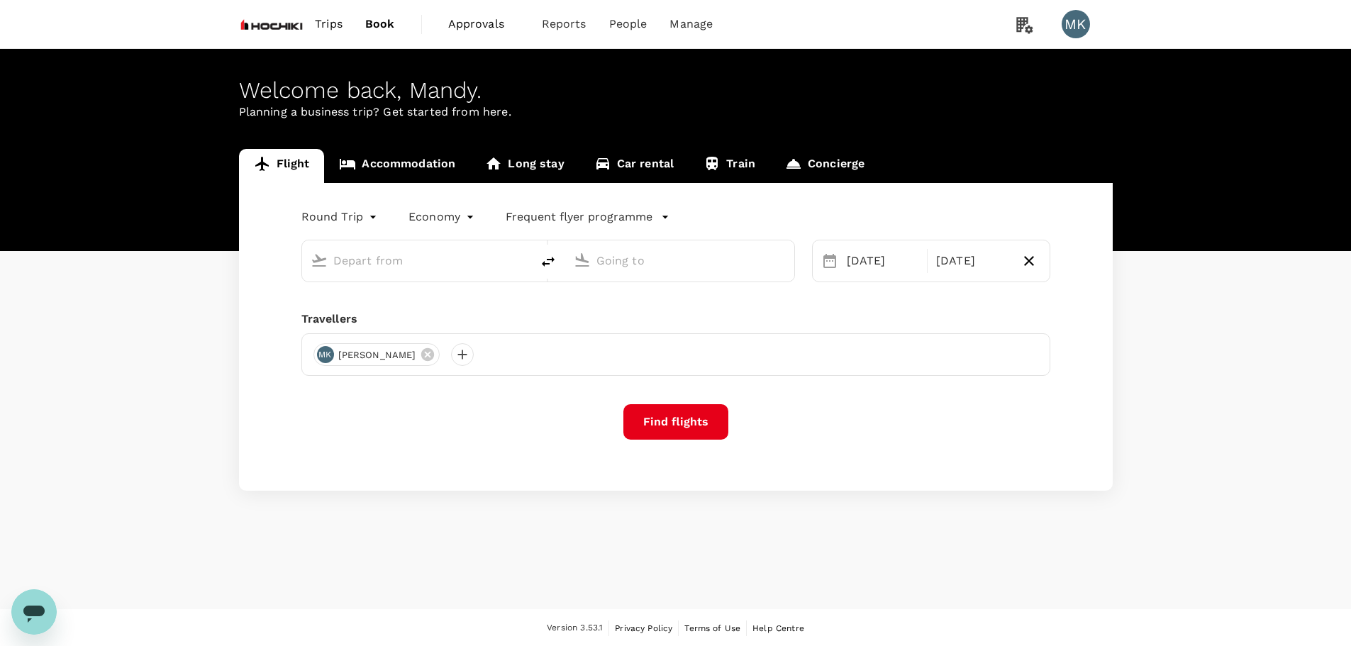
type input "Dhaka, Bangladesh (any)"
type input "Ngurah Rai Intl (DPS)"
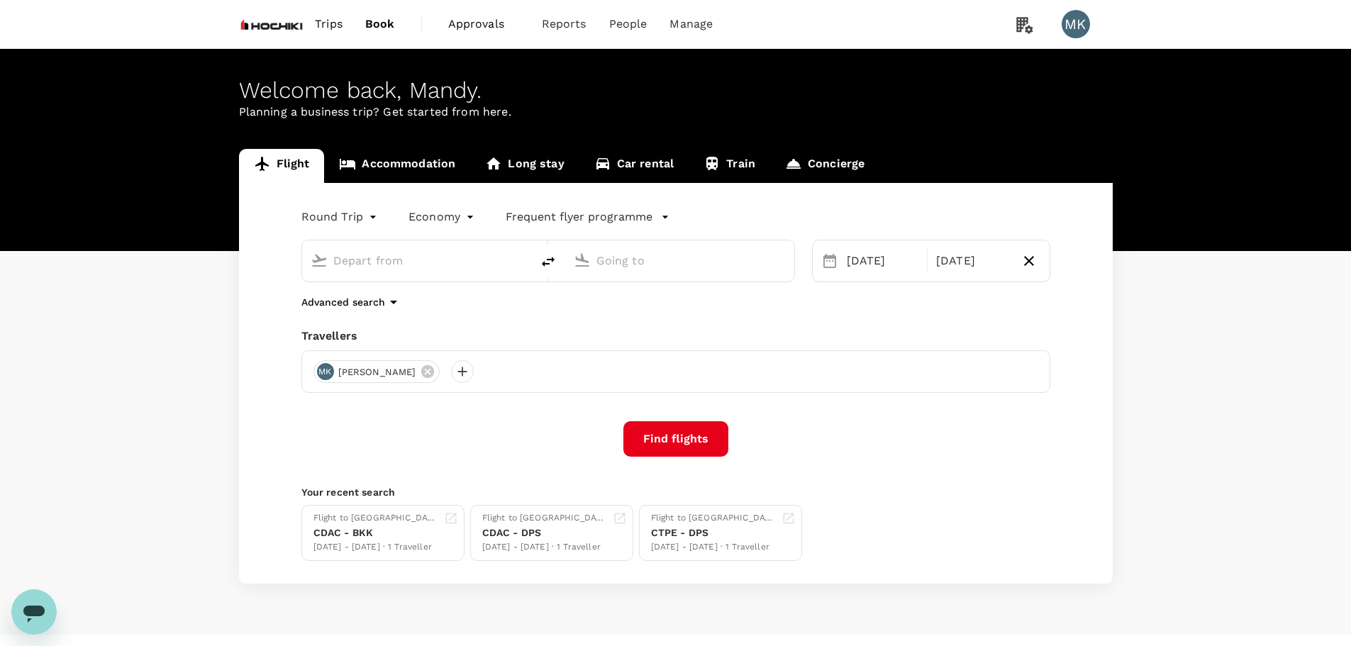
type input "Dhaka, Bangladesh (any)"
type input "Ngurah Rai Intl (DPS)"
click at [435, 162] on link "Accommodation" at bounding box center [397, 166] width 146 height 34
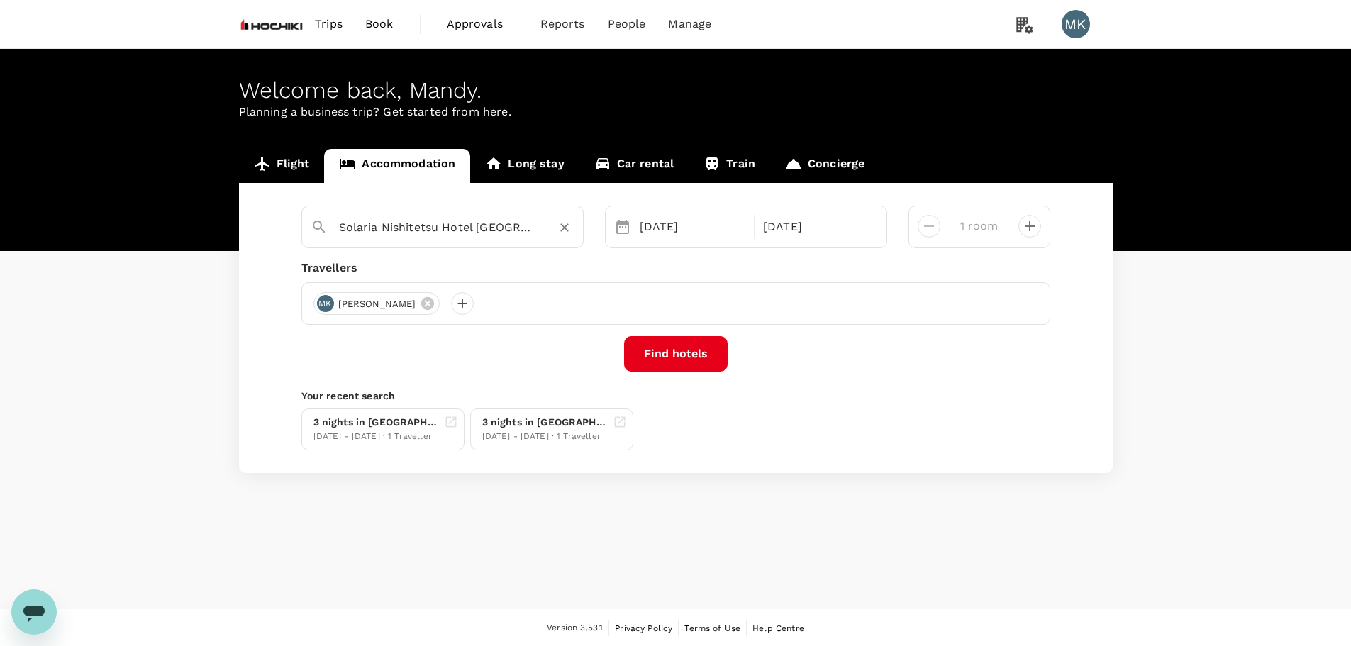
click at [439, 224] on input "Solaria Nishitetsu Hotel Bangkok" at bounding box center [437, 227] width 196 height 22
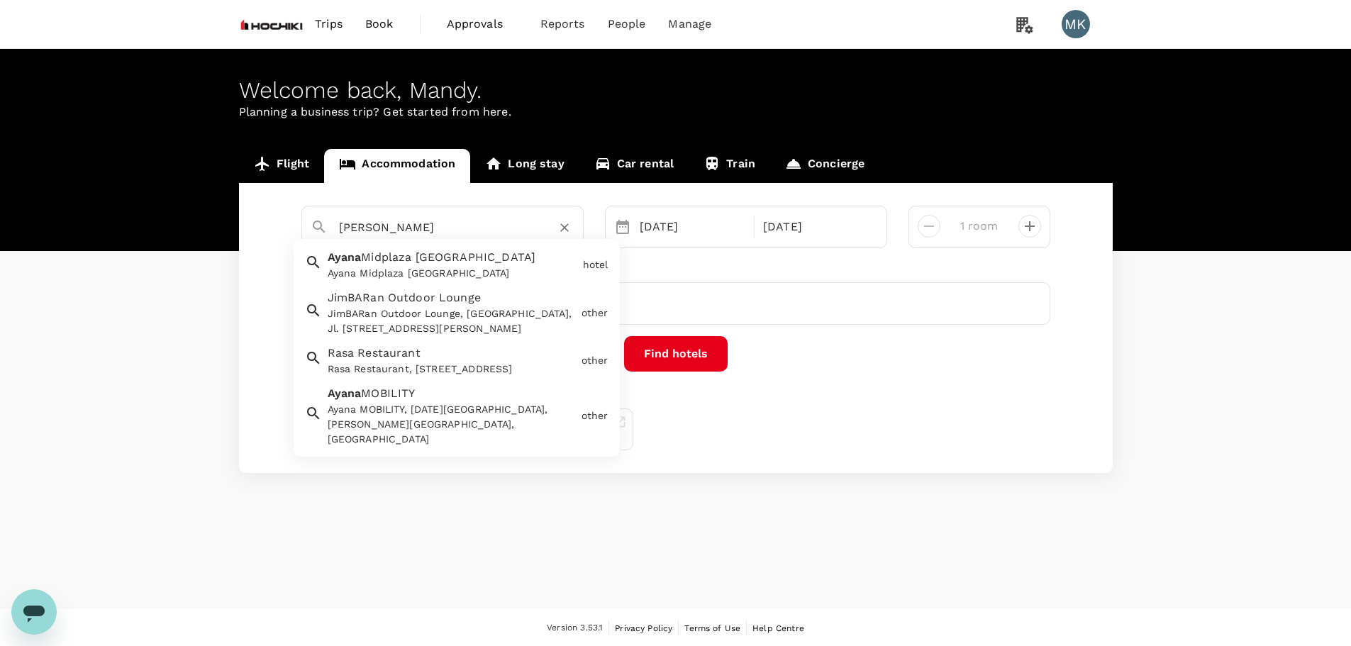
click at [445, 262] on span "Midplaza Jakarta" at bounding box center [448, 256] width 174 height 13
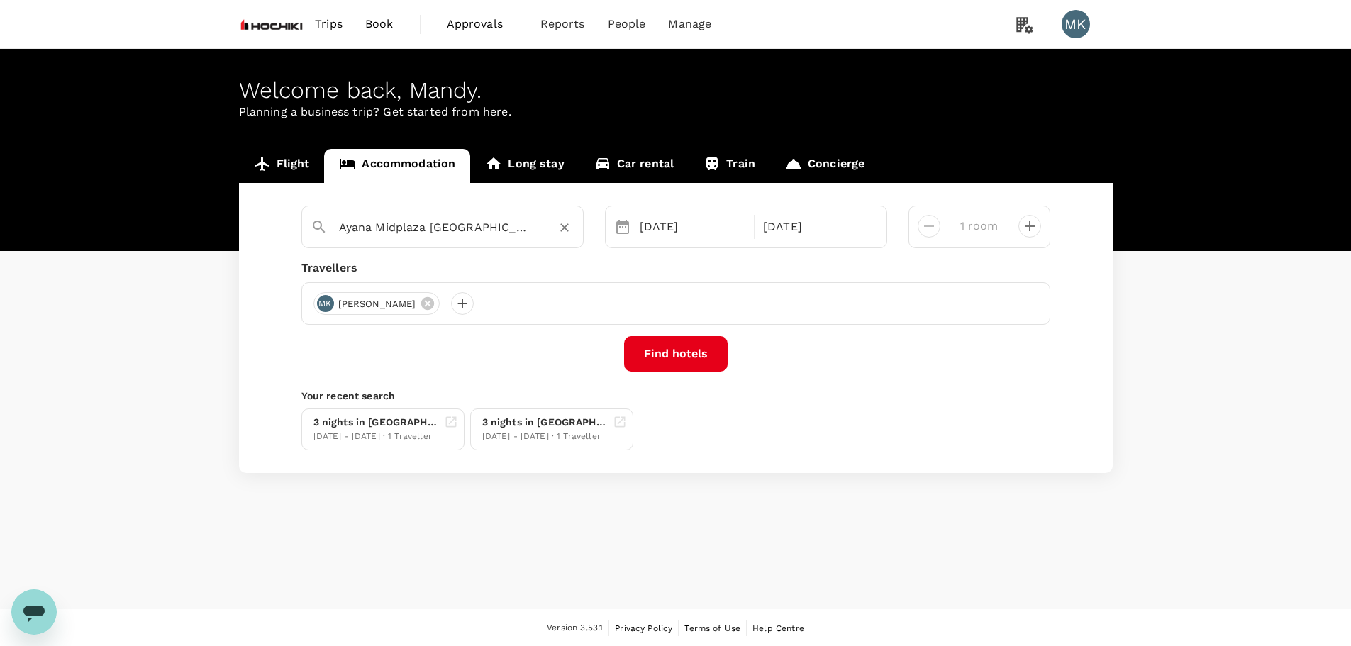
type input "Ayana Midplaza Jakarta"
click at [673, 355] on button "Find hotels" at bounding box center [676, 353] width 104 height 35
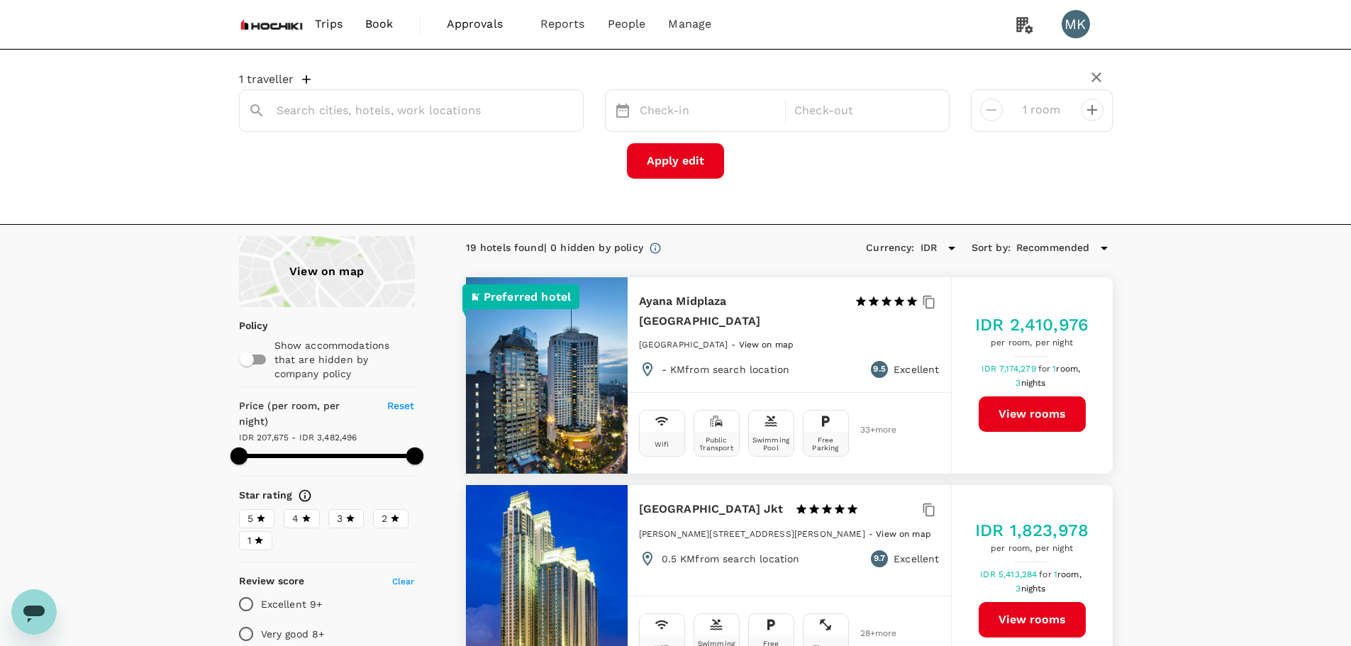
type input "Ayana Midplaza Jakarta"
click at [1037, 412] on button "View rooms" at bounding box center [1031, 413] width 107 height 35
type input "266.97"
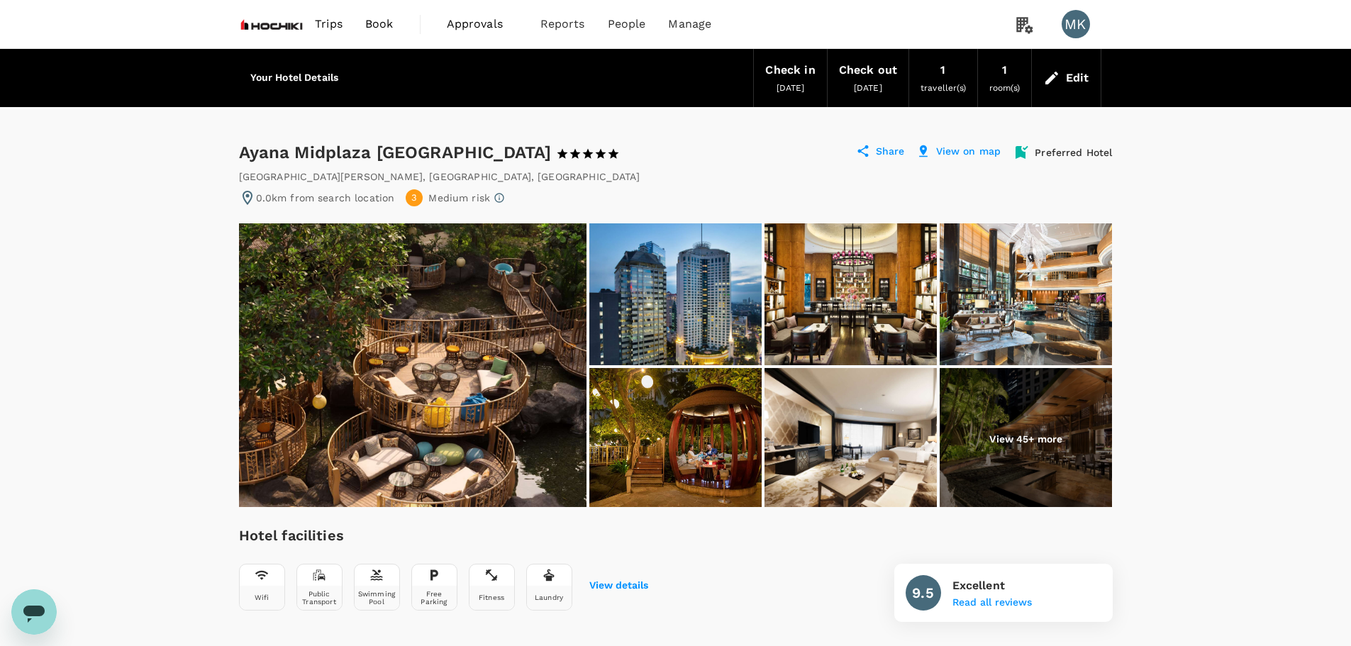
click at [467, 377] on img at bounding box center [412, 365] width 347 height 284
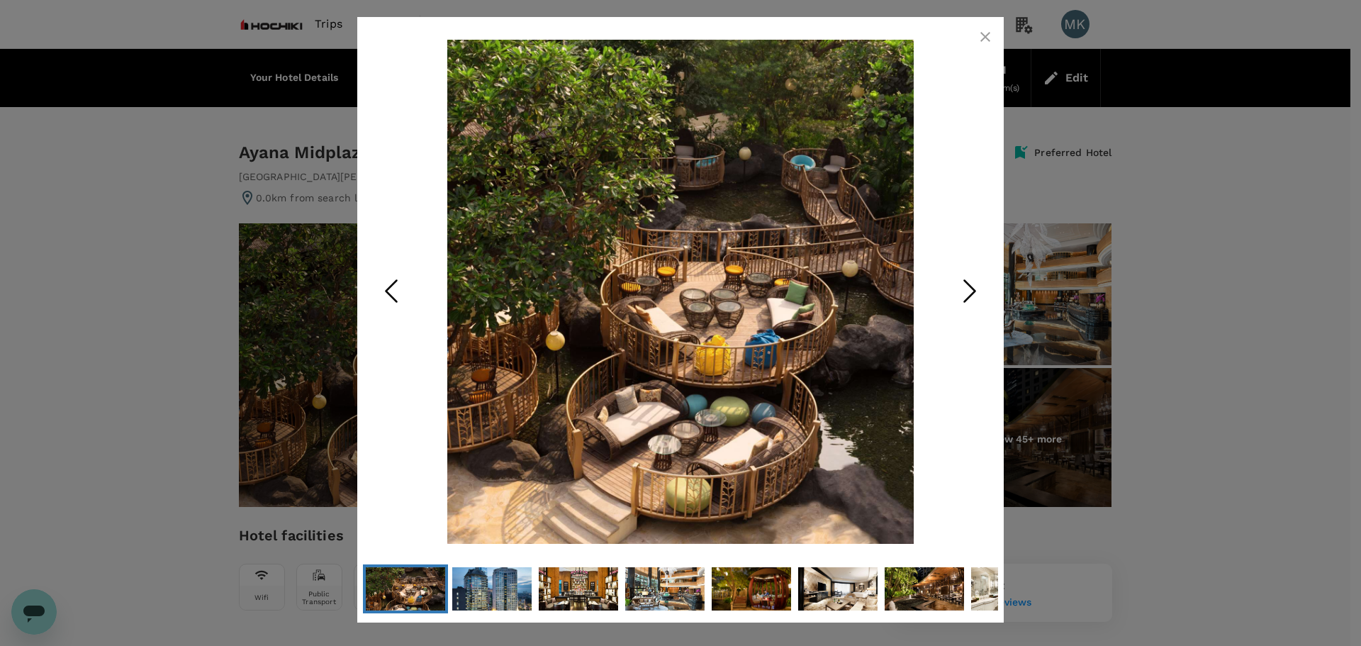
click at [960, 293] on icon "Next Slide" at bounding box center [970, 290] width 43 height 43
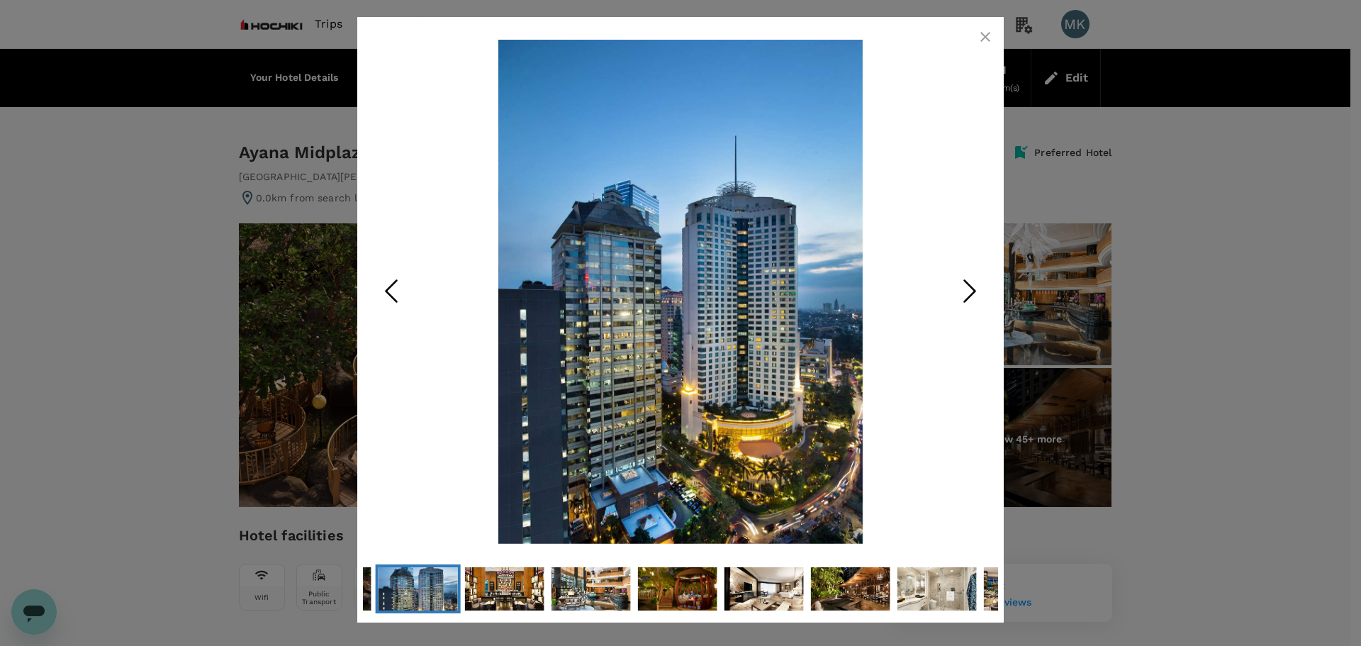
click at [960, 293] on icon "Next Slide" at bounding box center [970, 290] width 43 height 43
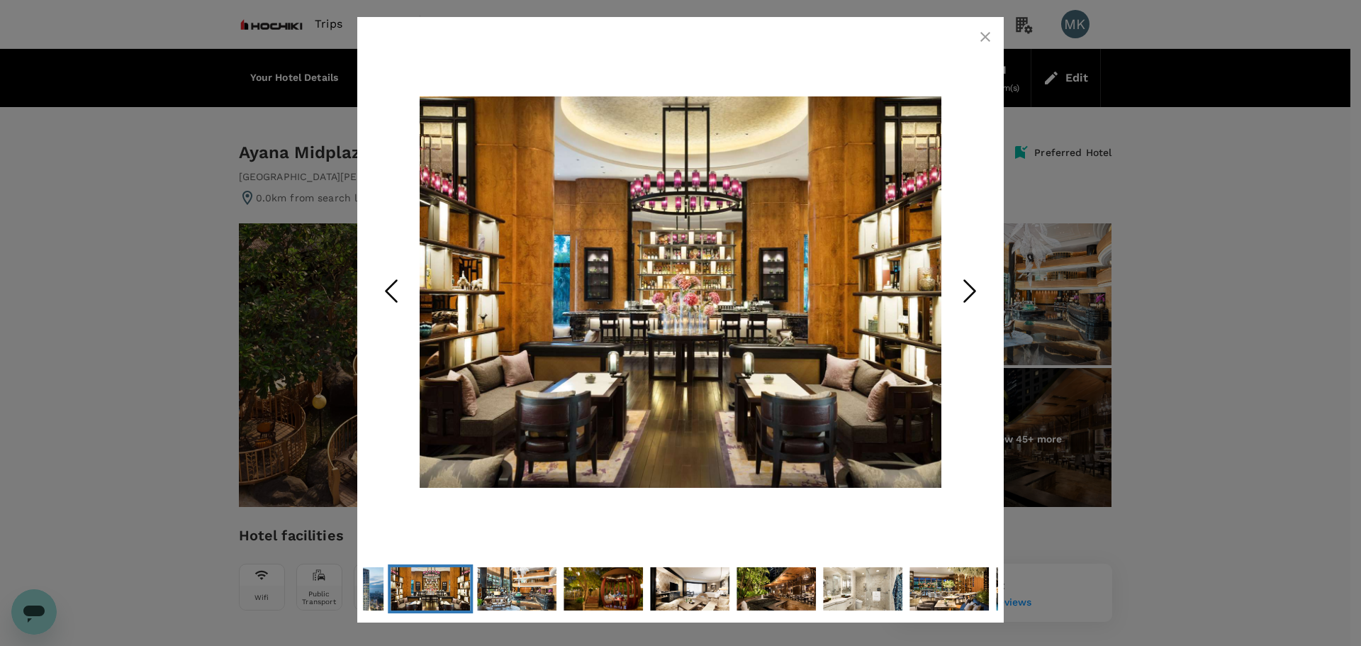
click at [960, 293] on icon "Next Slide" at bounding box center [970, 290] width 43 height 43
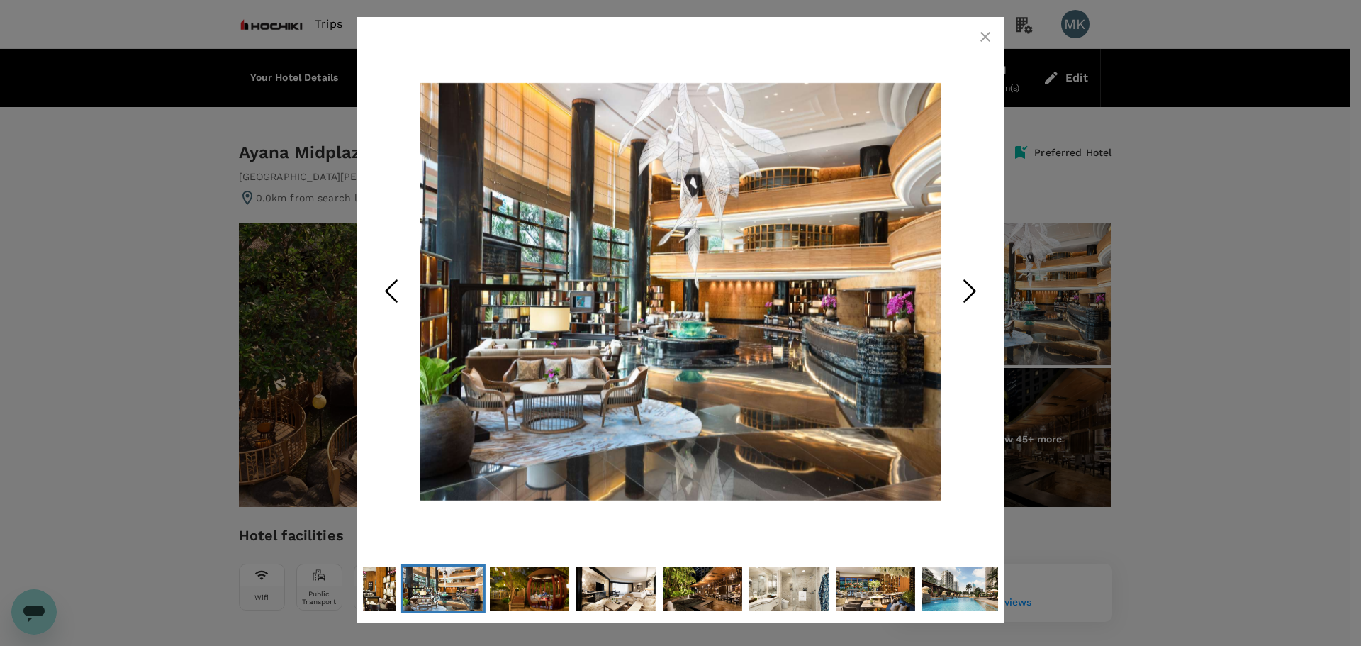
click at [960, 293] on icon "Next Slide" at bounding box center [970, 290] width 43 height 43
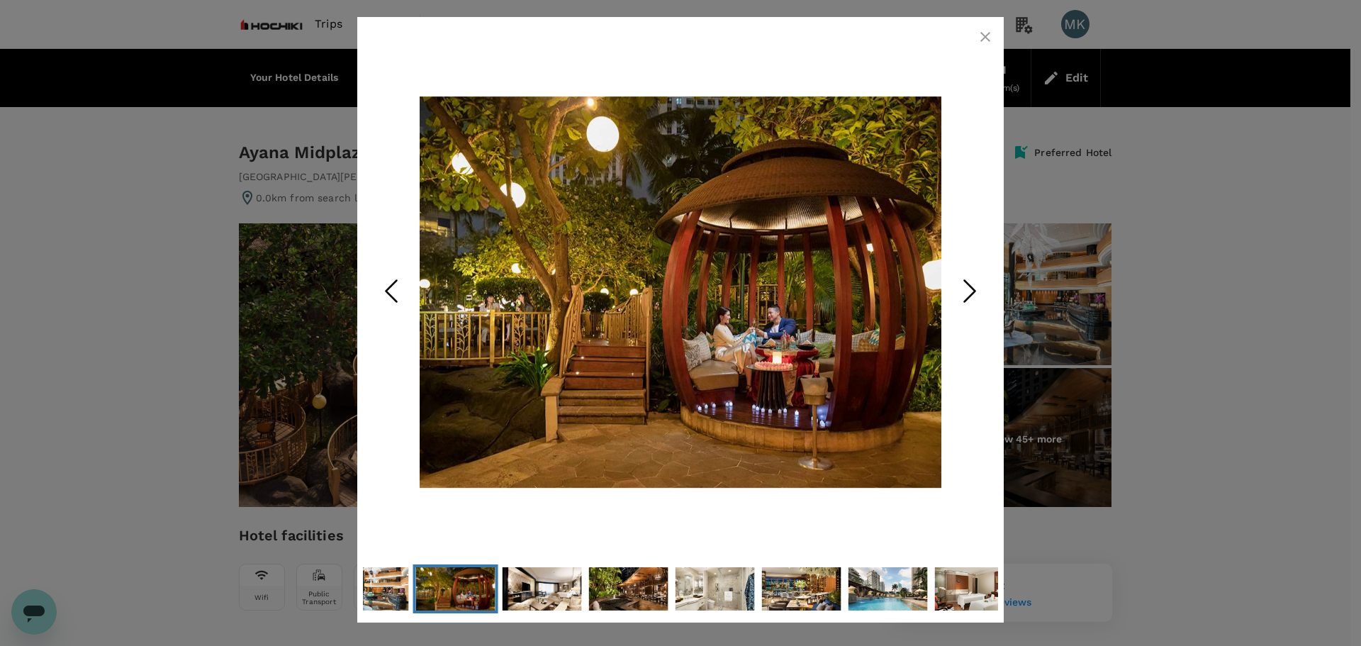
click at [960, 293] on icon "Next Slide" at bounding box center [970, 290] width 43 height 43
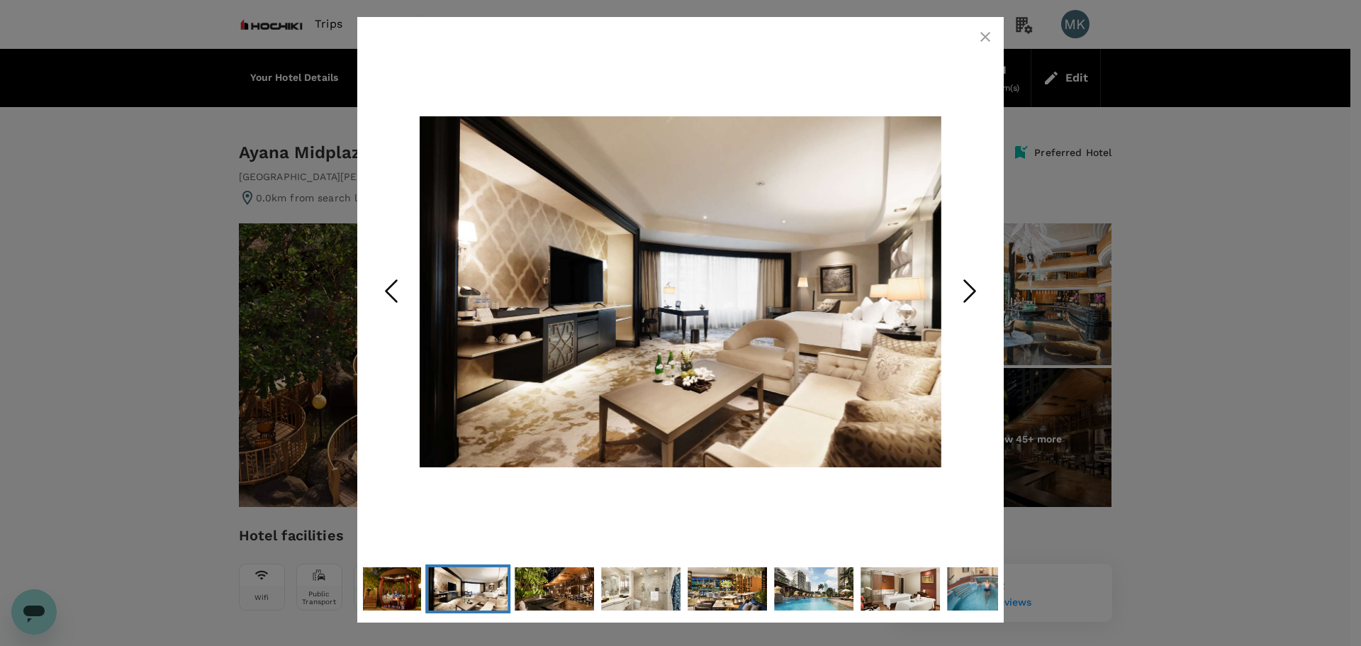
click at [960, 293] on icon "Next Slide" at bounding box center [970, 290] width 43 height 43
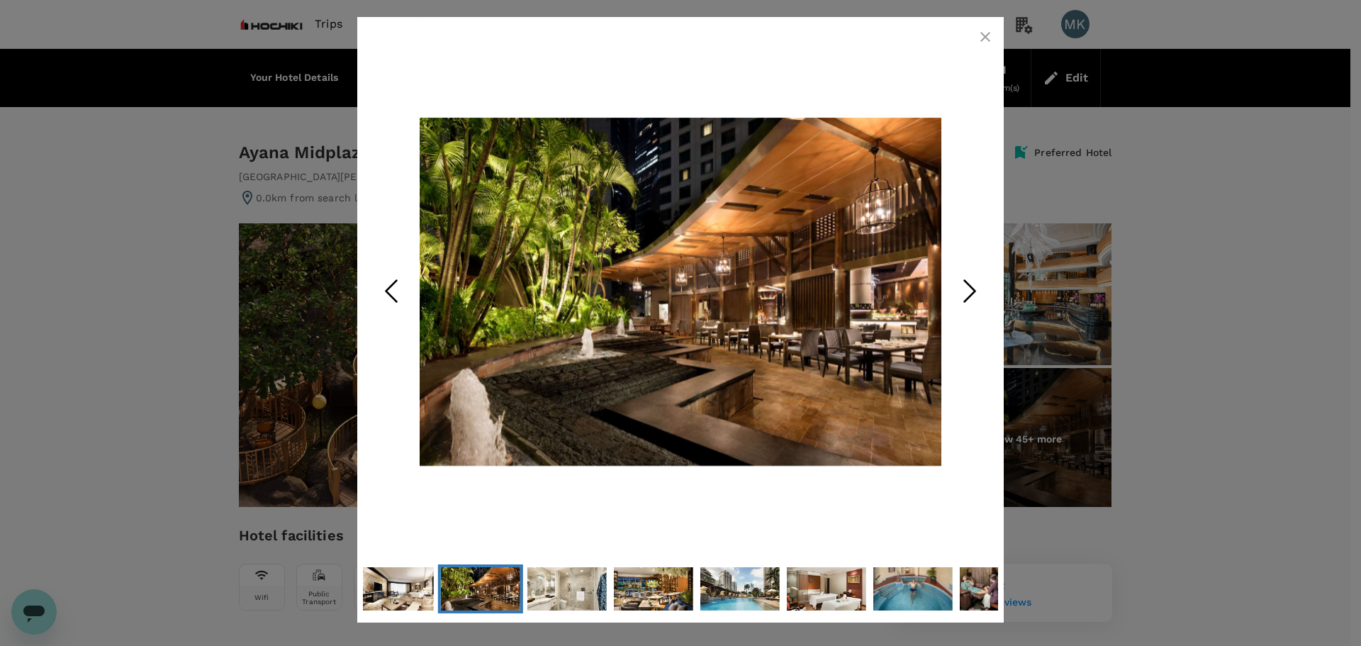
click at [960, 293] on icon "Next Slide" at bounding box center [970, 290] width 43 height 43
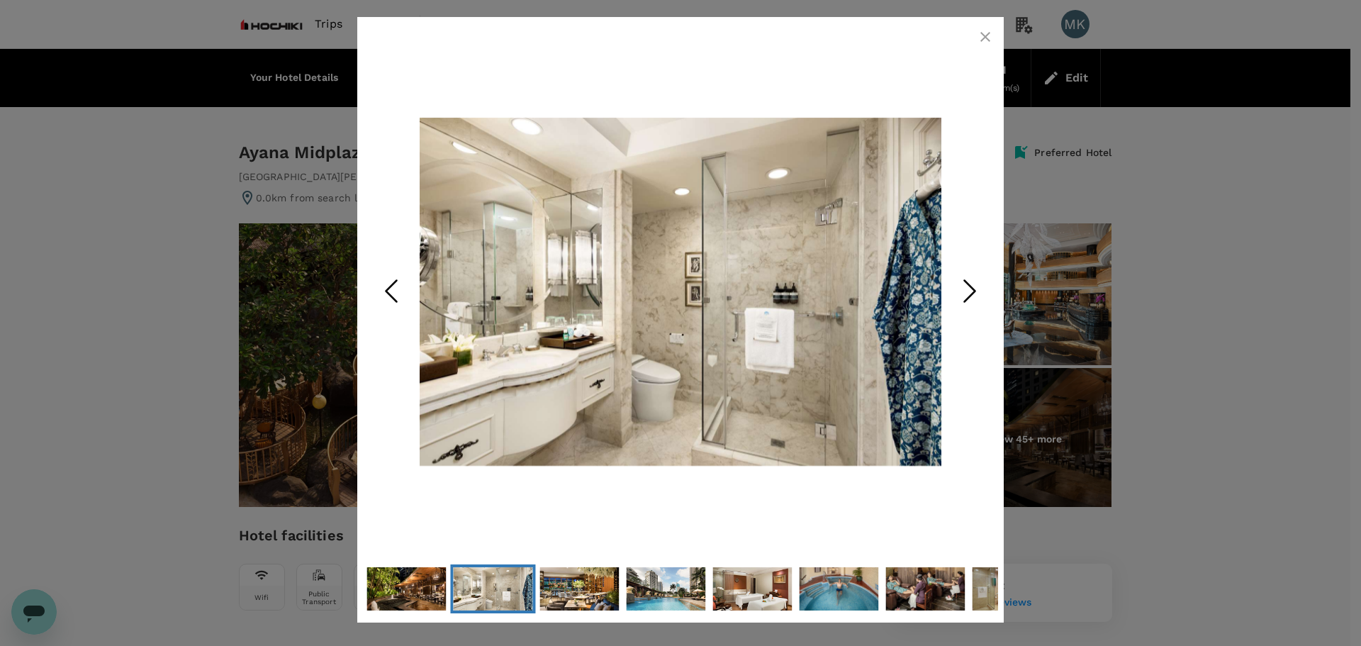
click at [960, 293] on icon "Next Slide" at bounding box center [970, 290] width 43 height 43
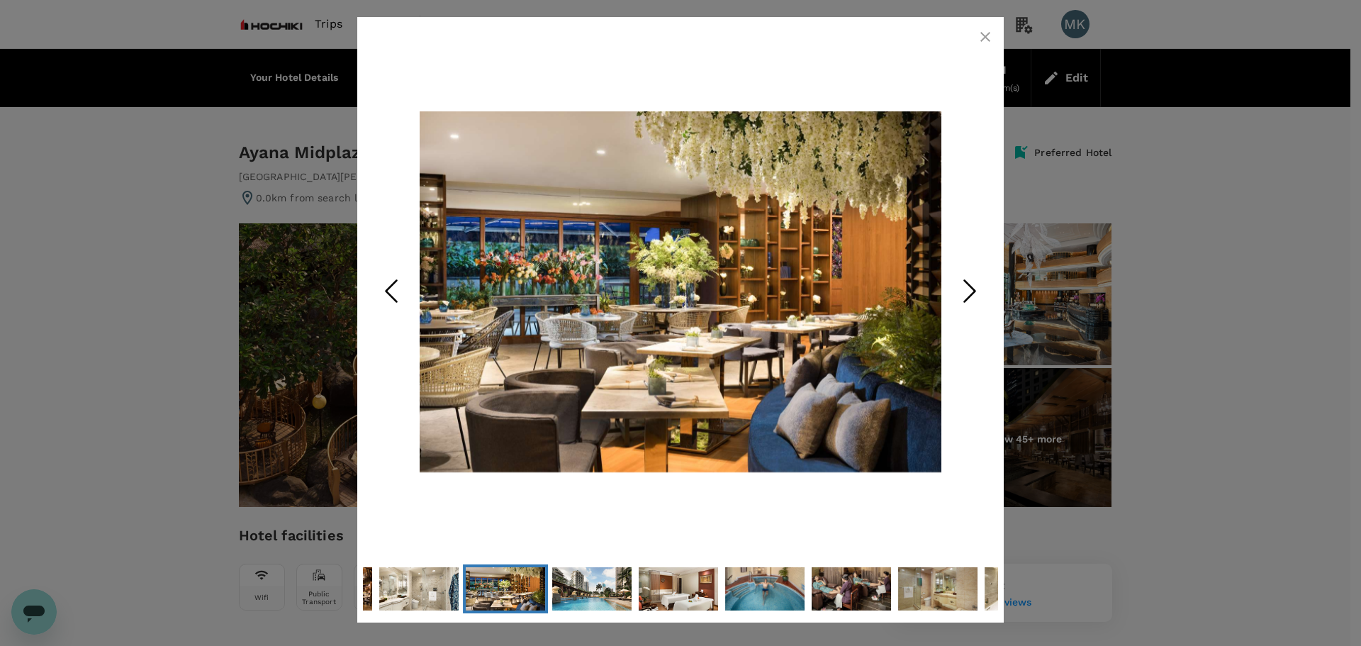
click at [960, 293] on icon "Next Slide" at bounding box center [970, 290] width 43 height 43
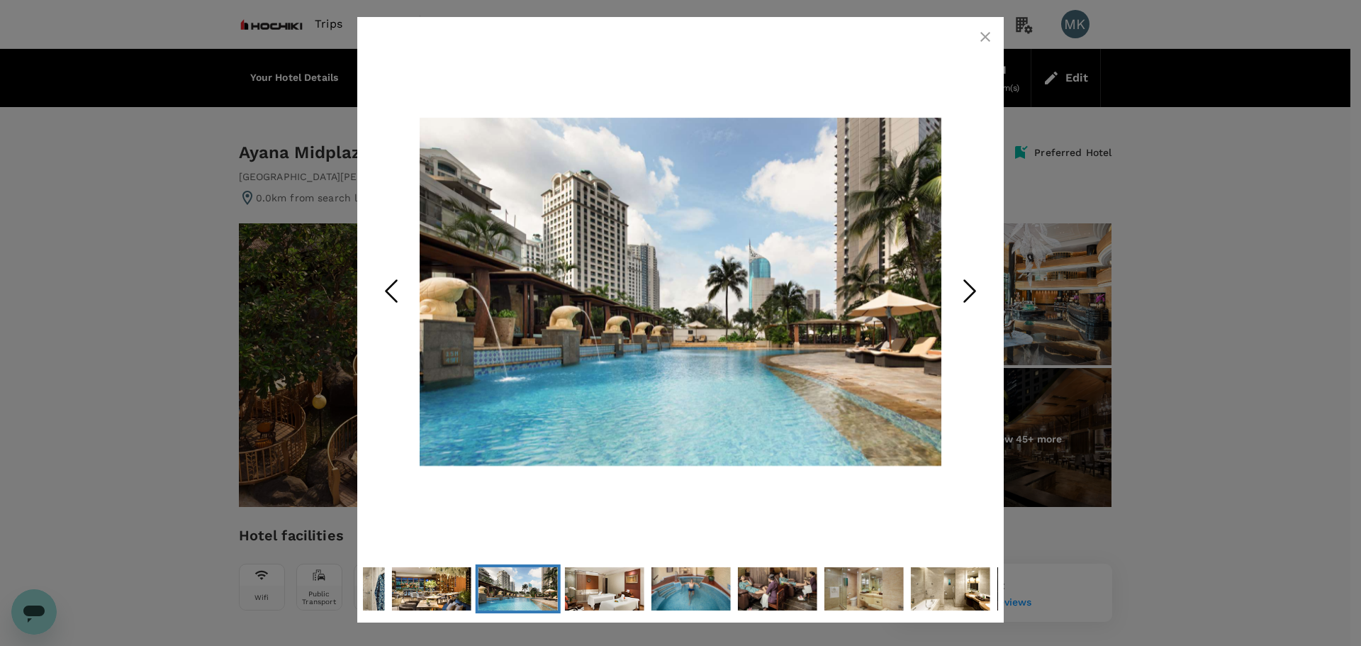
click at [960, 293] on icon "Next Slide" at bounding box center [970, 290] width 43 height 43
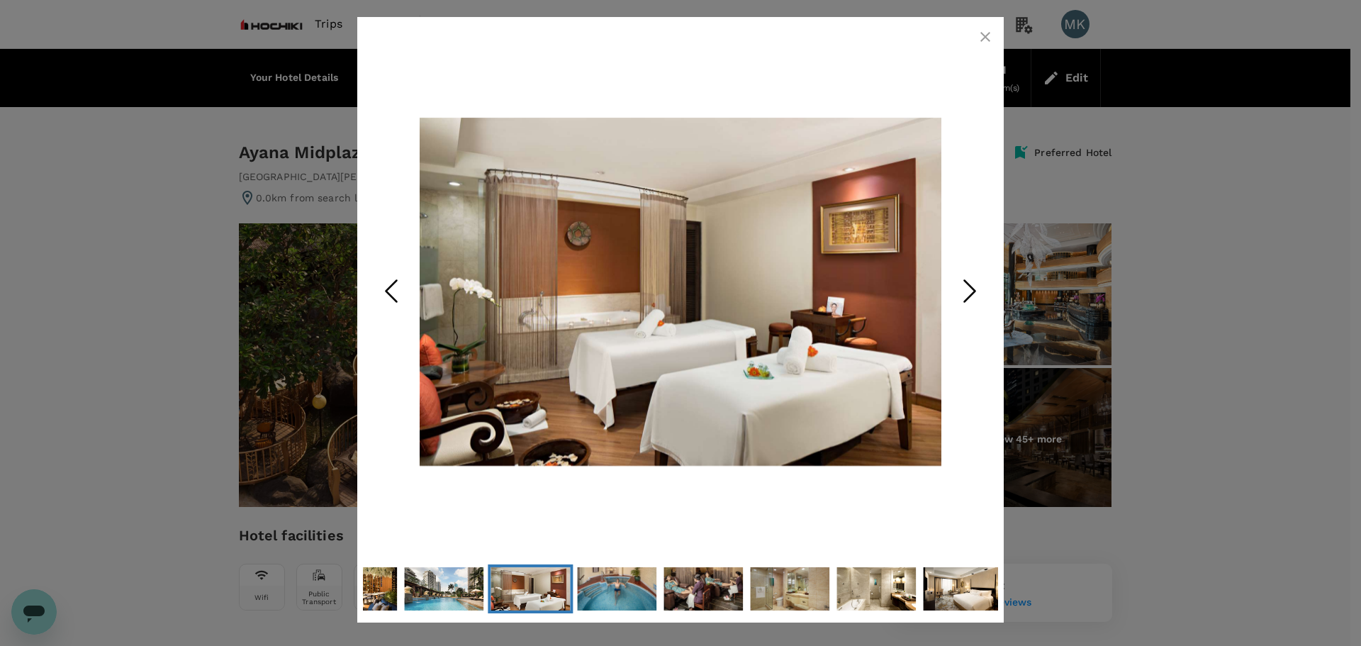
click at [960, 293] on icon "Next Slide" at bounding box center [970, 290] width 43 height 43
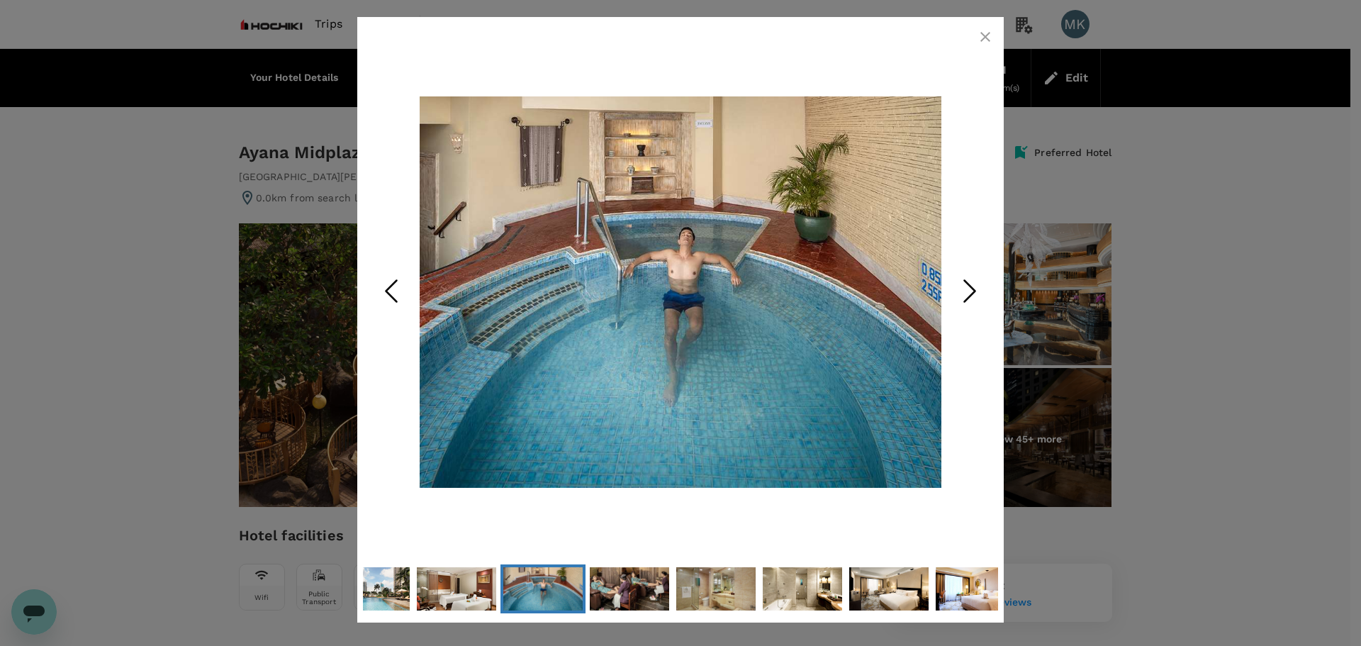
click at [960, 293] on icon "Next Slide" at bounding box center [970, 290] width 43 height 43
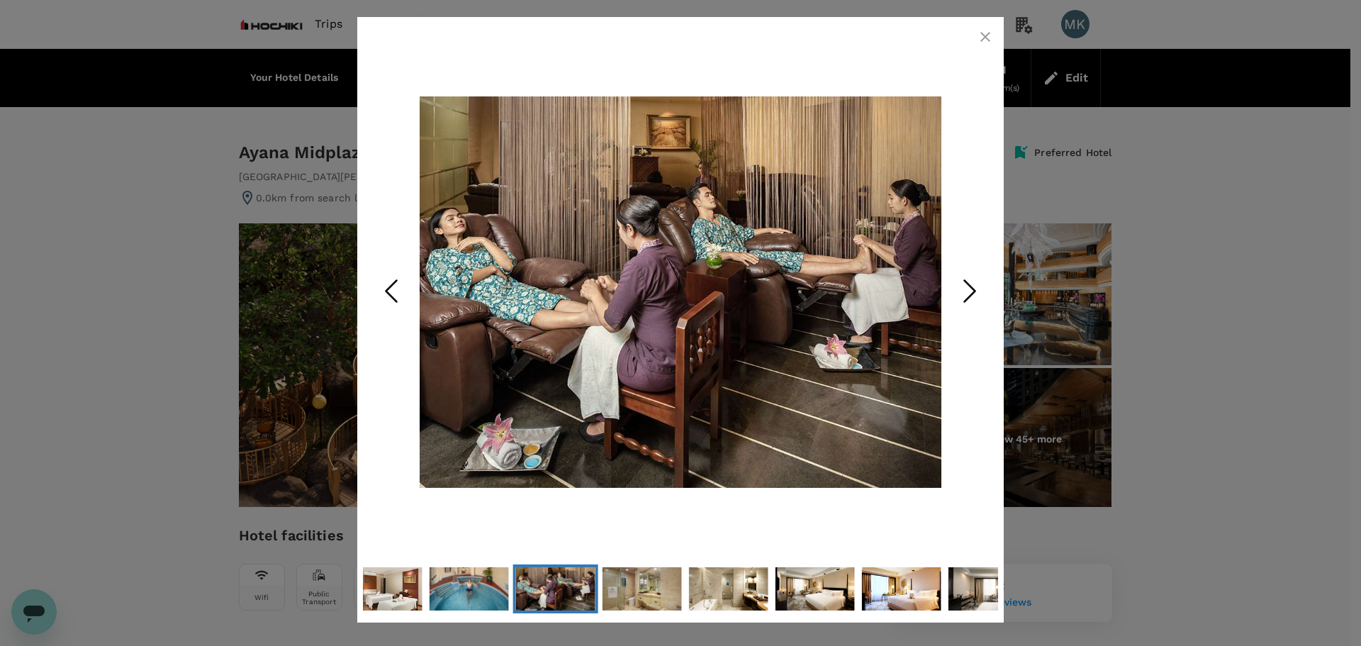
click at [960, 293] on icon "Next Slide" at bounding box center [970, 290] width 43 height 43
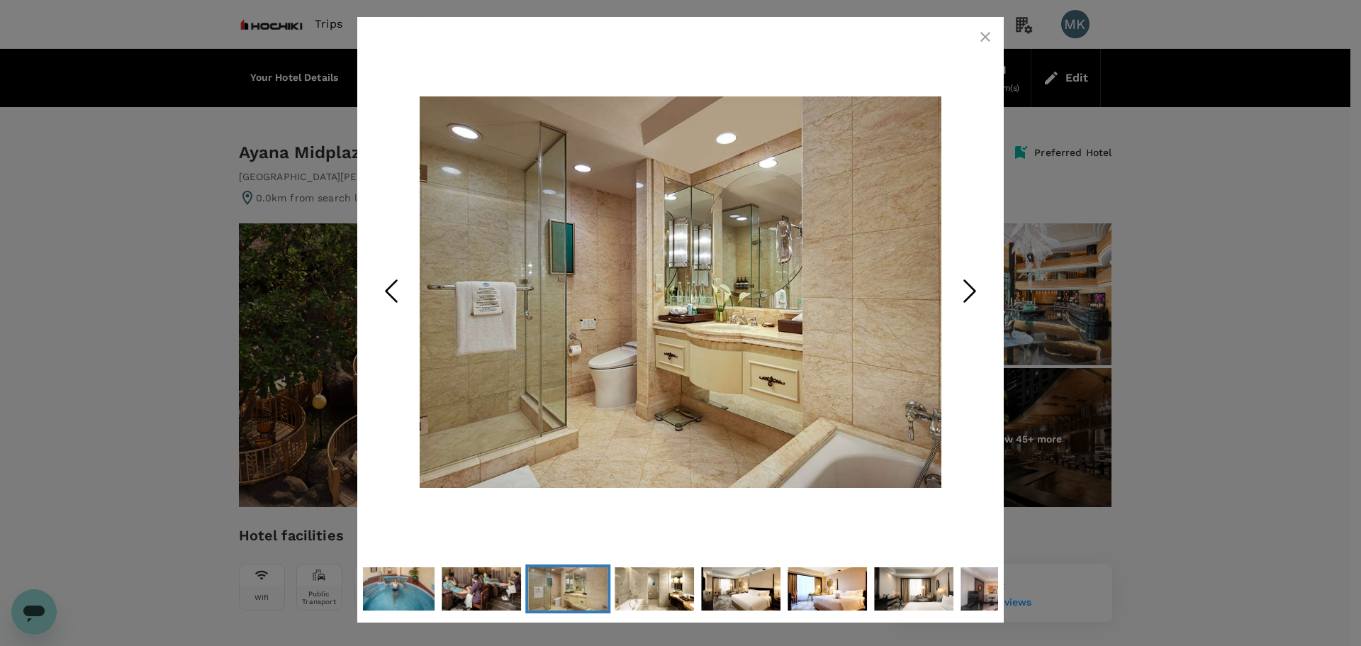
click at [960, 293] on icon "Next Slide" at bounding box center [970, 290] width 43 height 43
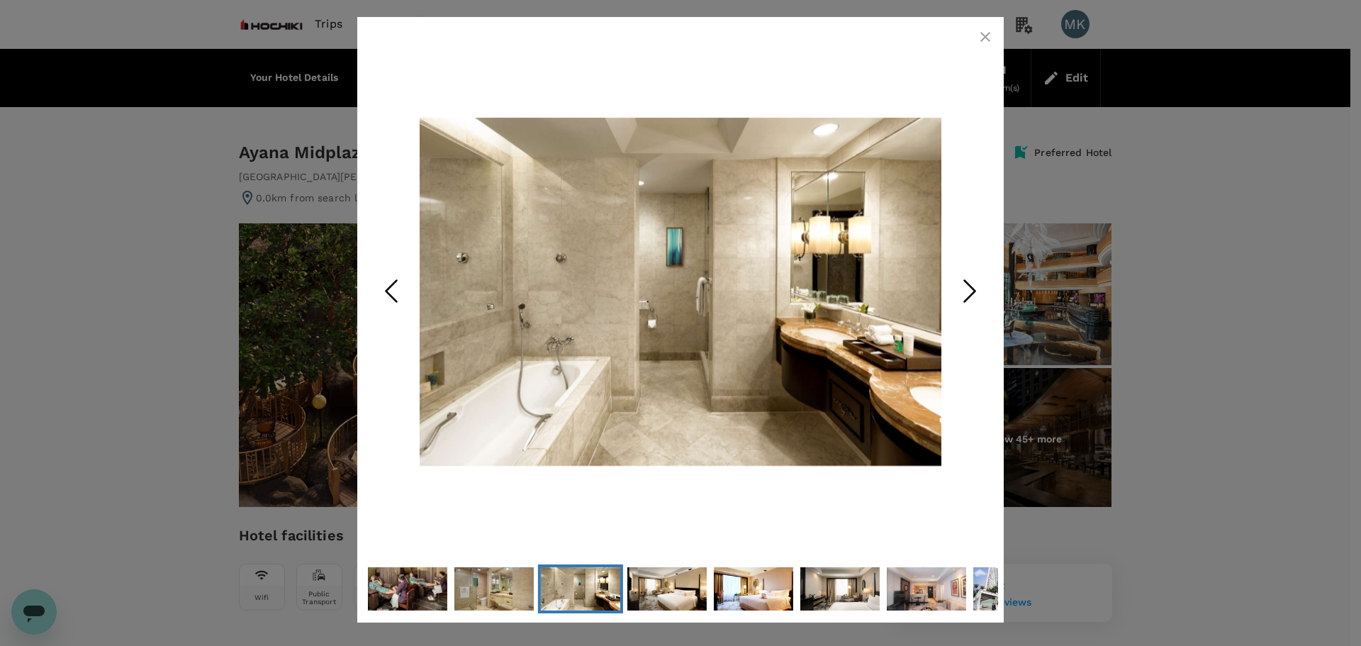
click at [960, 293] on icon "Next Slide" at bounding box center [970, 290] width 43 height 43
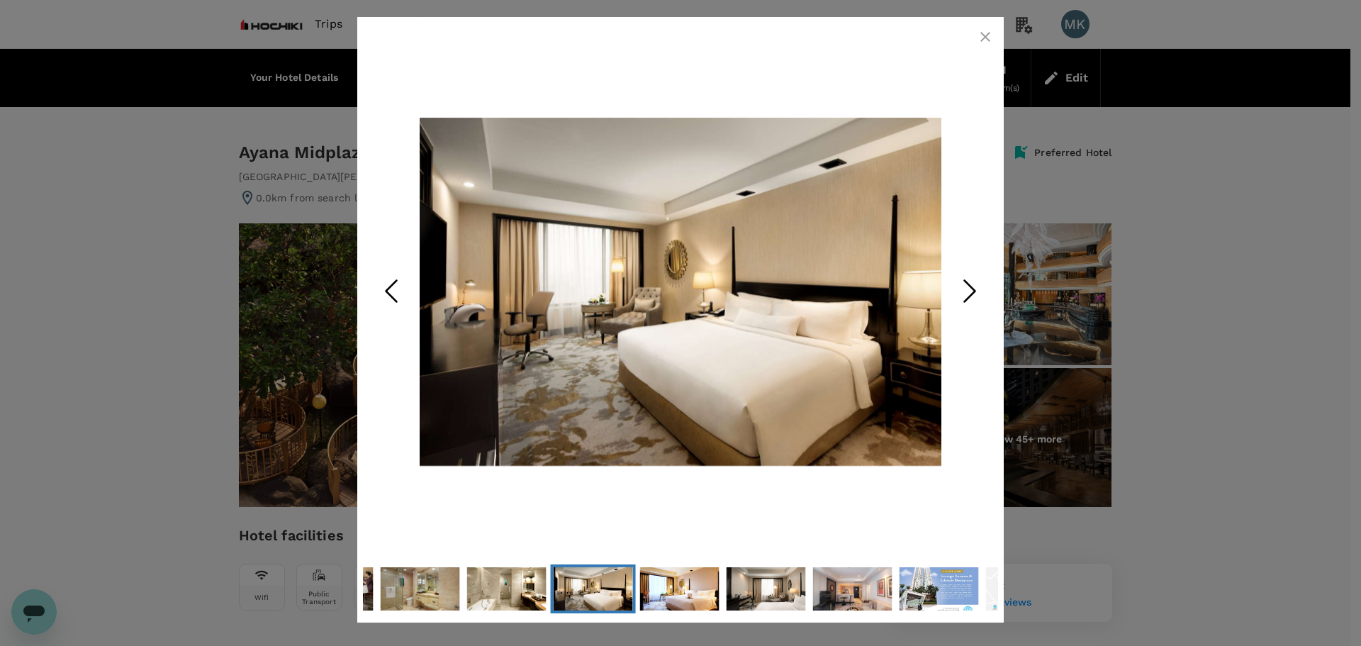
click at [974, 47] on div at bounding box center [680, 292] width 635 height 538
click at [980, 40] on icon "button" at bounding box center [985, 36] width 17 height 17
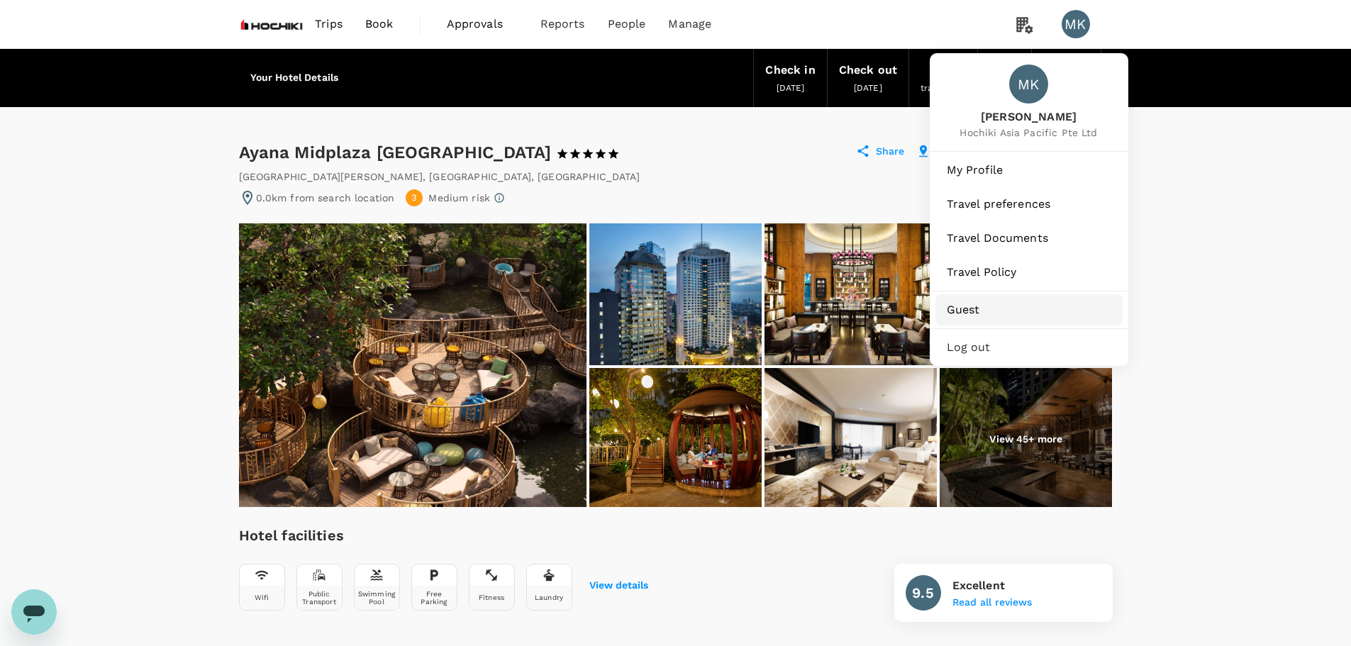
drag, startPoint x: 1071, startPoint y: 35, endPoint x: 1000, endPoint y: 322, distance: 295.6
click at [1050, 48] on nav "MK MK [PERSON_NAME] Hochiki Asia Pacific Pte Ltd My Profile Travel preferences …" at bounding box center [1081, 24] width 62 height 48
click at [1013, 174] on span "My Profile" at bounding box center [1029, 170] width 164 height 17
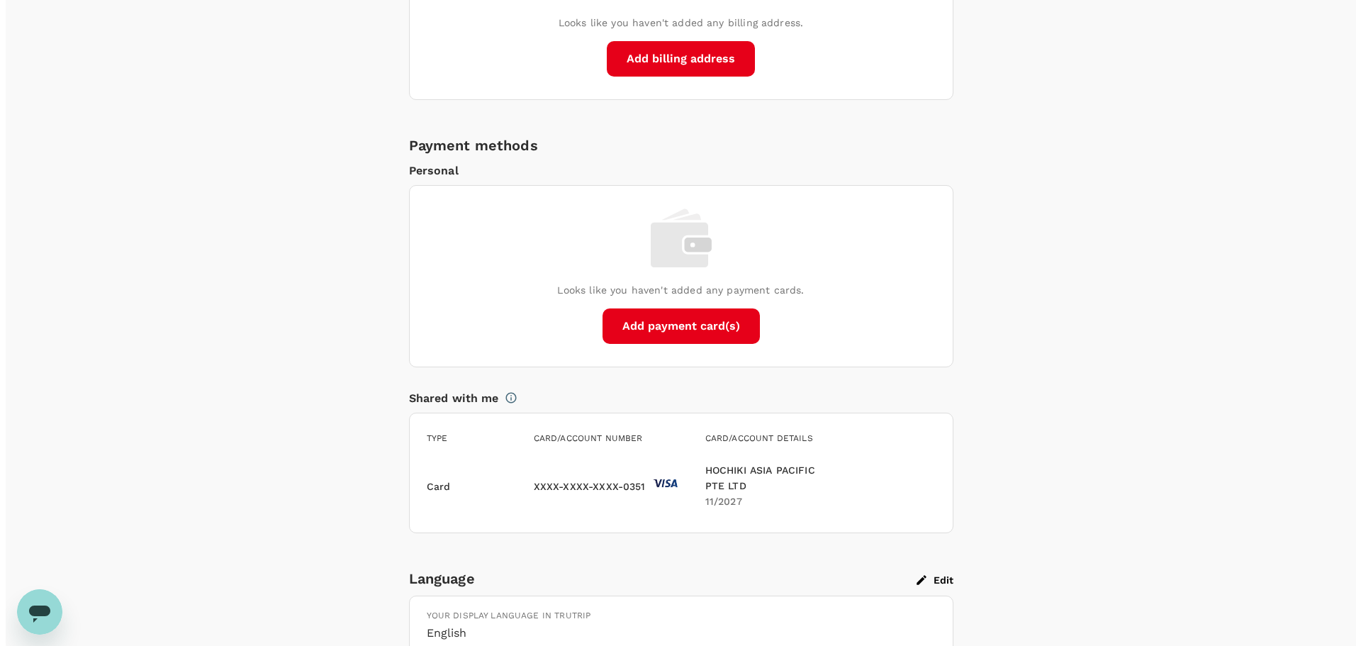
scroll to position [1087, 0]
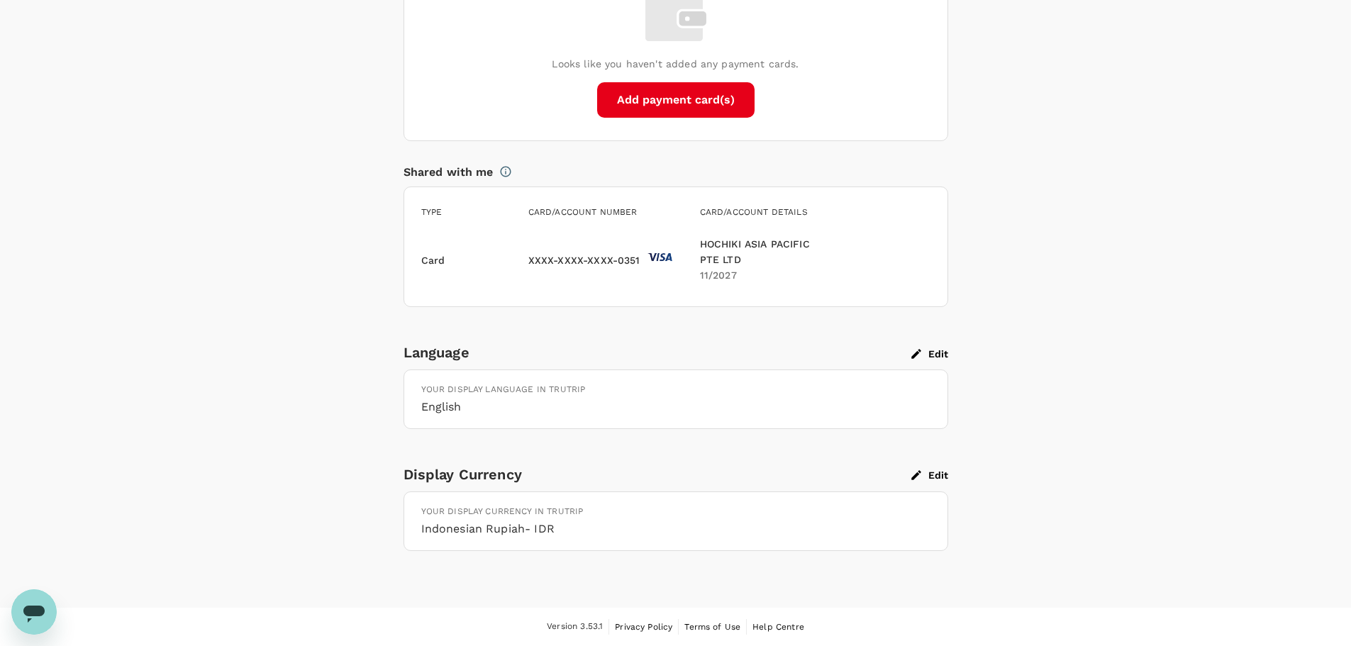
click at [939, 474] on button "Edit" at bounding box center [929, 475] width 37 height 13
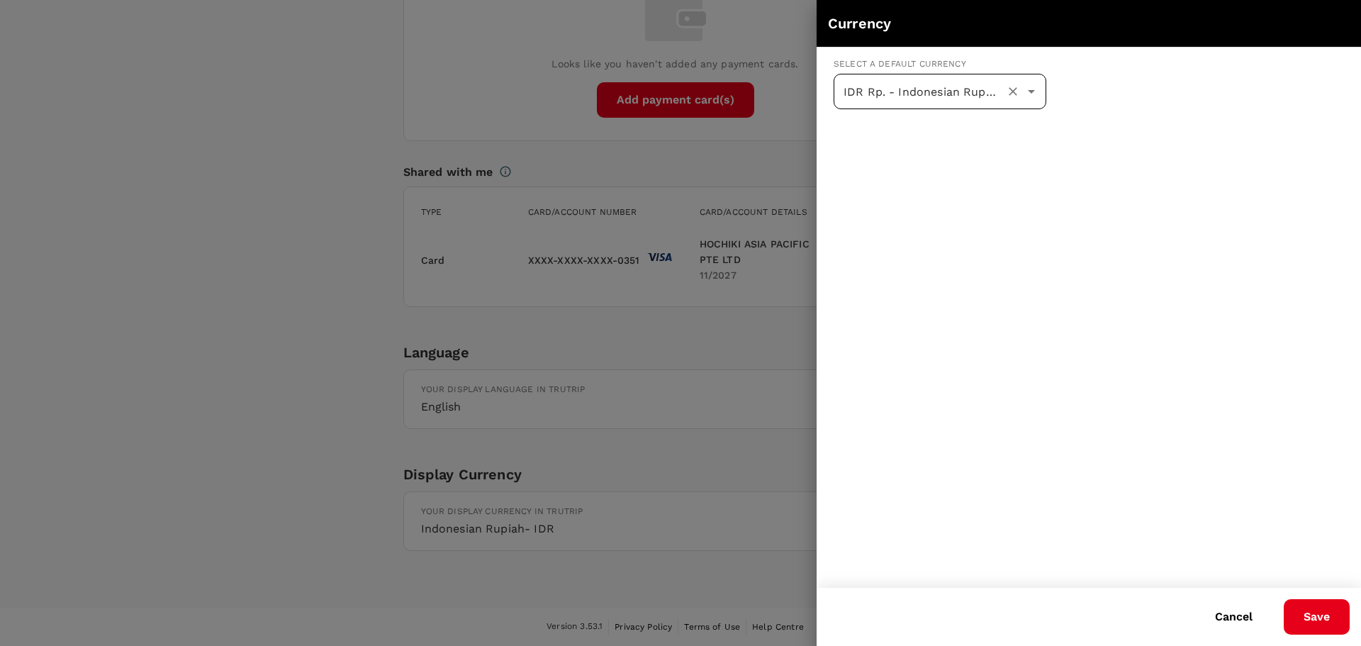
click at [1003, 99] on div at bounding box center [1021, 92] width 37 height 20
click at [1022, 90] on button "Open" at bounding box center [1032, 92] width 20 height 20
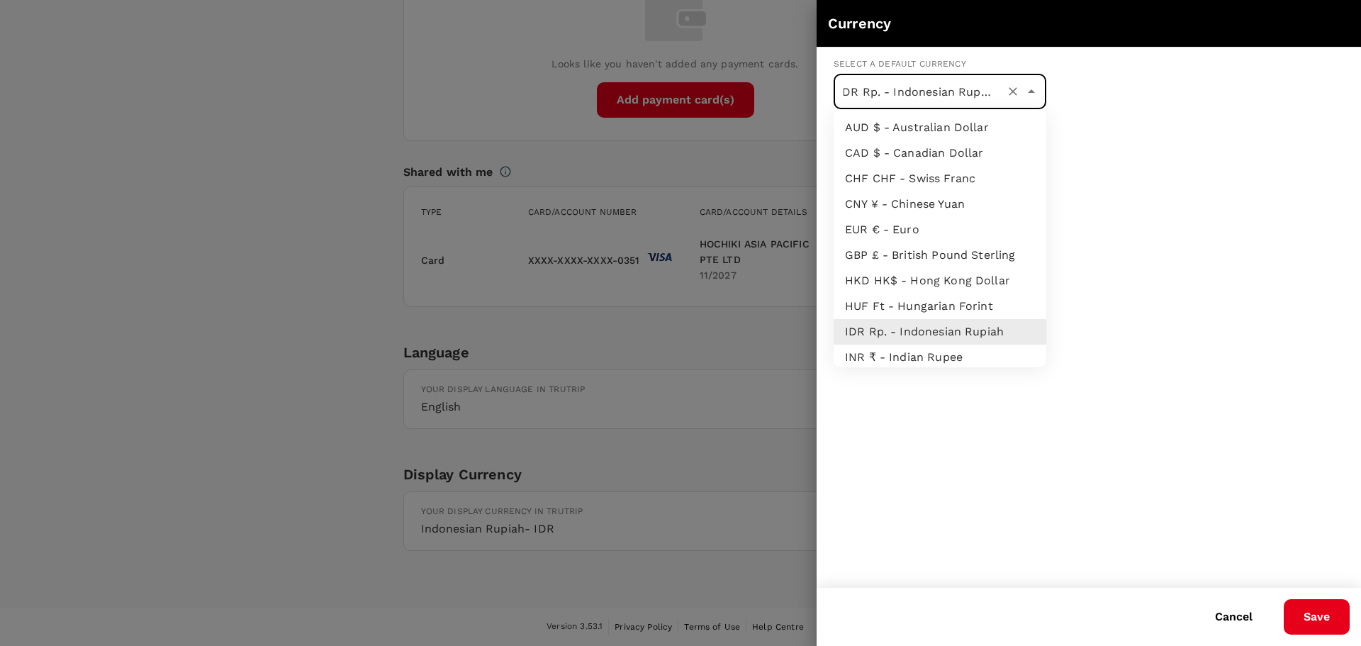
scroll to position [236, 0]
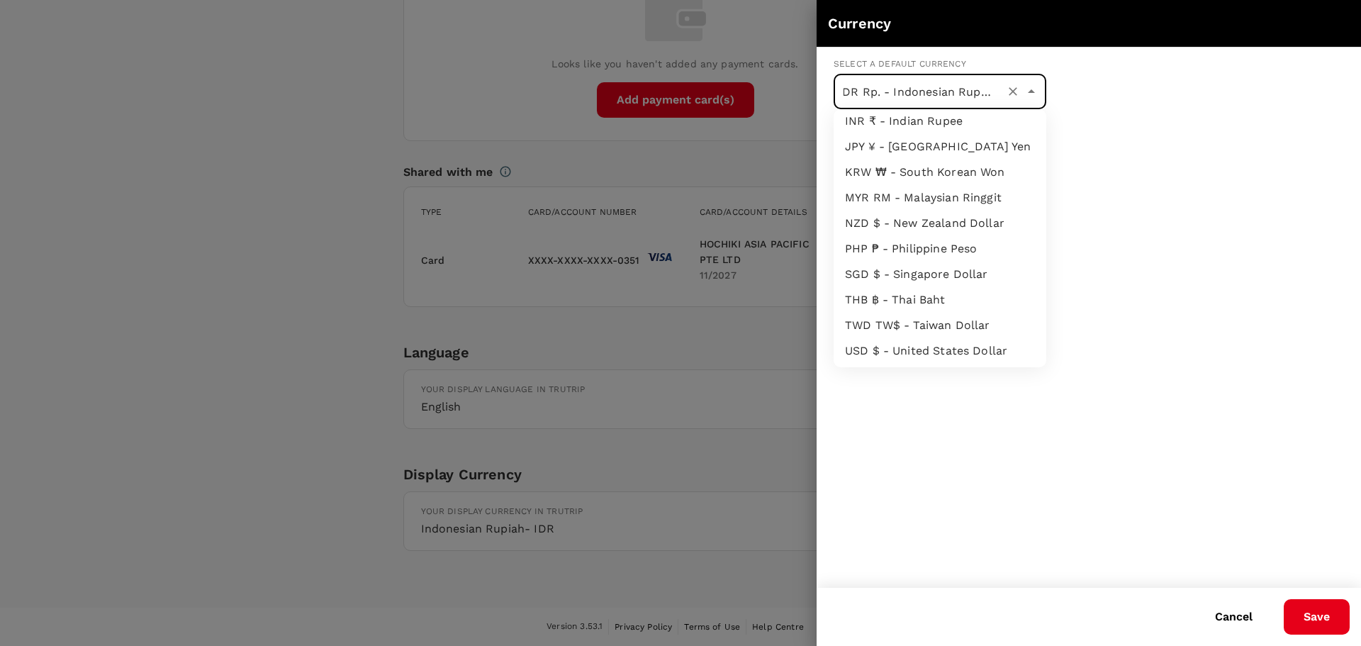
click at [986, 204] on li "MYR RM - Malaysian Ringgit" at bounding box center [940, 198] width 213 height 26
type input "MYR RM - Malaysian Ringgit"
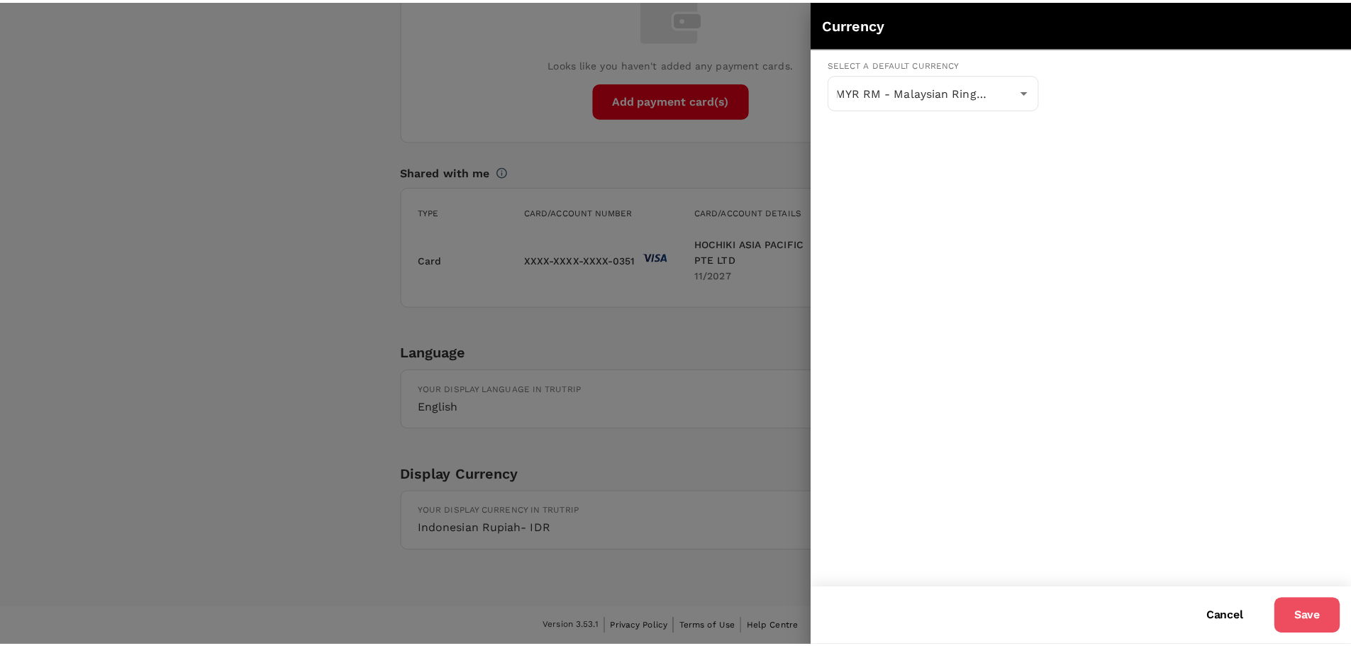
scroll to position [0, 0]
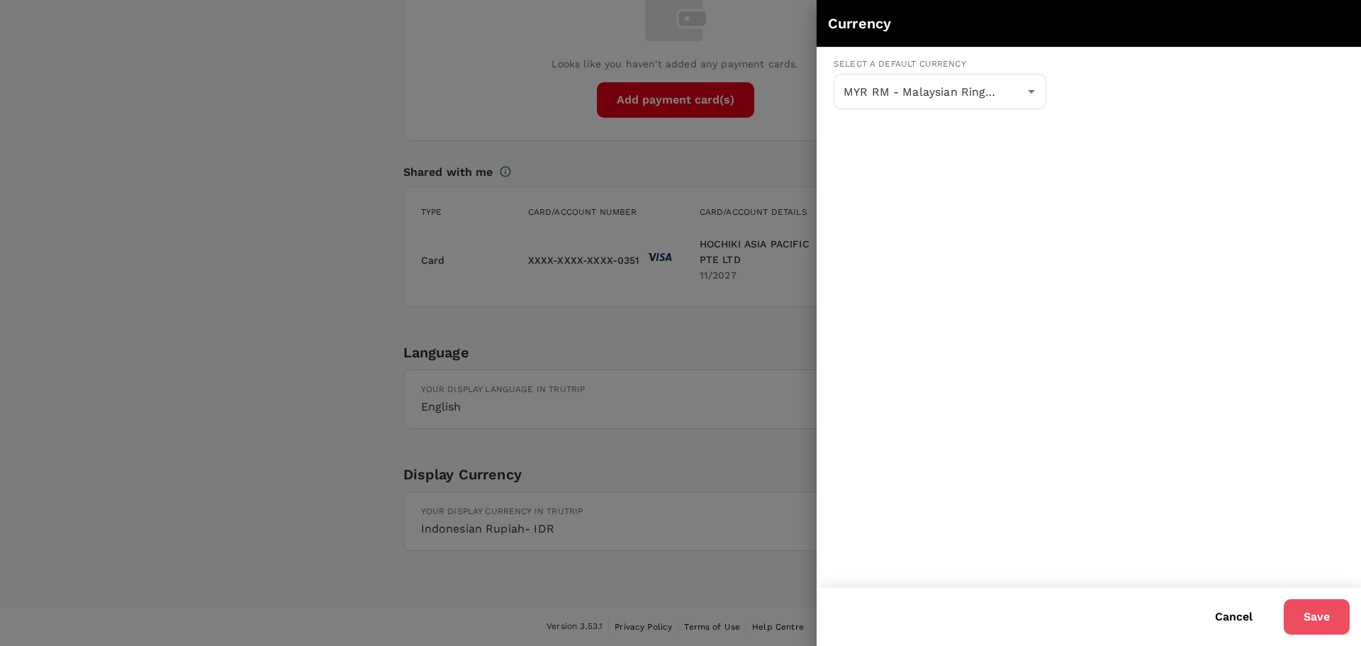
click at [1316, 626] on button "Save" at bounding box center [1317, 616] width 66 height 35
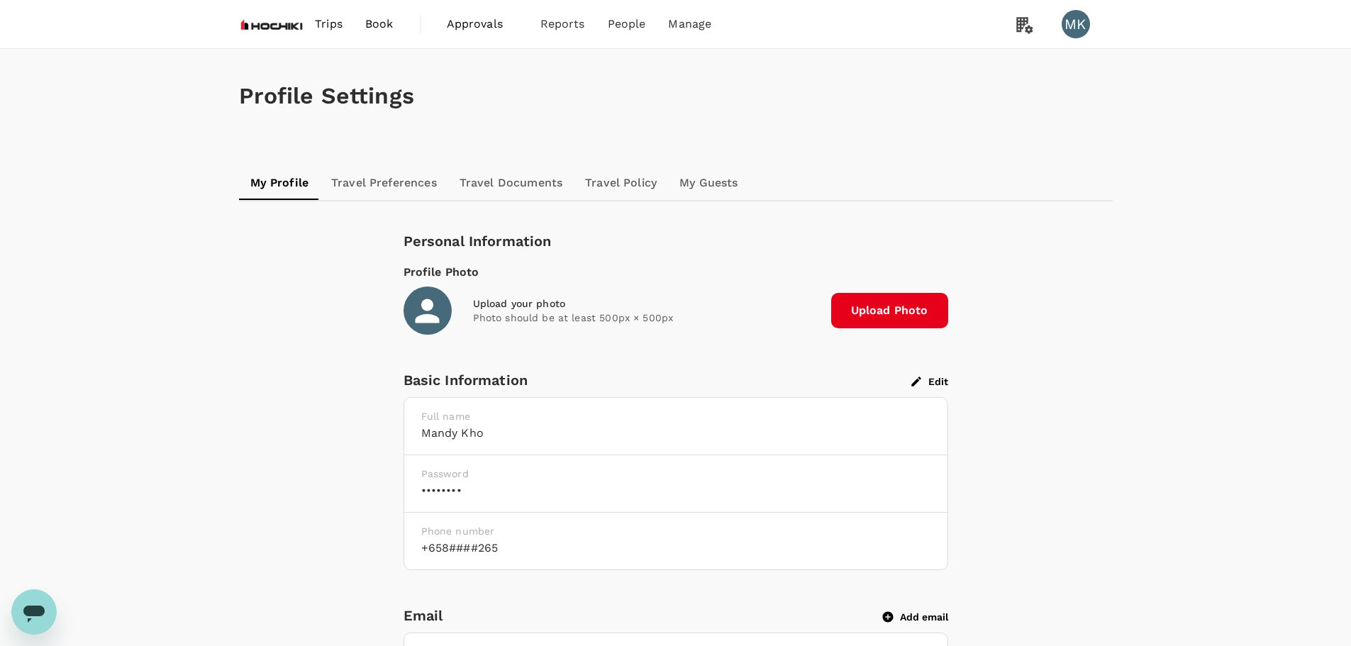
click at [370, 20] on span "Book" at bounding box center [379, 24] width 28 height 17
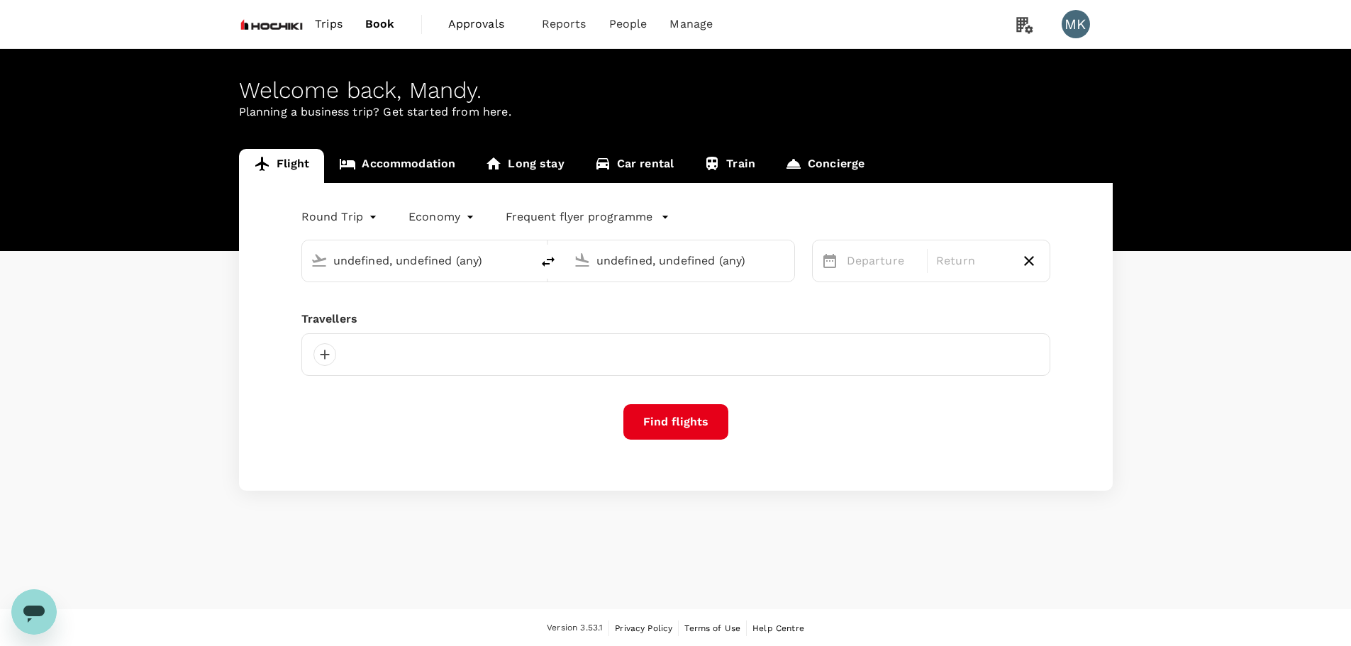
type input "Dhaka, Bangladesh (any)"
type input "Ngurah Rai Intl (DPS)"
type input "Dhaka, Bangladesh (any)"
type input "Ngurah Rai Intl (DPS)"
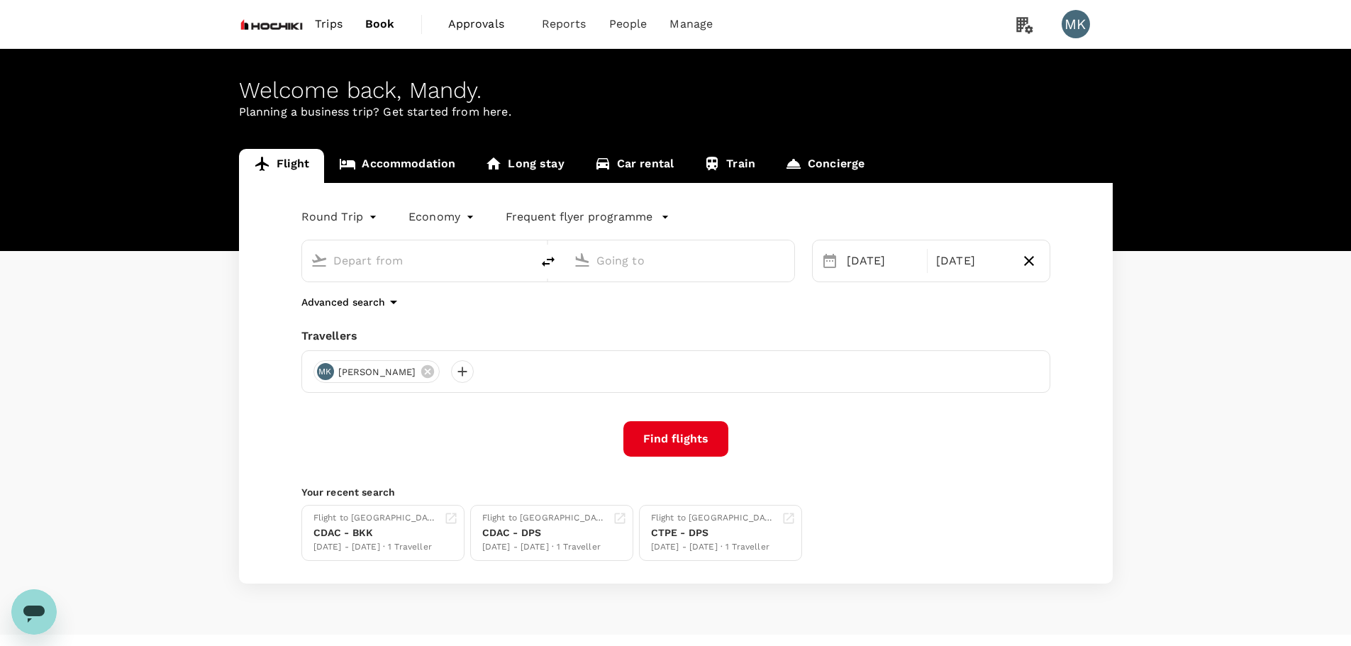
type input "Dhaka, Bangladesh (any)"
type input "Ngurah Rai Intl (DPS)"
click at [430, 164] on link "Accommodation" at bounding box center [397, 166] width 146 height 34
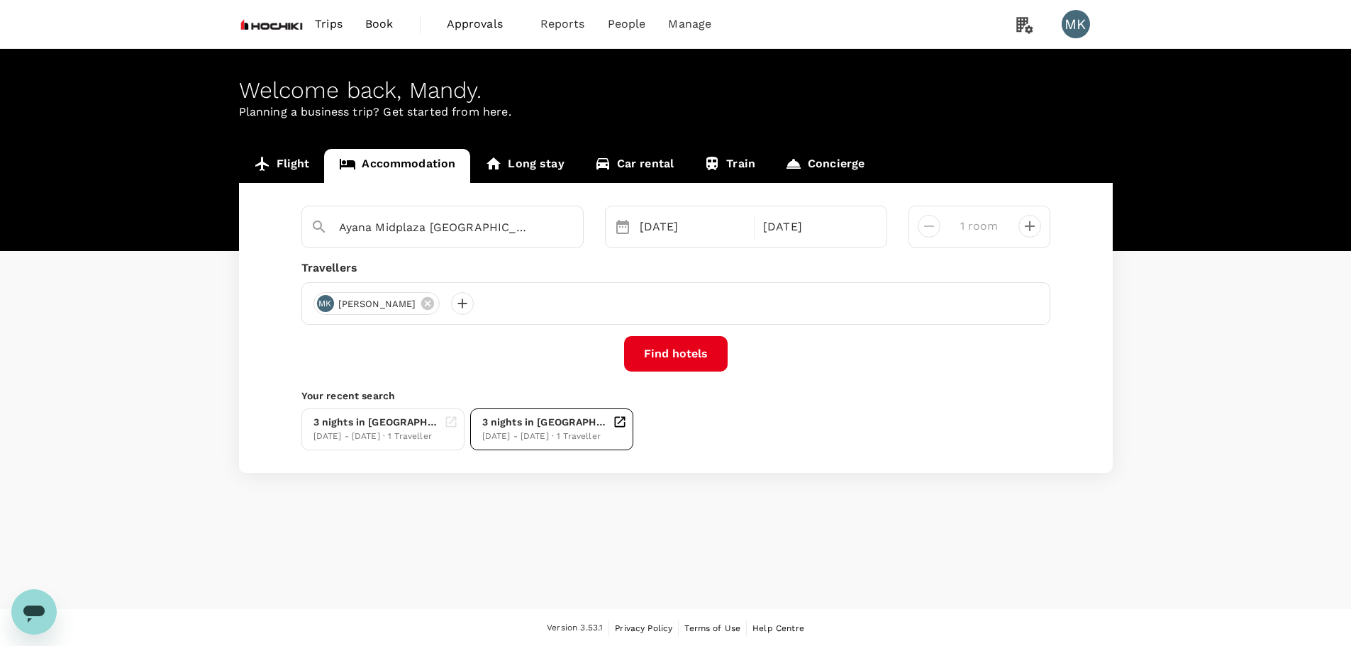
click at [570, 435] on div "05 Nov - 08 Nov · 1 Traveller" at bounding box center [544, 437] width 125 height 14
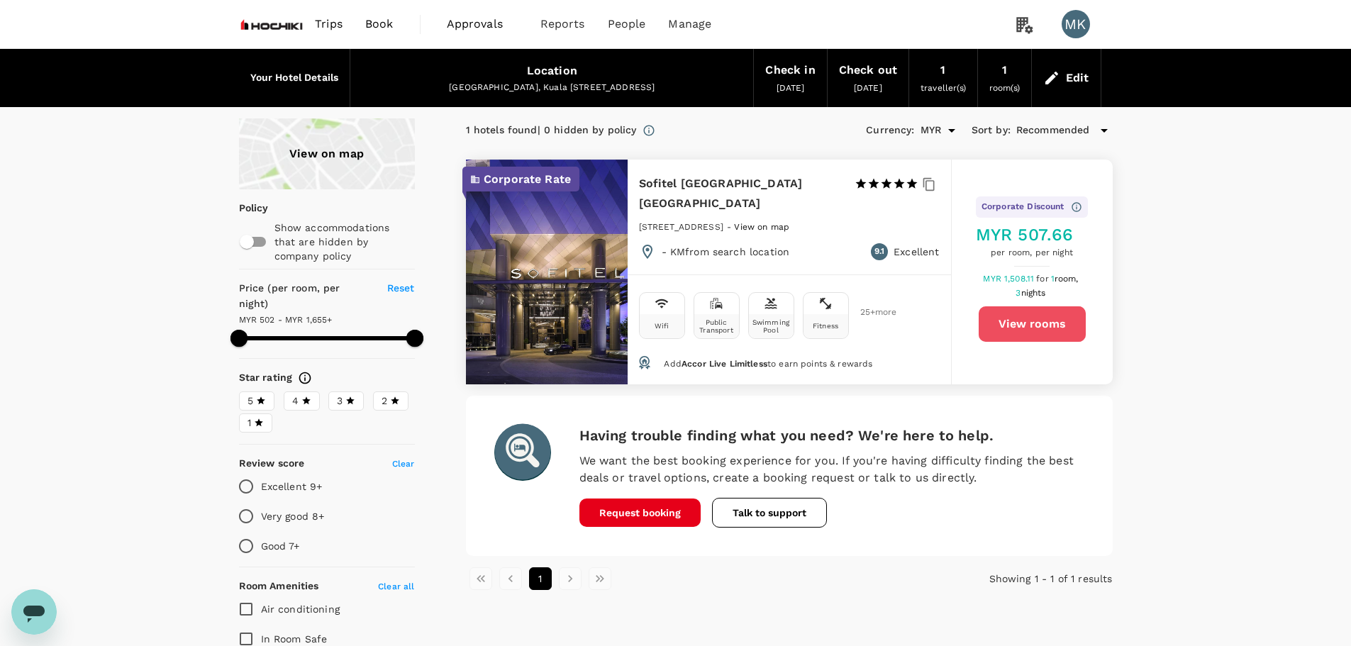
click at [1050, 327] on button "View rooms" at bounding box center [1031, 323] width 107 height 35
type input "499.67"
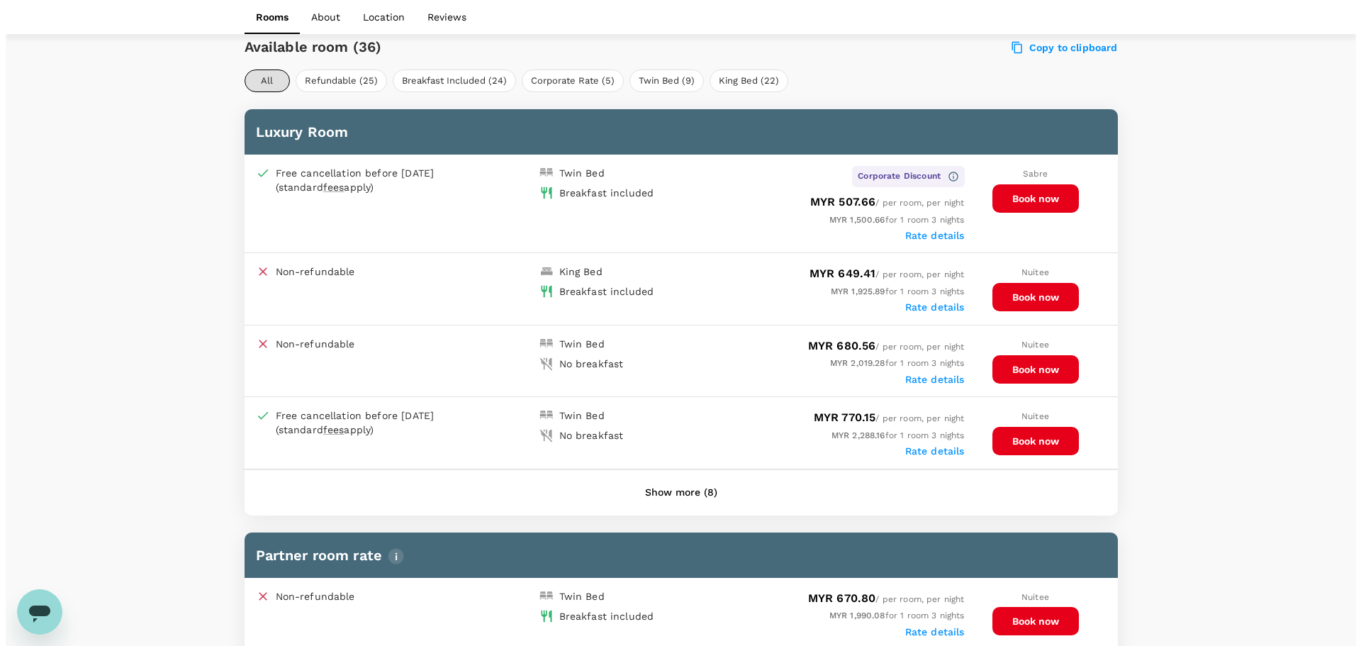
scroll to position [703, 0]
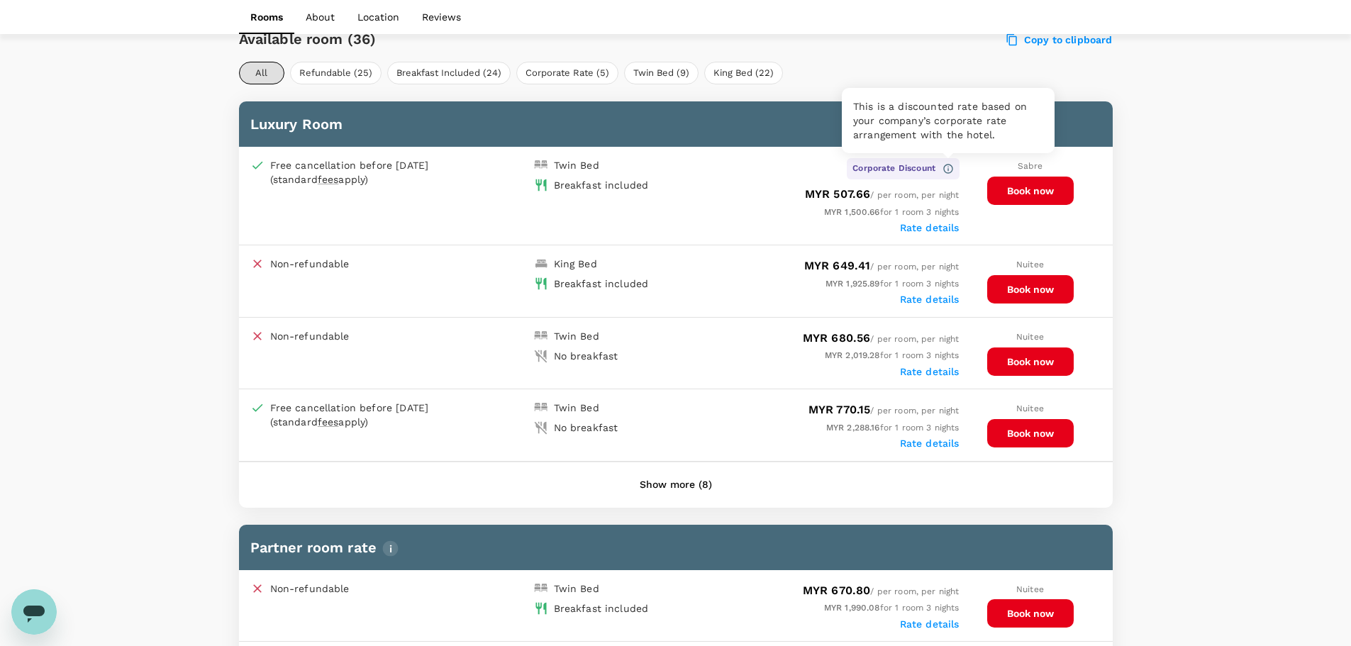
click at [947, 167] on icon at bounding box center [947, 168] width 11 height 11
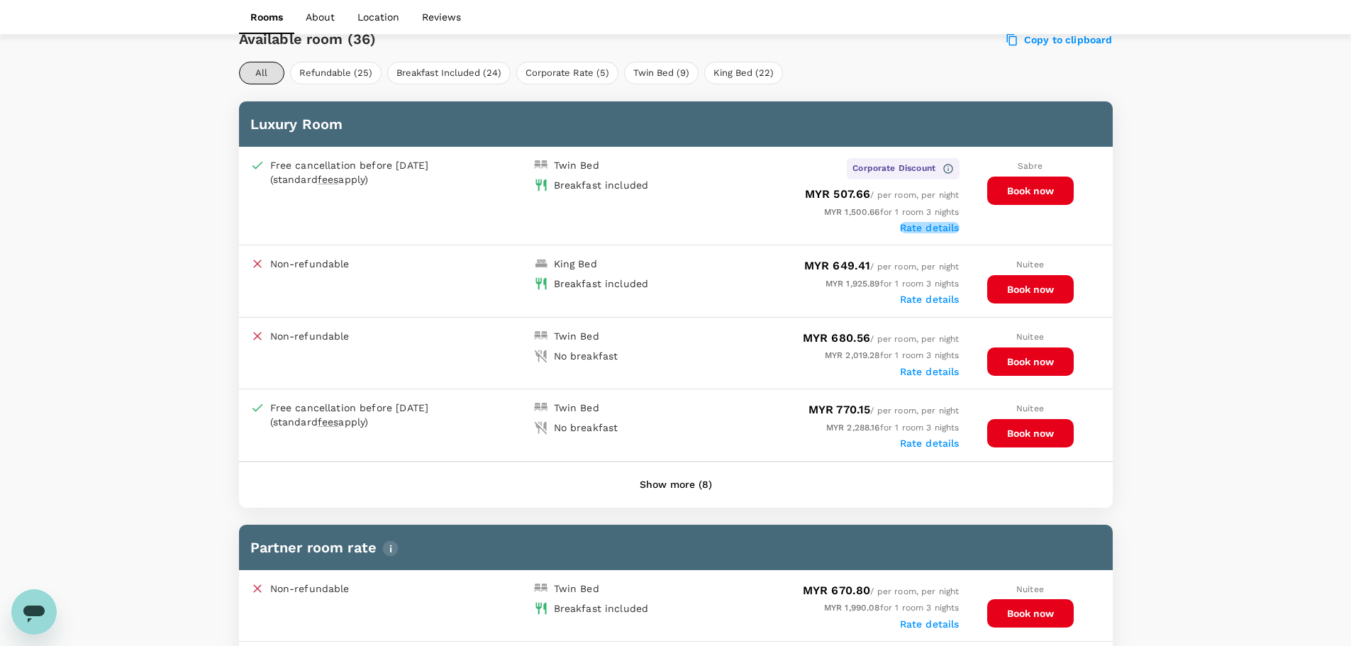
click at [933, 226] on label "Rate details" at bounding box center [930, 227] width 60 height 11
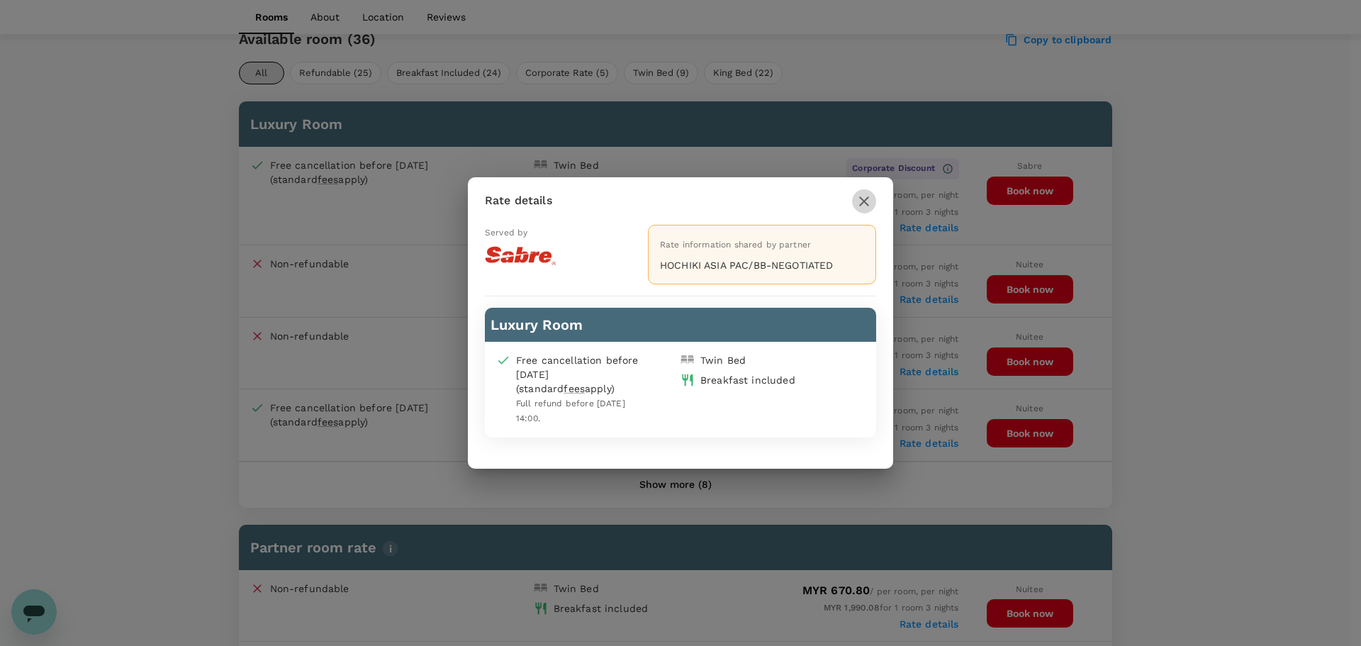
click at [866, 206] on icon "button" at bounding box center [864, 201] width 17 height 17
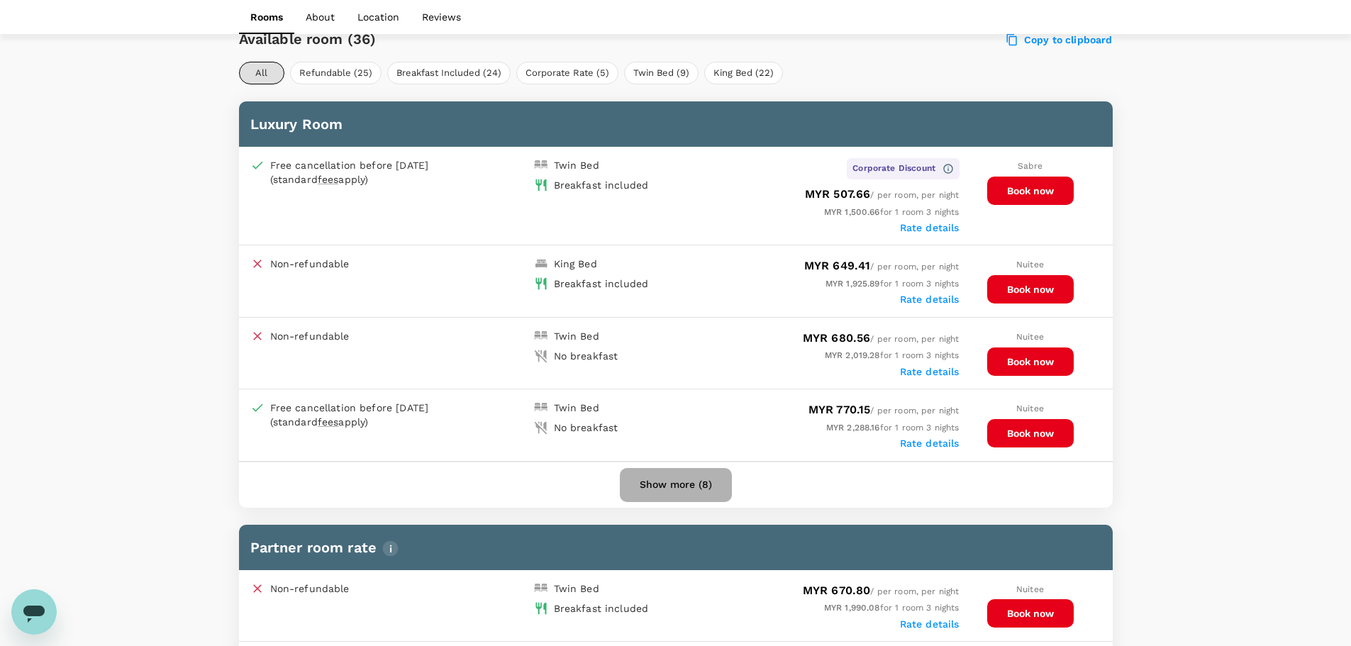
click at [707, 479] on button "Show more (8)" at bounding box center [676, 485] width 112 height 34
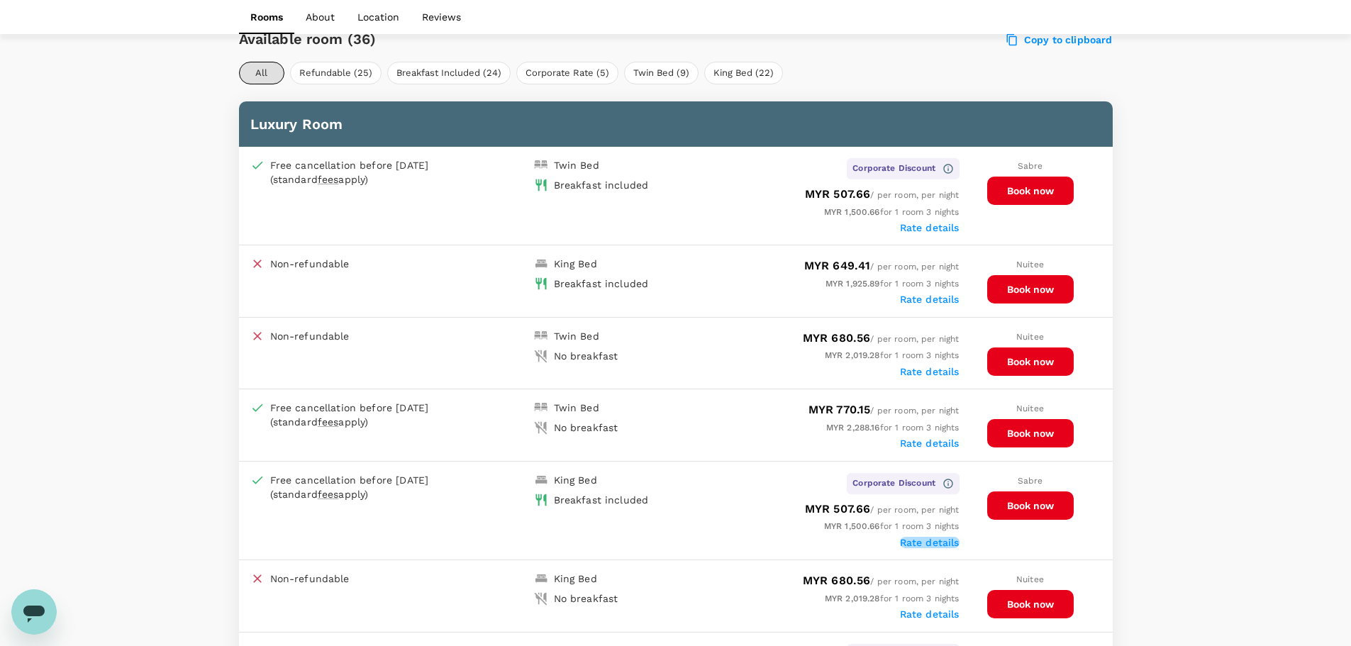
click at [940, 547] on label "Rate details" at bounding box center [930, 542] width 60 height 11
